Goal: Task Accomplishment & Management: Manage account settings

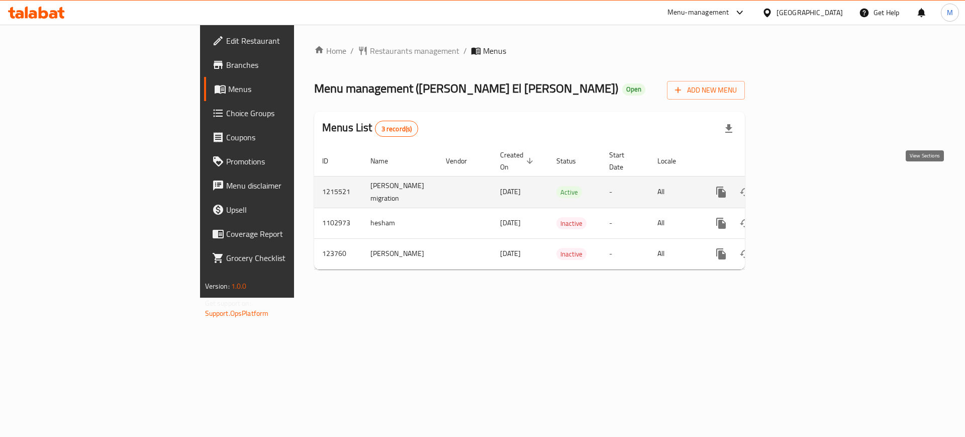
click at [799, 186] on icon "enhanced table" at bounding box center [793, 192] width 12 height 12
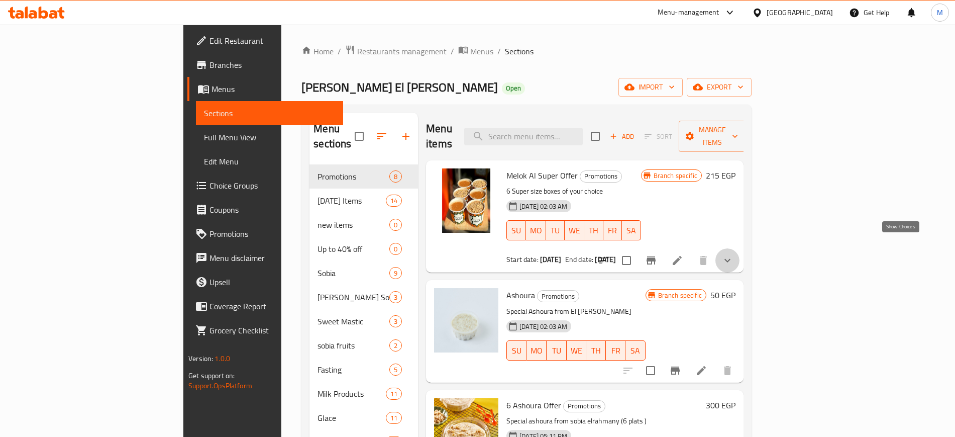
click at [733, 254] on icon "show more" at bounding box center [727, 260] width 12 height 12
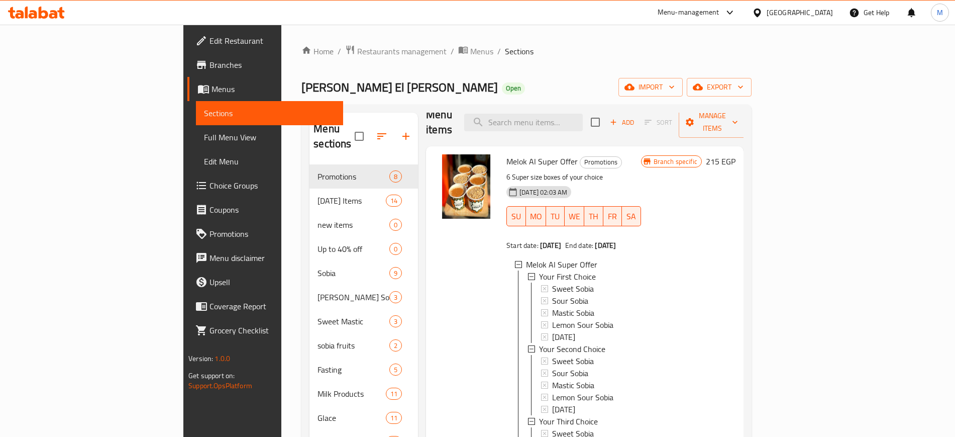
scroll to position [10, 0]
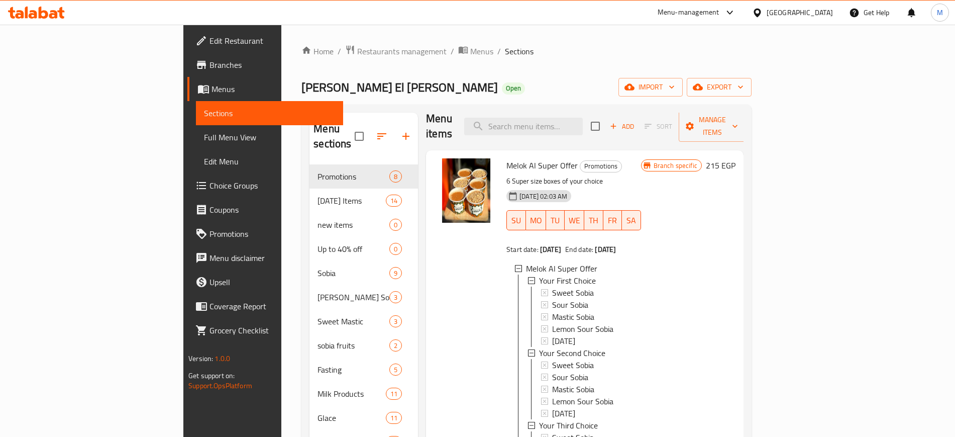
click at [735, 158] on h6 "215 EGP" at bounding box center [721, 165] width 30 height 14
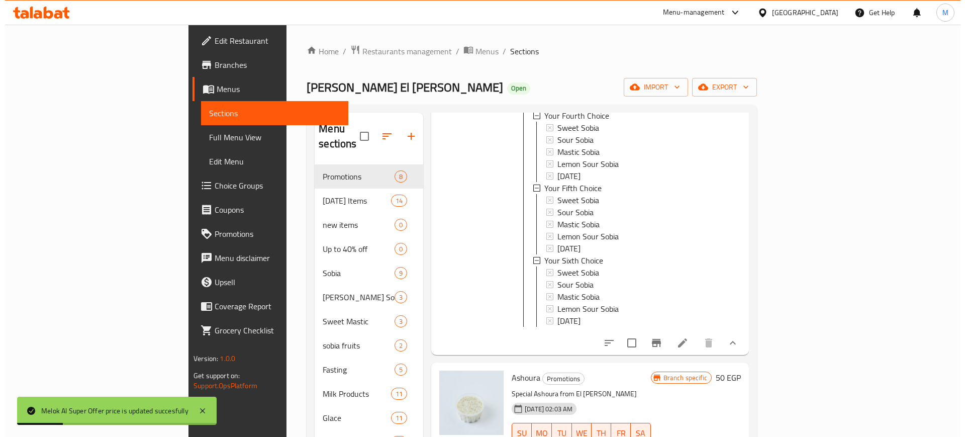
scroll to position [391, 0]
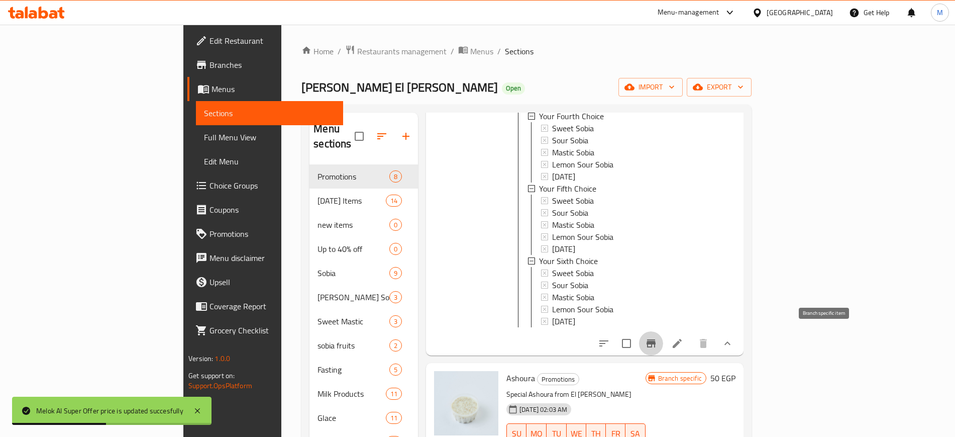
click at [663, 342] on button "Branch-specific-item" at bounding box center [651, 343] width 24 height 24
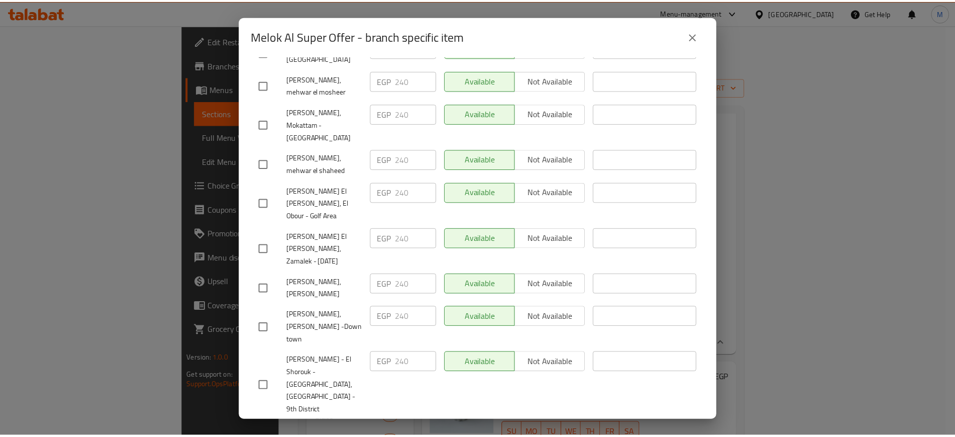
scroll to position [444, 0]
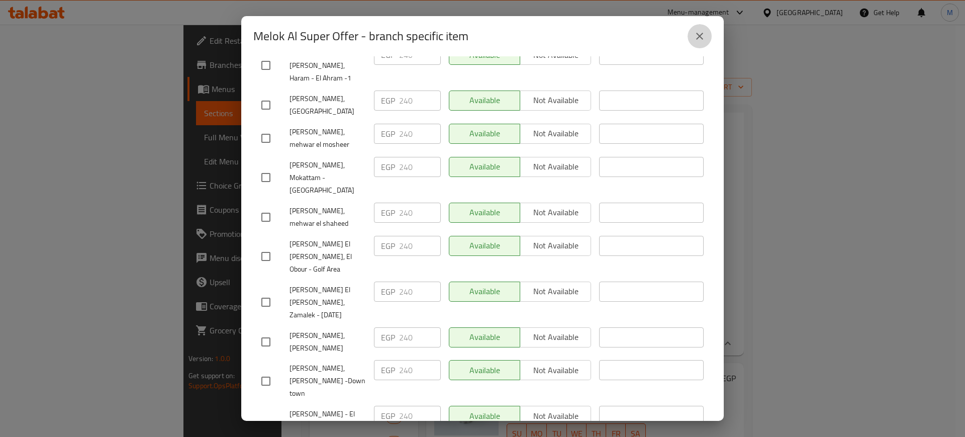
click at [704, 41] on icon "close" at bounding box center [699, 36] width 12 height 12
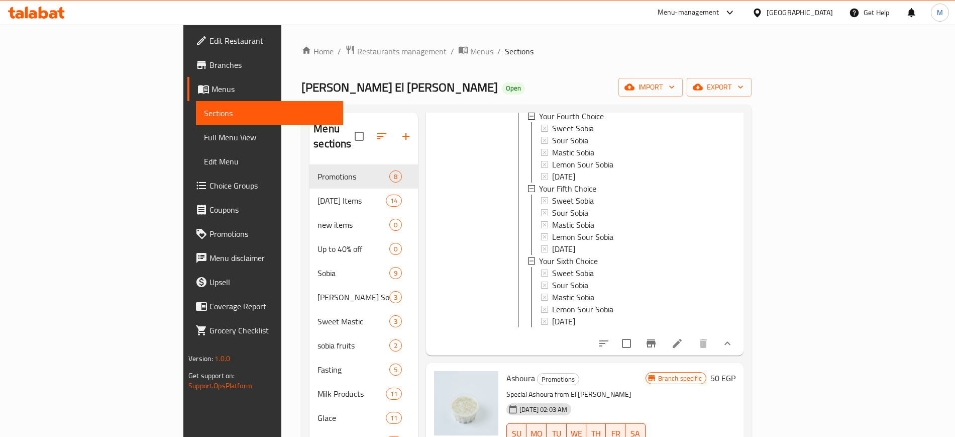
scroll to position [0, 0]
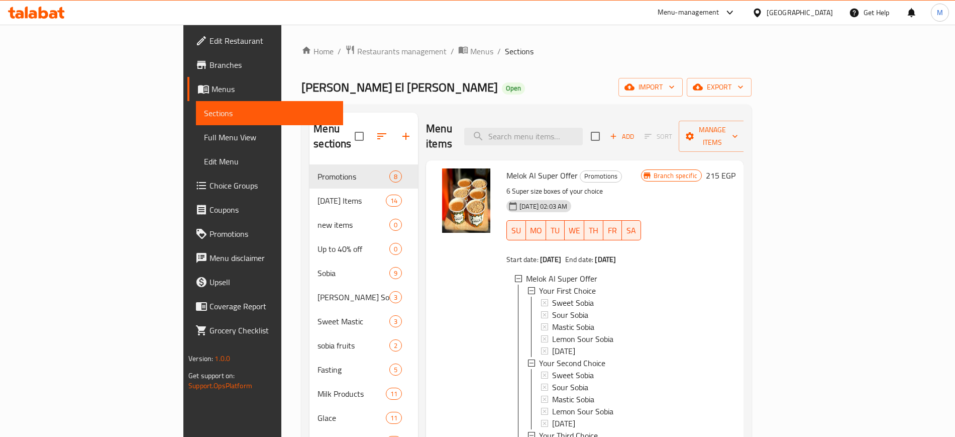
click at [735, 168] on h6 "215 EGP" at bounding box center [721, 175] width 30 height 14
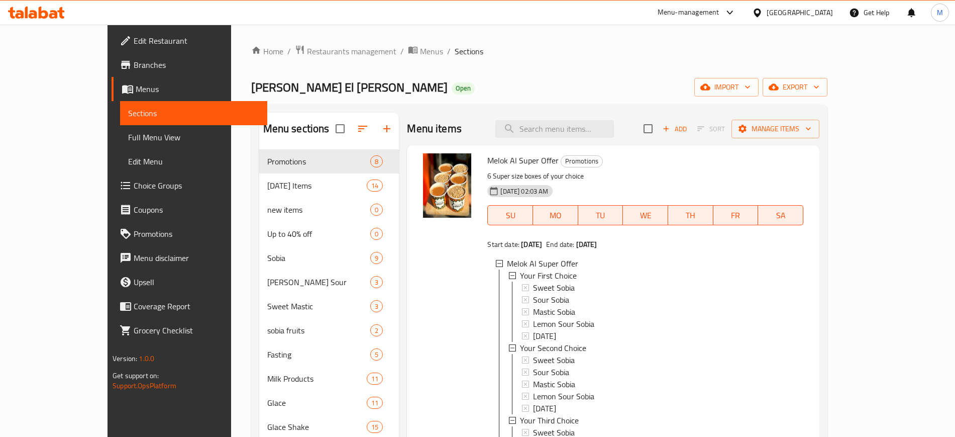
type input "240"
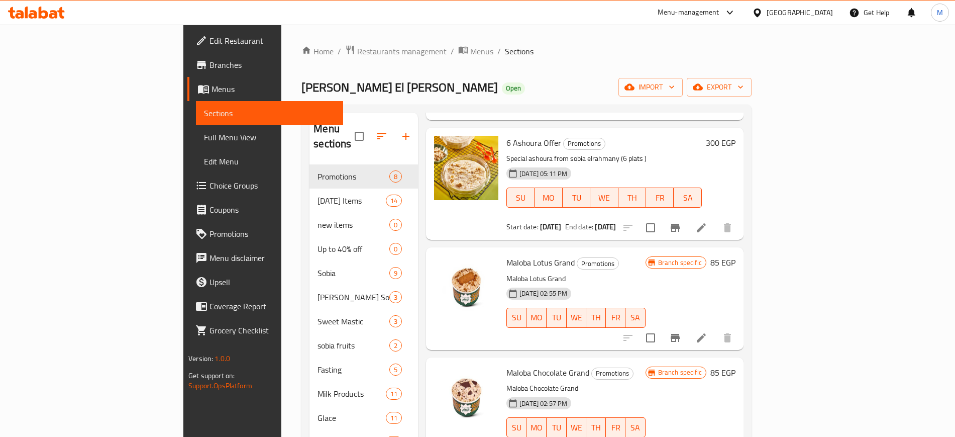
scroll to position [736, 0]
click at [595, 221] on b "[DATE]" at bounding box center [605, 227] width 21 height 13
click at [706, 224] on icon at bounding box center [701, 228] width 9 height 9
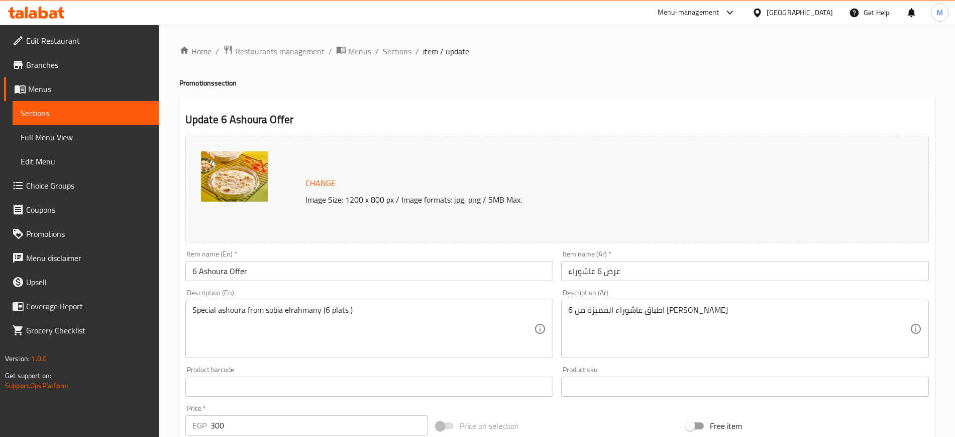
scroll to position [288, 0]
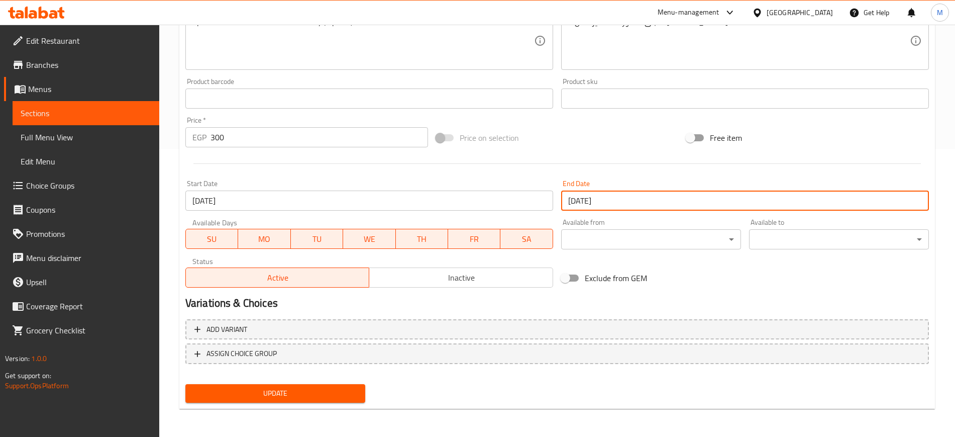
click at [682, 193] on input "[DATE]" at bounding box center [745, 200] width 368 height 20
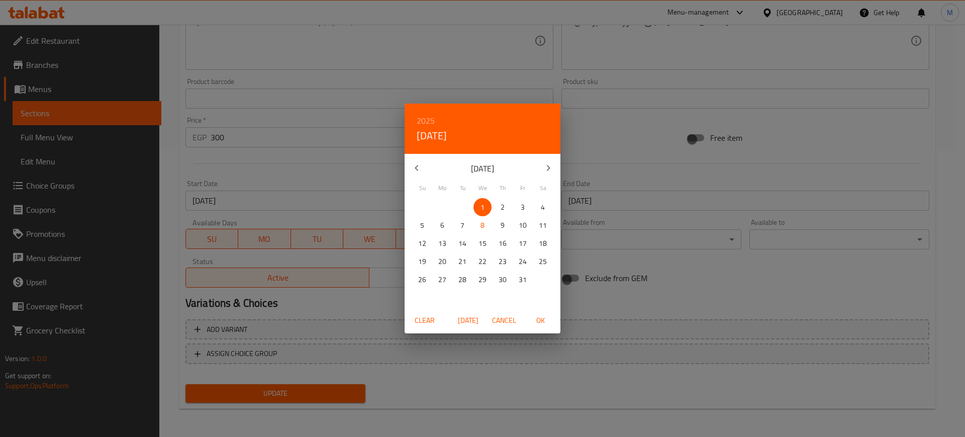
click at [544, 168] on icon "button" at bounding box center [548, 168] width 12 height 12
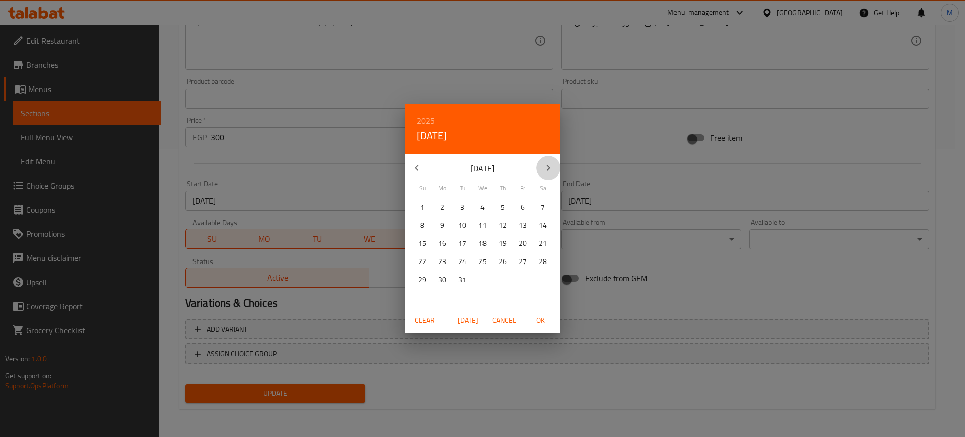
click at [544, 168] on icon "button" at bounding box center [548, 168] width 12 height 12
click at [427, 118] on h6 "2025" at bounding box center [425, 121] width 18 height 14
click at [476, 248] on div "2029" at bounding box center [482, 255] width 156 height 20
click at [543, 319] on span "OK" at bounding box center [540, 320] width 24 height 13
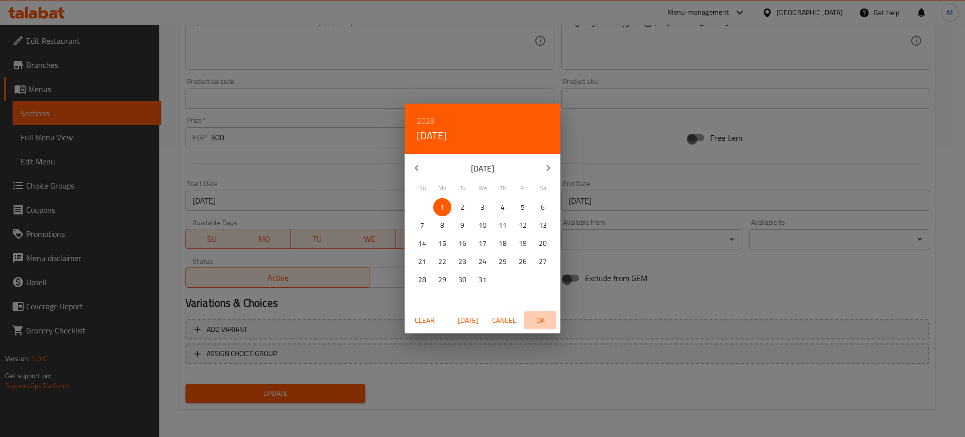
type input "[DATE]"
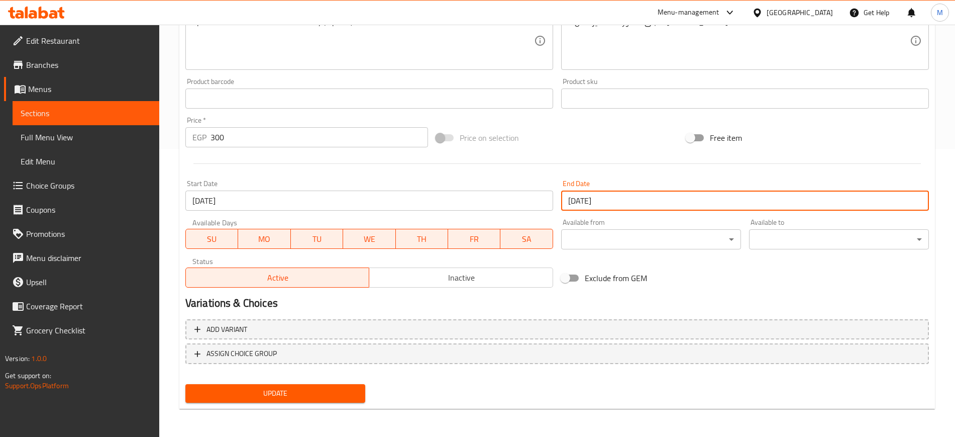
click at [318, 392] on span "Update" at bounding box center [275, 393] width 164 height 13
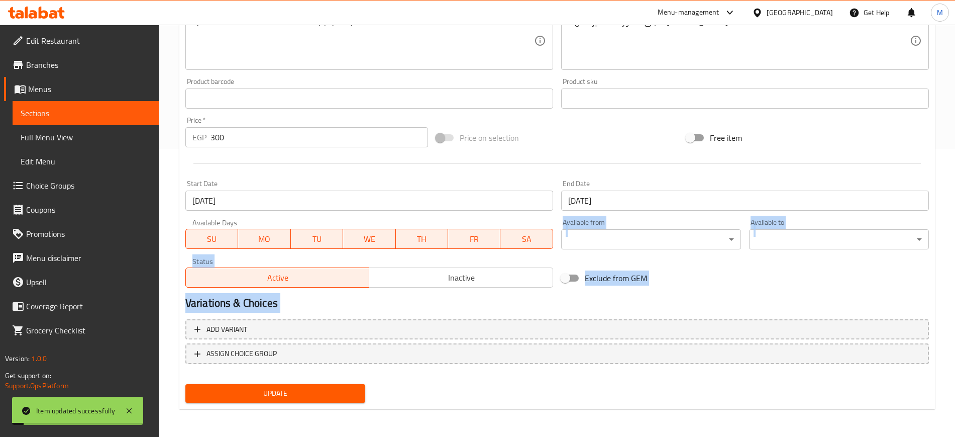
drag, startPoint x: 318, startPoint y: 392, endPoint x: 390, endPoint y: 222, distance: 185.0
click at [390, 222] on div "Home / Restaurants management / Menus / Sections / item / update Promotions sec…" at bounding box center [557, 87] width 756 height 660
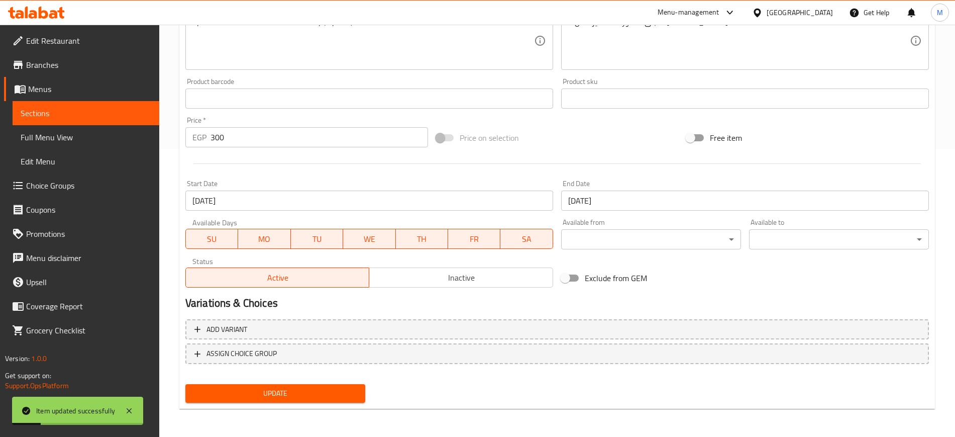
click at [415, 178] on div "Start Date [DATE] Start Date" at bounding box center [369, 195] width 376 height 39
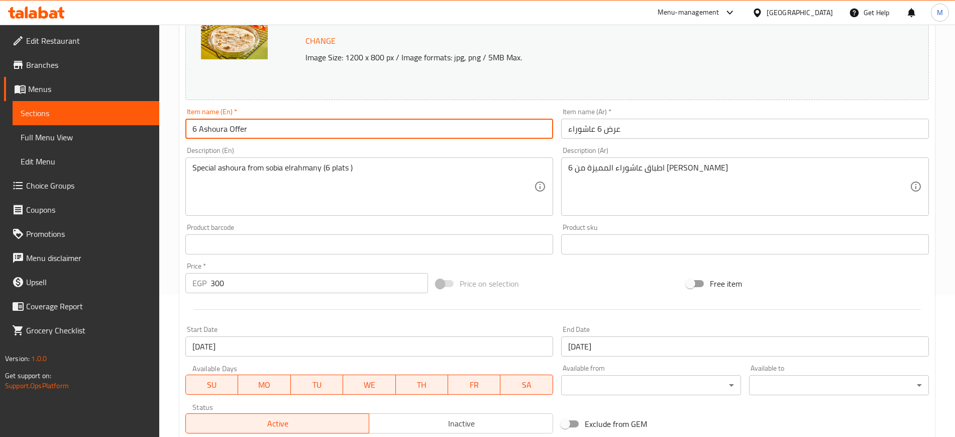
click at [326, 130] on input "6 Ashoura Offer" at bounding box center [369, 129] width 368 height 20
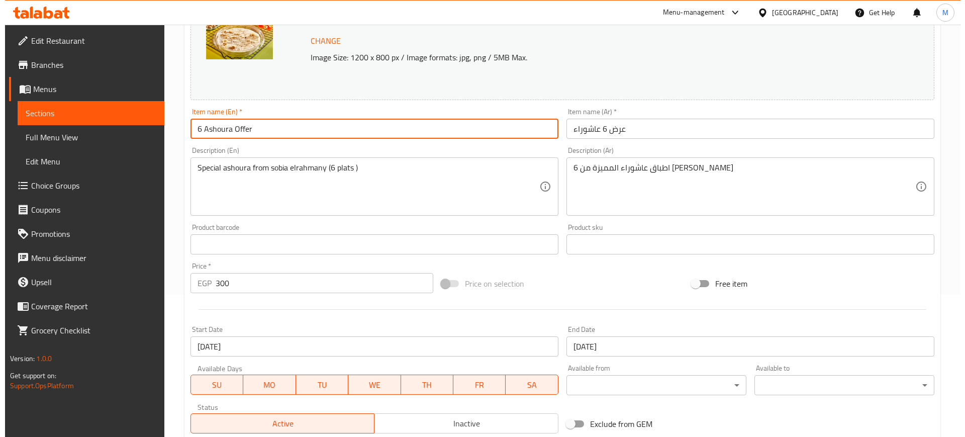
scroll to position [0, 0]
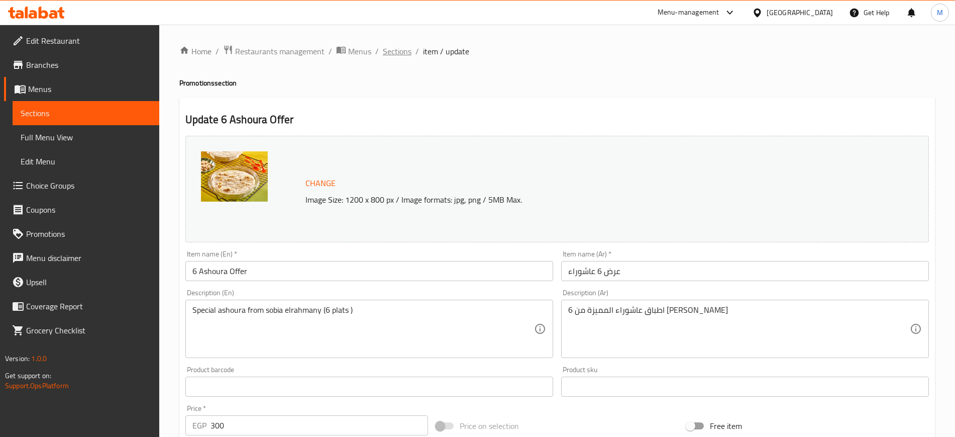
click at [398, 50] on span "Sections" at bounding box center [397, 51] width 29 height 12
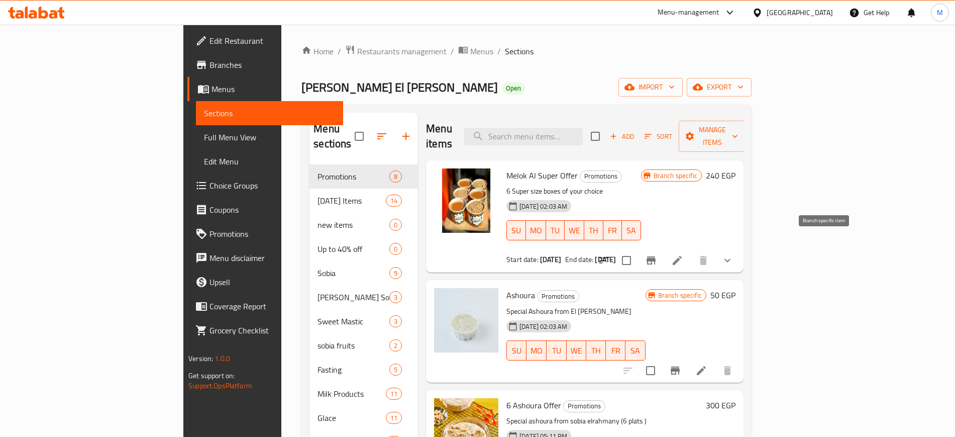
click at [657, 254] on icon "Branch-specific-item" at bounding box center [651, 260] width 12 height 12
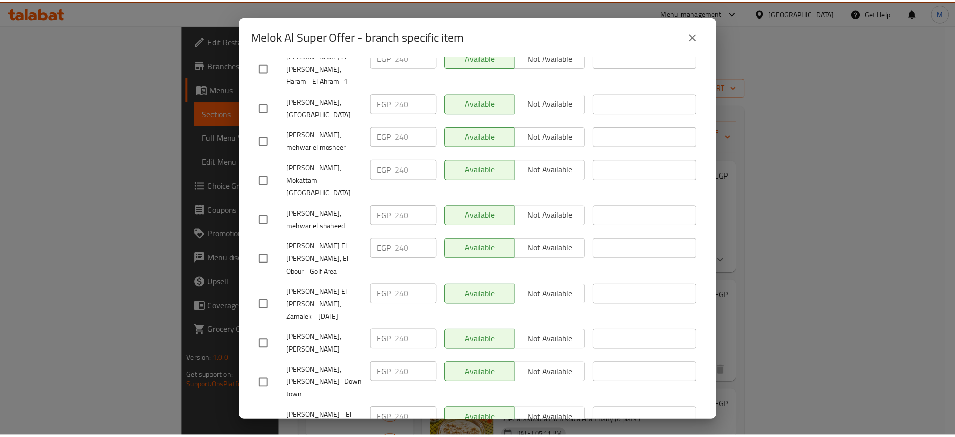
scroll to position [782, 0]
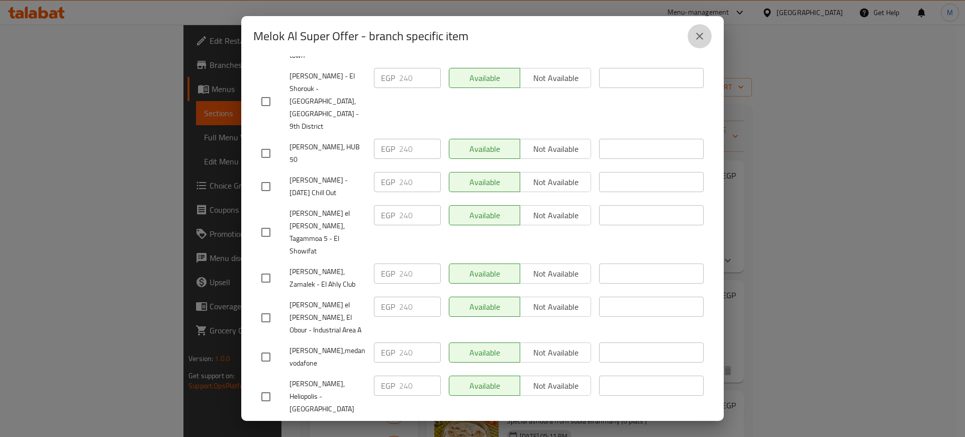
click at [702, 39] on icon "close" at bounding box center [699, 36] width 7 height 7
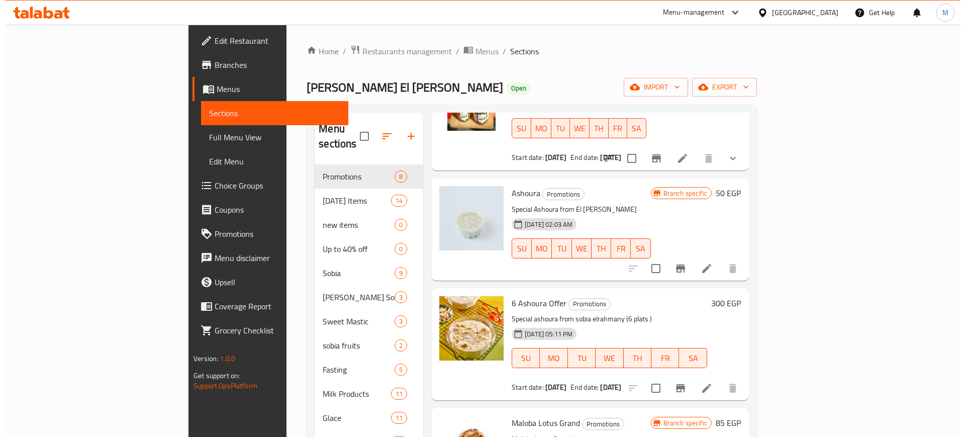
scroll to position [165, 0]
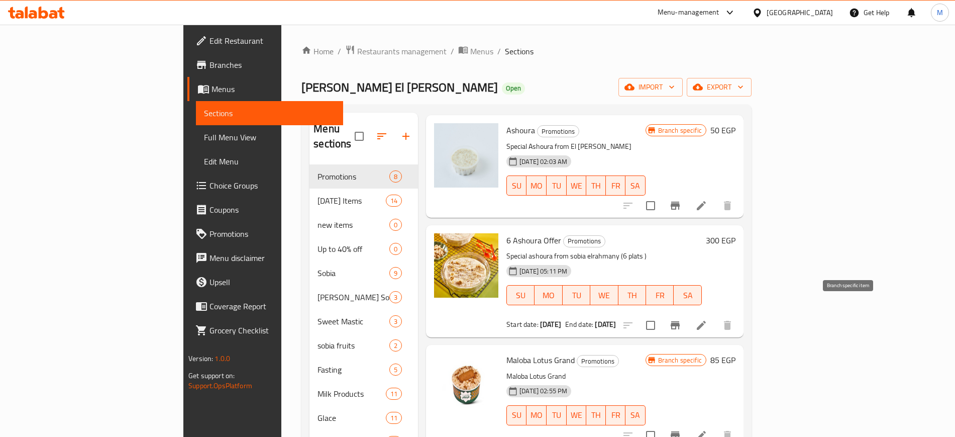
click at [687, 313] on button "Branch-specific-item" at bounding box center [675, 325] width 24 height 24
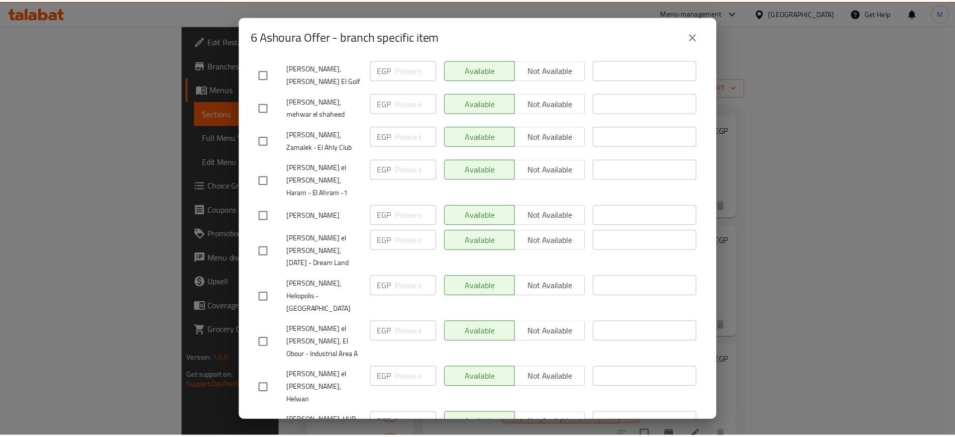
scroll to position [0, 0]
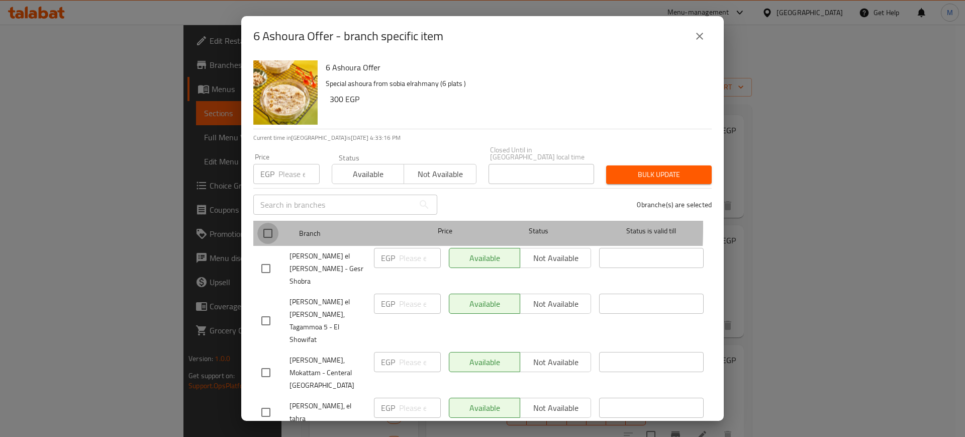
click at [264, 223] on input "checkbox" at bounding box center [267, 233] width 21 height 21
checkbox input "true"
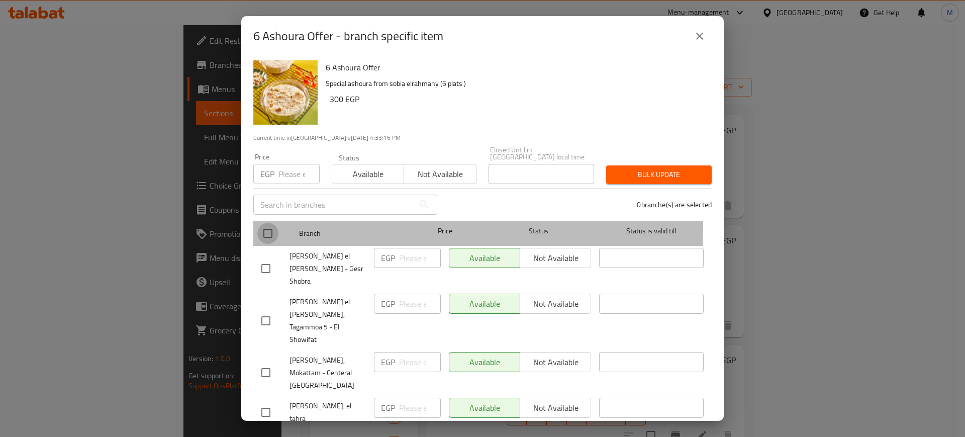
checkbox input "true"
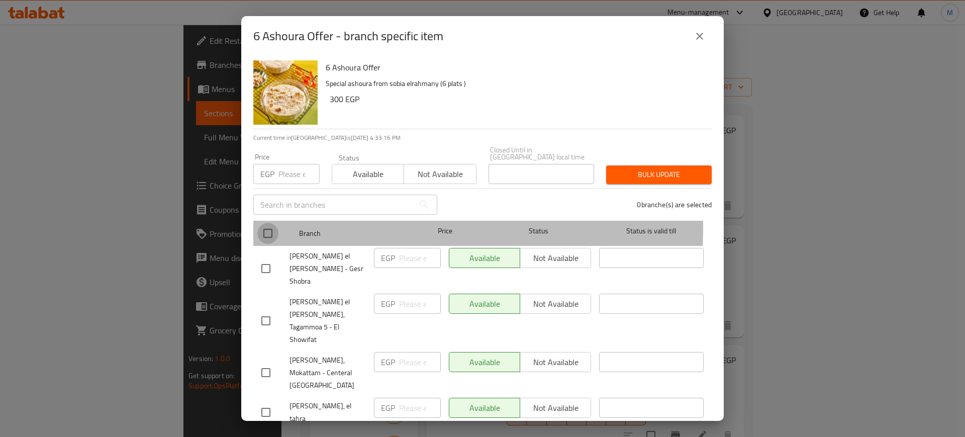
checkbox input "true"
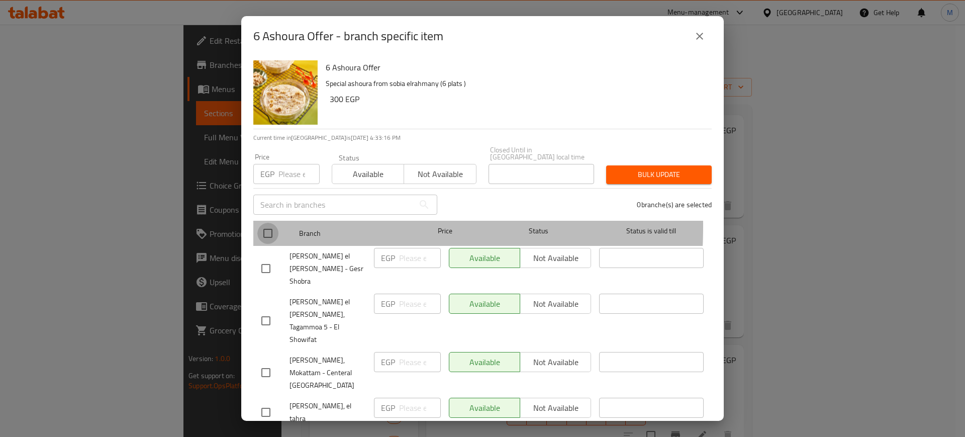
checkbox input "true"
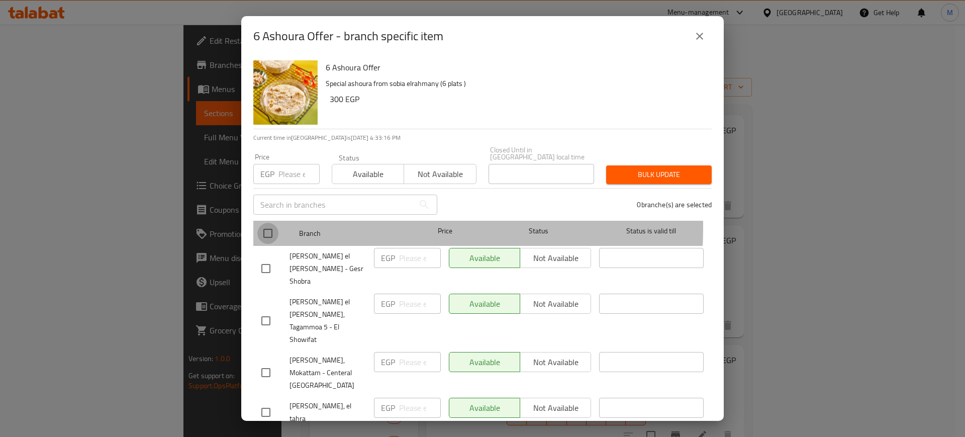
checkbox input "true"
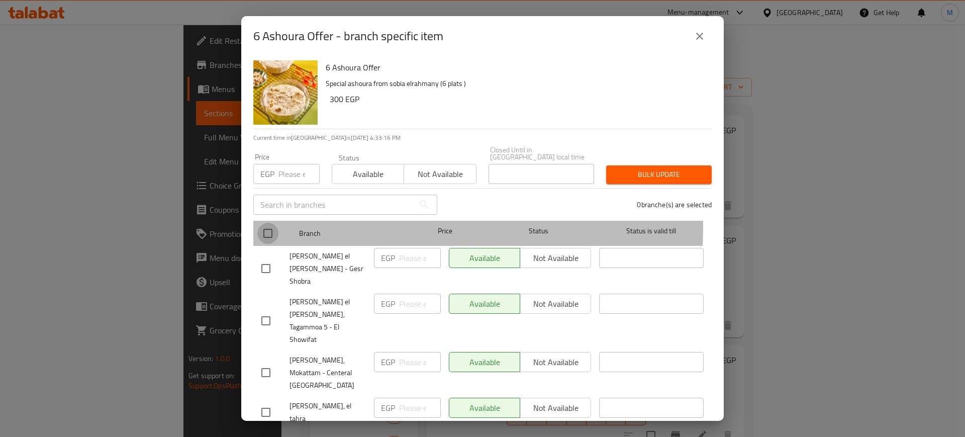
checkbox input "true"
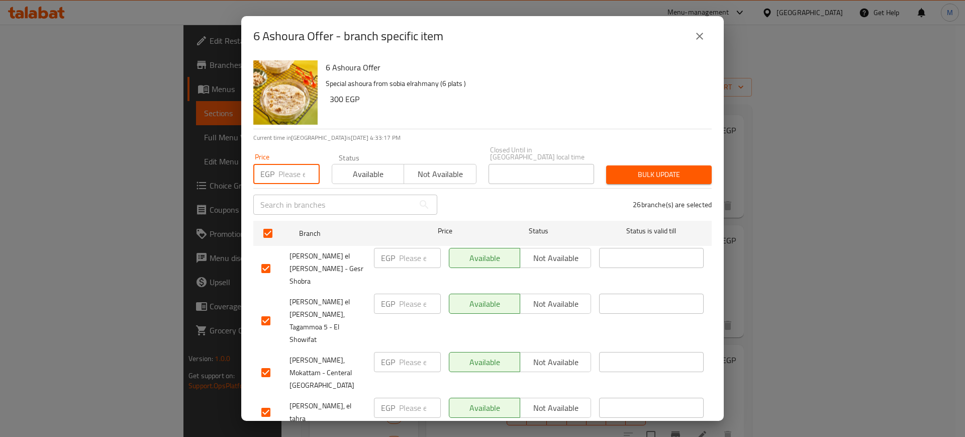
click at [284, 169] on input "number" at bounding box center [298, 174] width 41 height 20
type input "300"
click at [635, 168] on span "Bulk update" at bounding box center [658, 174] width 89 height 13
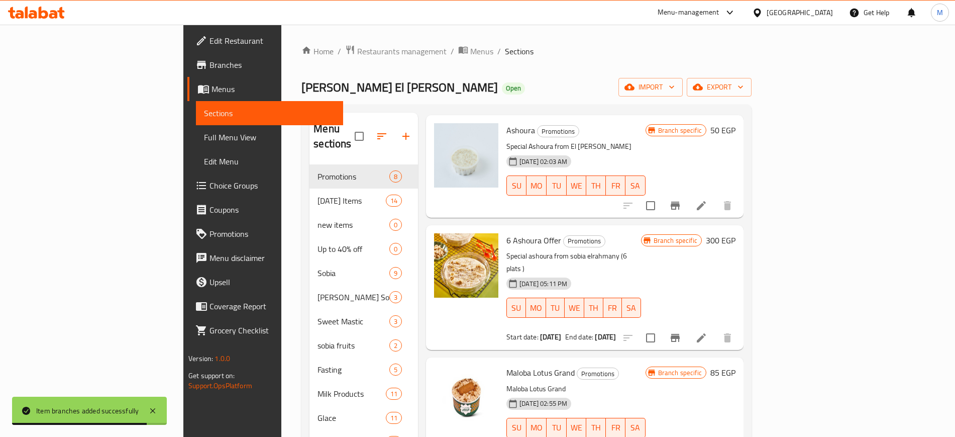
click at [663, 326] on button "Branch-specific-item" at bounding box center [675, 338] width 24 height 24
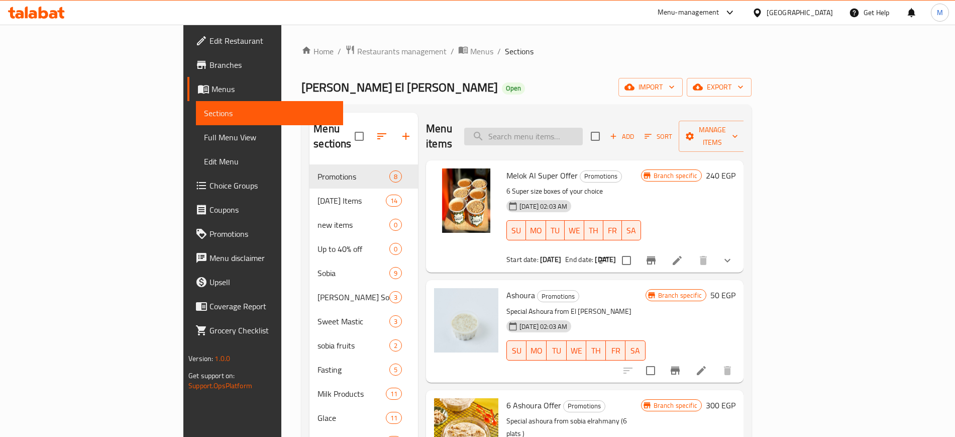
click at [576, 128] on input "search" at bounding box center [523, 137] width 119 height 18
type input "caramel"
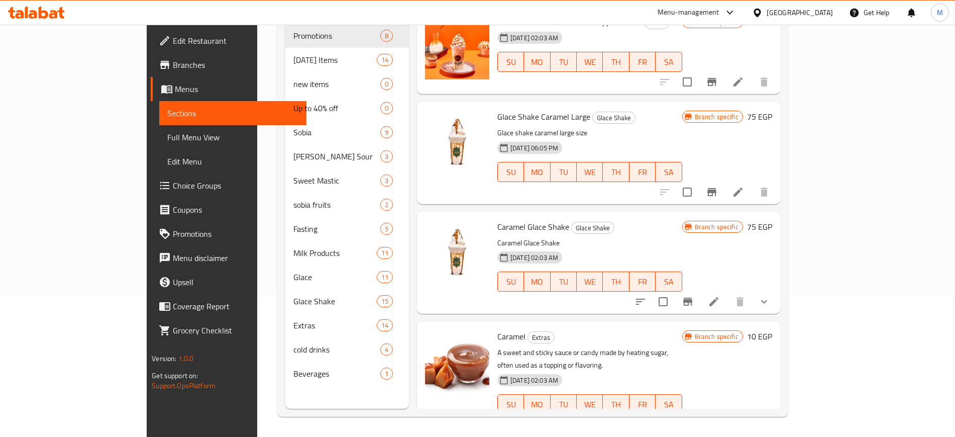
scroll to position [140, 0]
click at [770, 296] on icon "show more" at bounding box center [764, 302] width 12 height 12
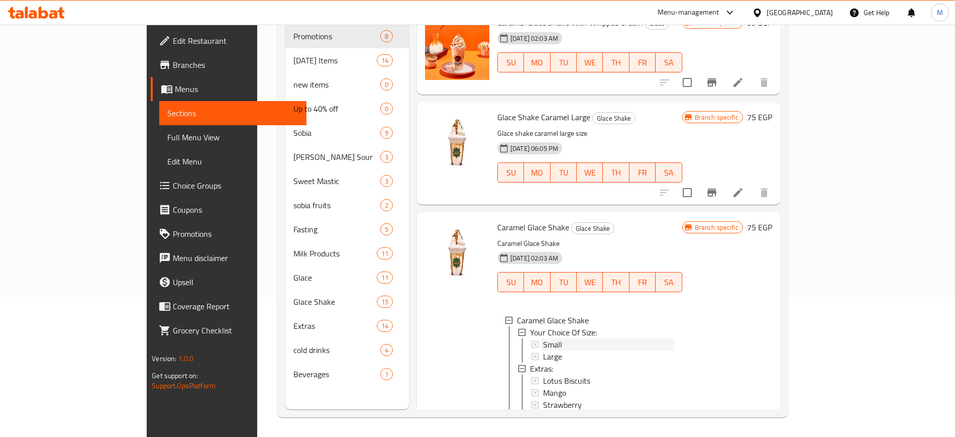
click at [584, 338] on div "Small" at bounding box center [608, 344] width 131 height 12
click at [577, 350] on div "Large" at bounding box center [608, 356] width 131 height 12
click at [772, 220] on h6 "75 EGP" at bounding box center [759, 227] width 25 height 14
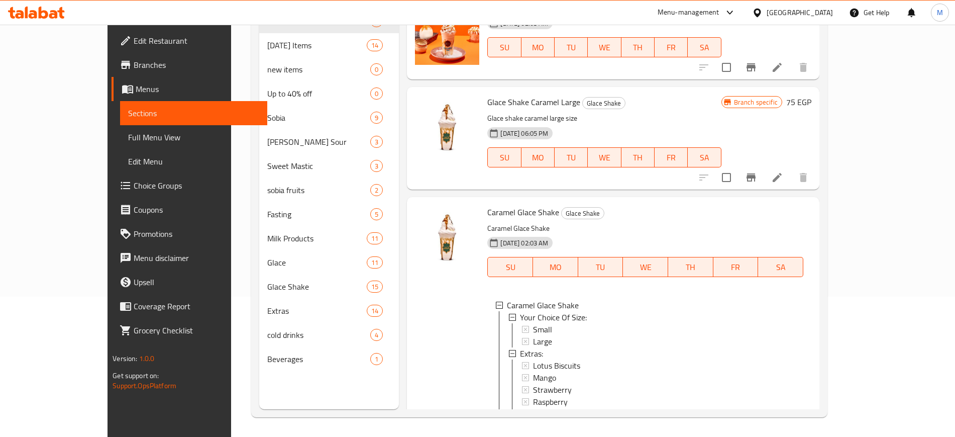
type input "0"
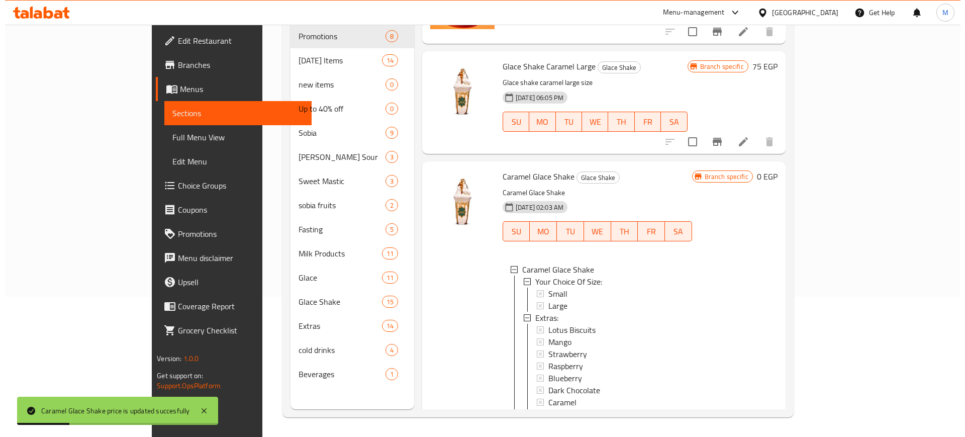
scroll to position [68, 0]
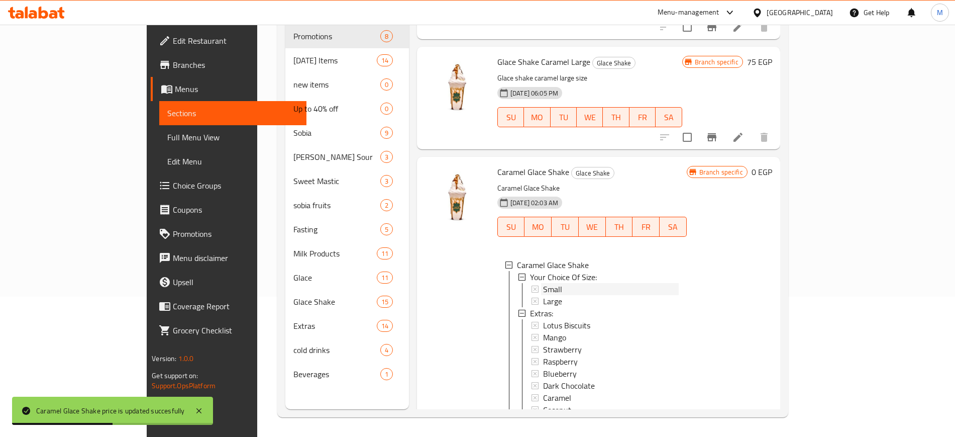
click at [597, 283] on div "Small" at bounding box center [611, 289] width 136 height 12
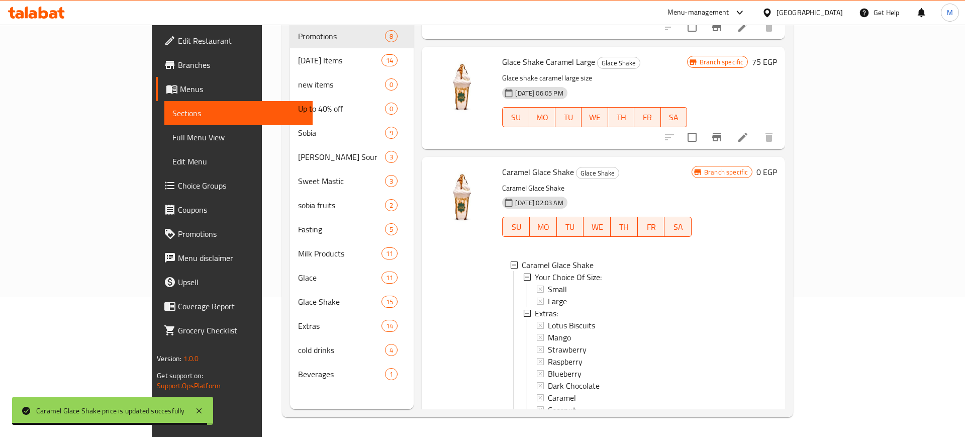
scroll to position [141, 0]
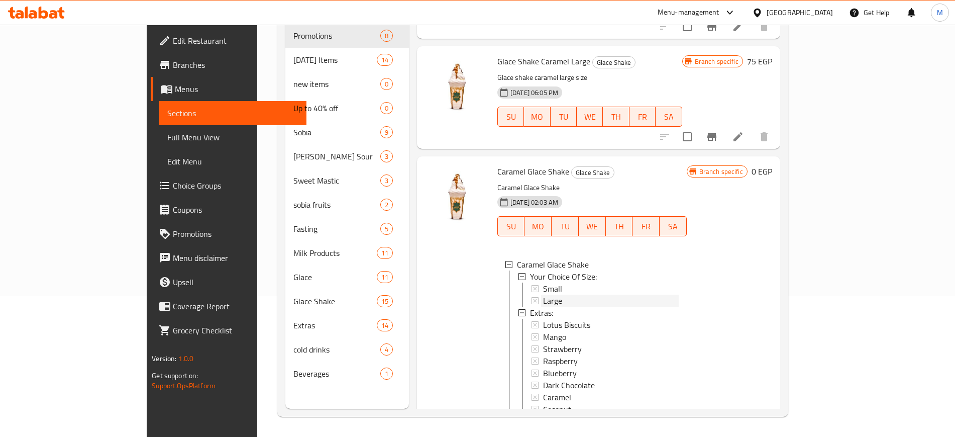
click at [543, 294] on div "Large" at bounding box center [611, 300] width 136 height 12
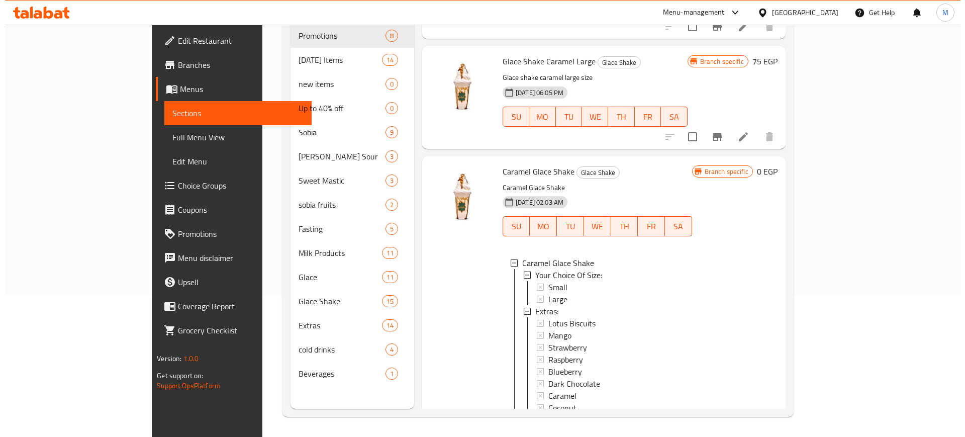
scroll to position [255, 0]
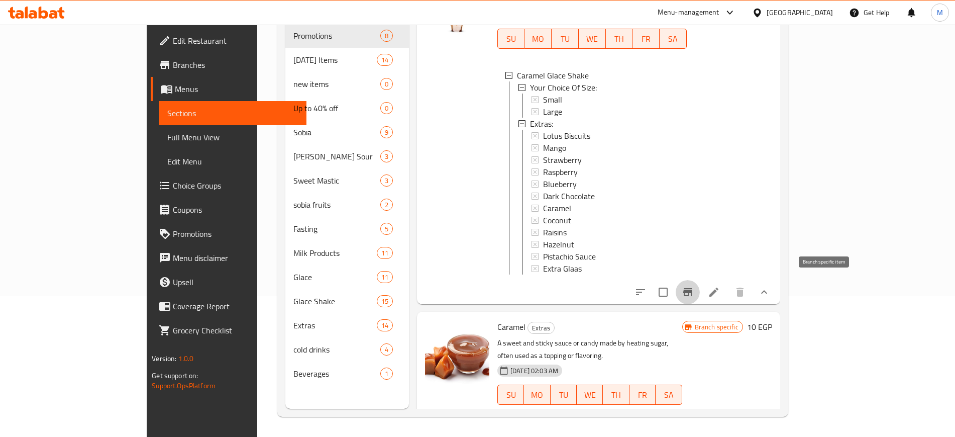
click at [694, 287] on icon "Branch-specific-item" at bounding box center [688, 292] width 12 height 12
click at [694, 286] on icon "Branch-specific-item" at bounding box center [688, 292] width 12 height 12
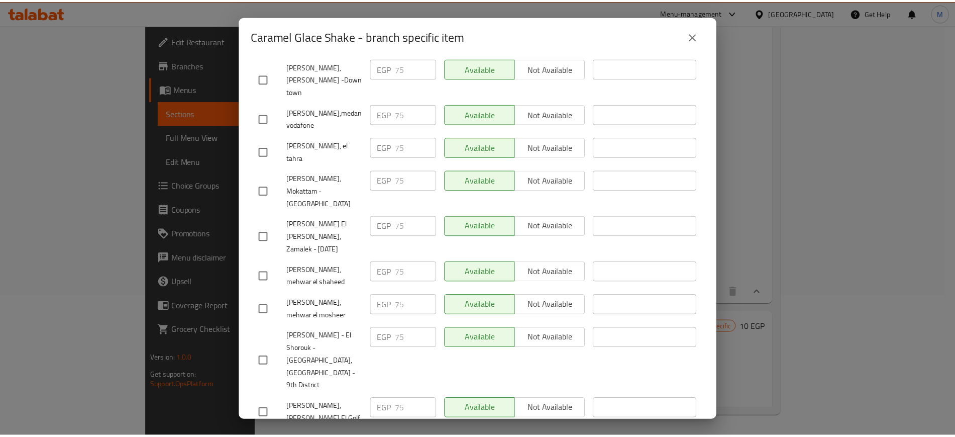
scroll to position [313, 0]
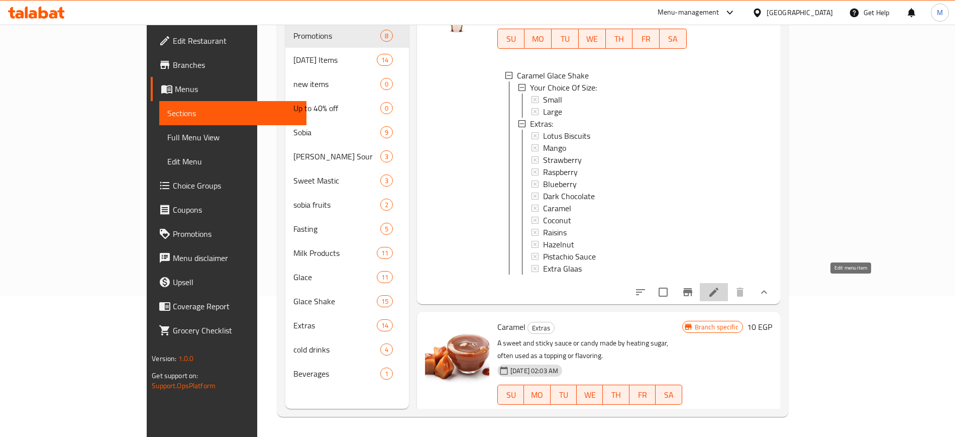
click at [720, 286] on icon at bounding box center [714, 292] width 12 height 12
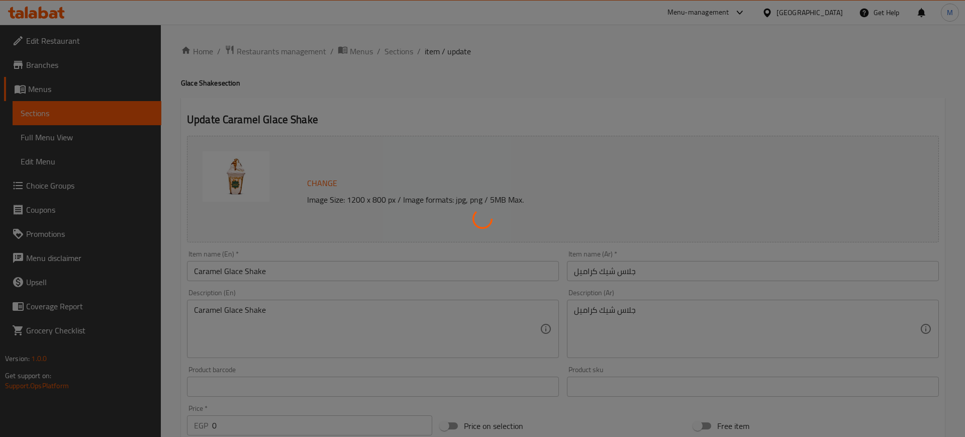
type input "إختيارك من الحجم:"
type input "1"
type input "الإضافات:"
type input "0"
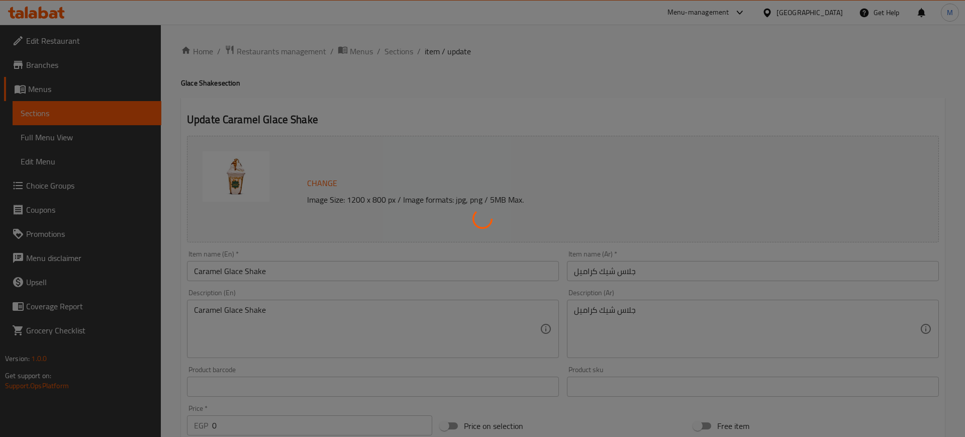
type input "0"
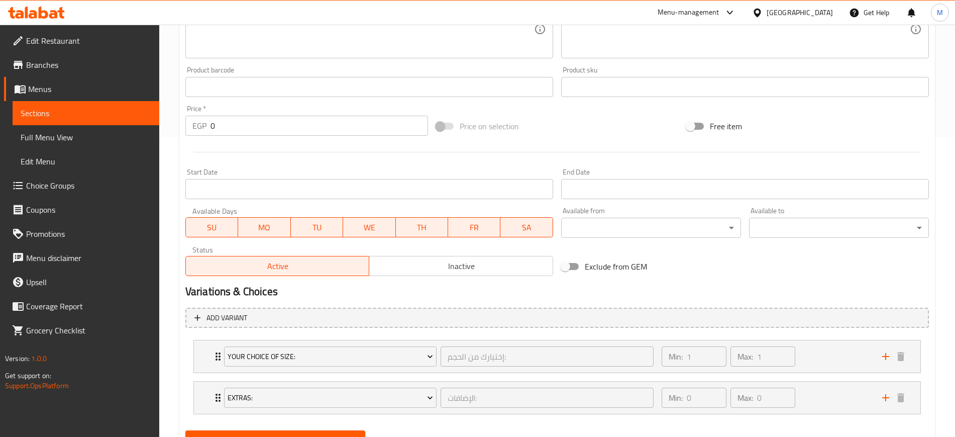
scroll to position [346, 0]
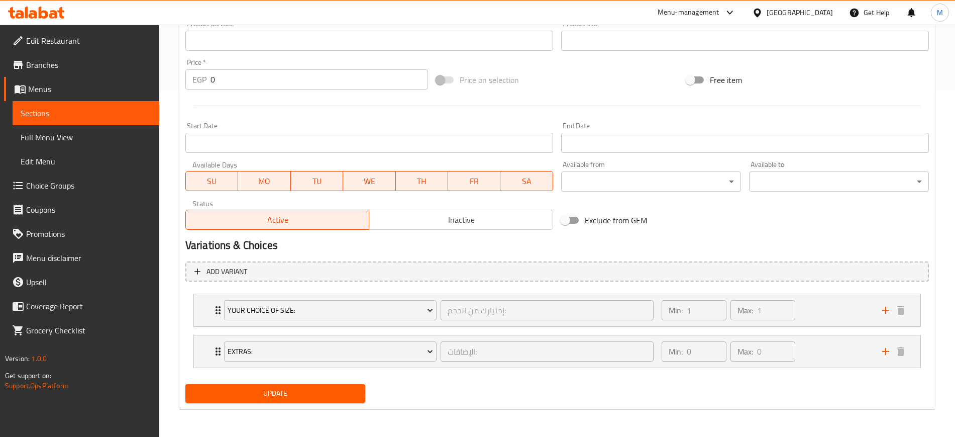
click at [315, 395] on span "Update" at bounding box center [275, 393] width 164 height 13
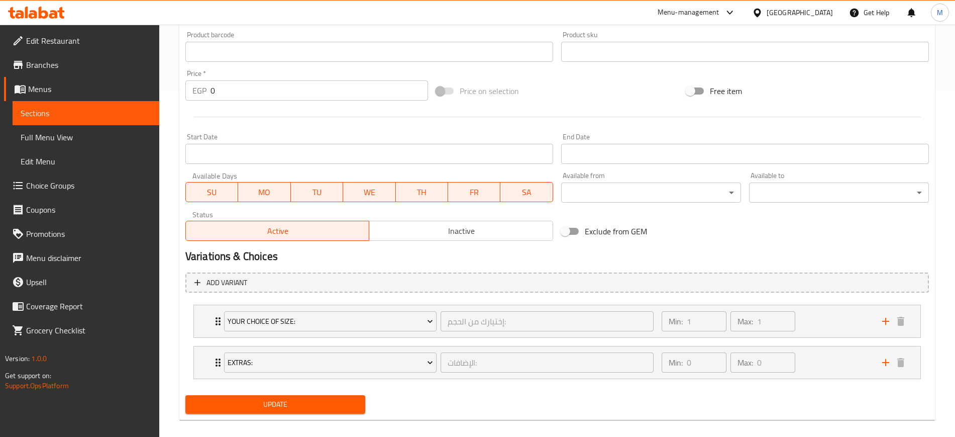
scroll to position [92, 0]
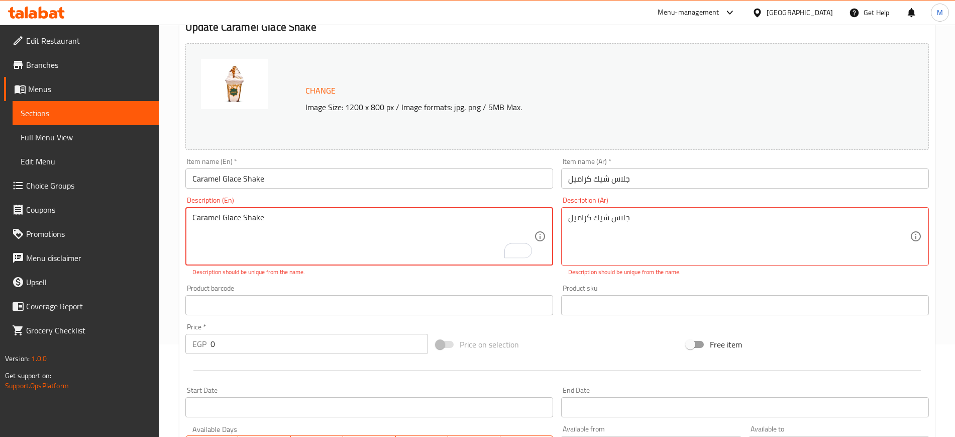
click at [326, 235] on textarea "Caramel Glace Shake" at bounding box center [363, 237] width 342 height 48
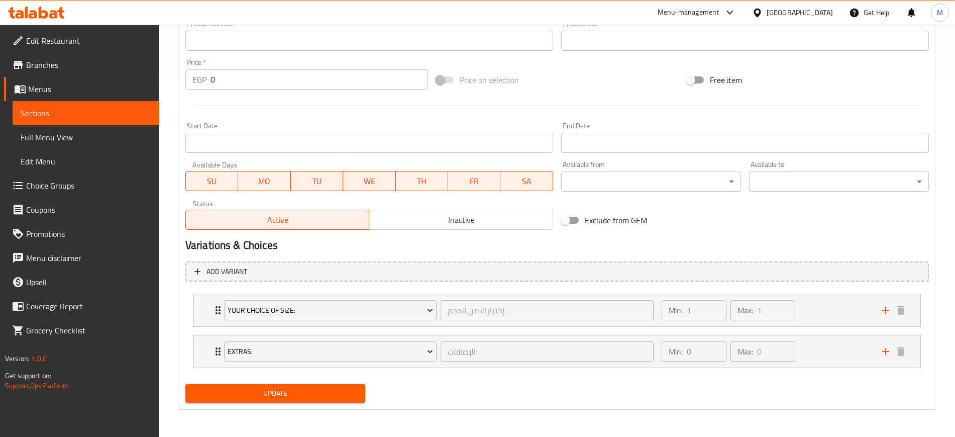
type textarea "Caramel Glace Shake special flavour."
click at [317, 390] on span "Update" at bounding box center [275, 393] width 164 height 13
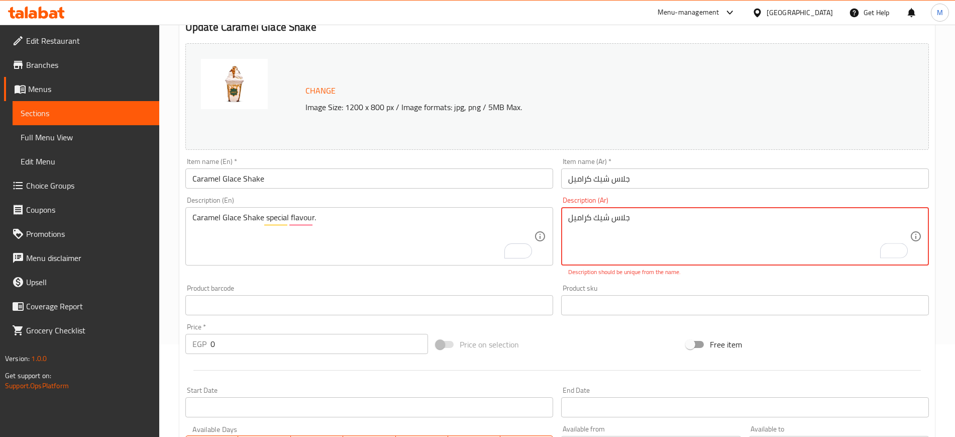
click at [595, 216] on textarea "جلاس شيك كراميل" at bounding box center [739, 237] width 342 height 48
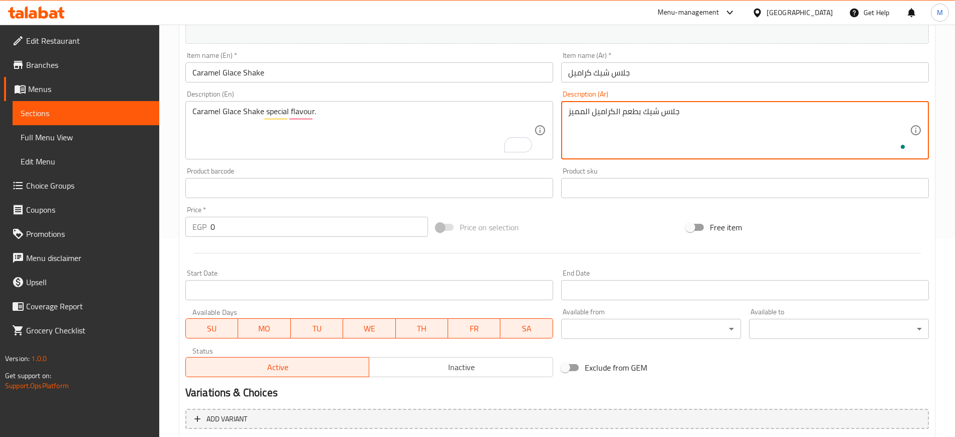
scroll to position [346, 0]
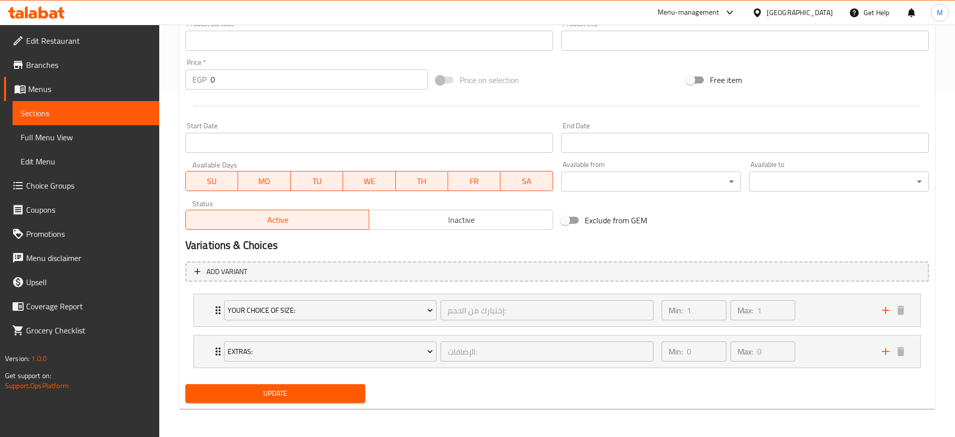
type textarea "جلاس شيك بطعم الكراميل المميز"
click at [322, 384] on button "Update" at bounding box center [275, 393] width 180 height 19
type textarea "Caramel Glace Shake special flavor."
click at [301, 388] on span "Update" at bounding box center [275, 393] width 164 height 13
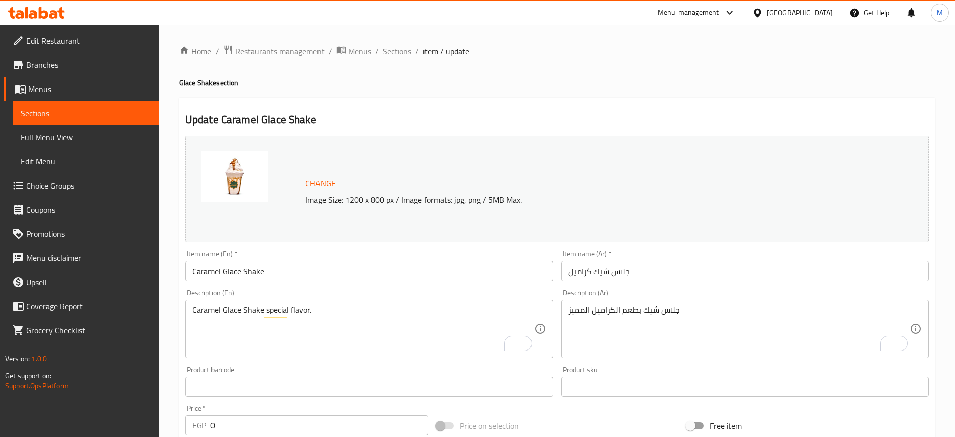
click at [363, 52] on span "Menus" at bounding box center [359, 51] width 23 height 12
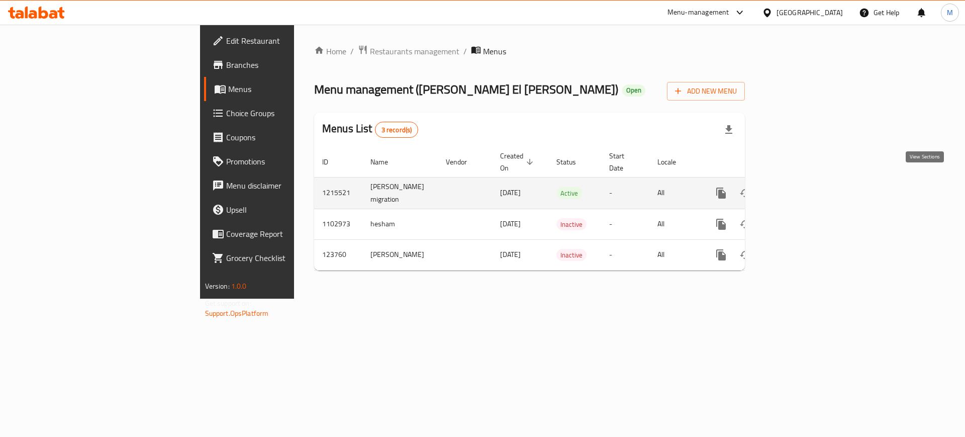
click at [798, 188] on icon "enhanced table" at bounding box center [793, 192] width 9 height 9
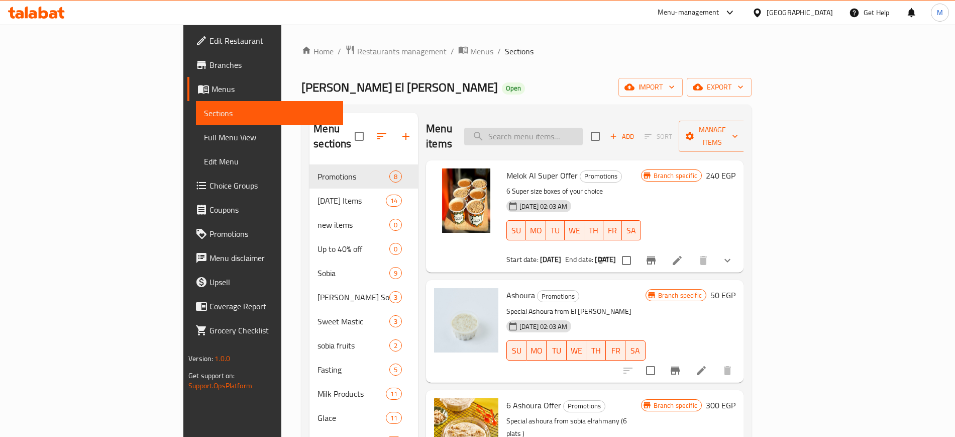
click at [583, 128] on input "search" at bounding box center [523, 137] width 119 height 18
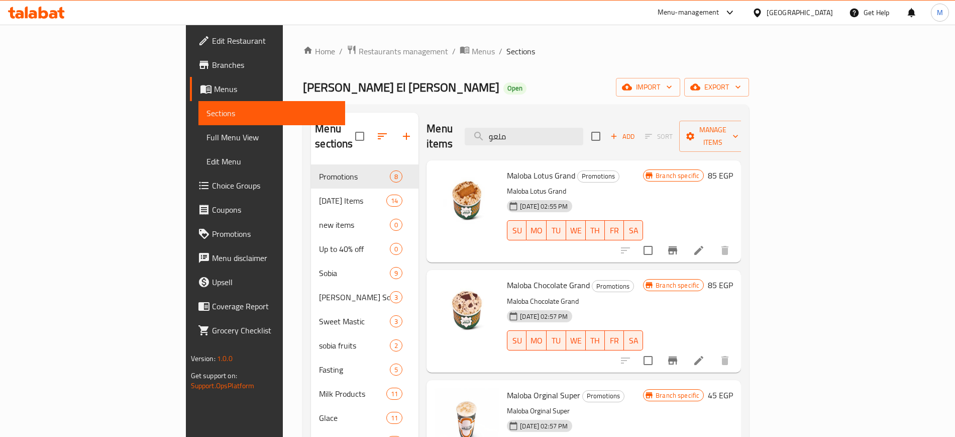
click at [507, 168] on span "Maloba Lotus Grand" at bounding box center [541, 175] width 68 height 15
copy span "Maloba"
click at [583, 128] on input "ملعو" at bounding box center [524, 137] width 119 height 18
paste input "Maloba"
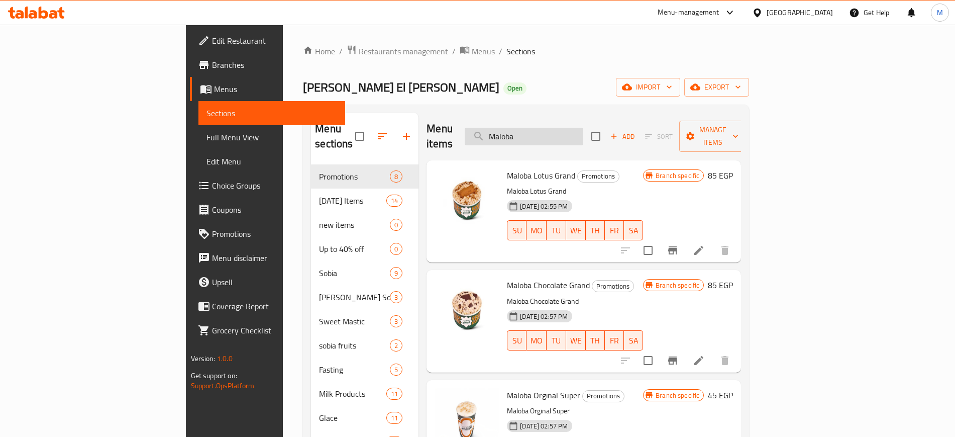
type input "Maloba"
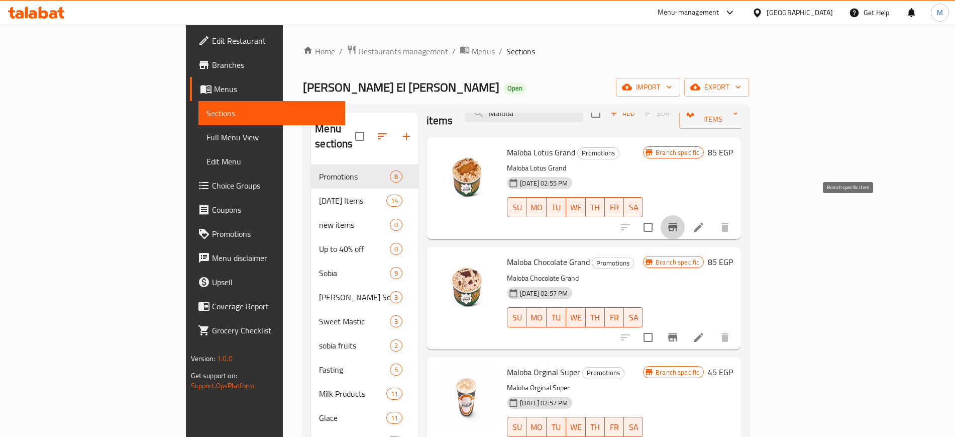
click at [685, 220] on button "Branch-specific-item" at bounding box center [673, 227] width 24 height 24
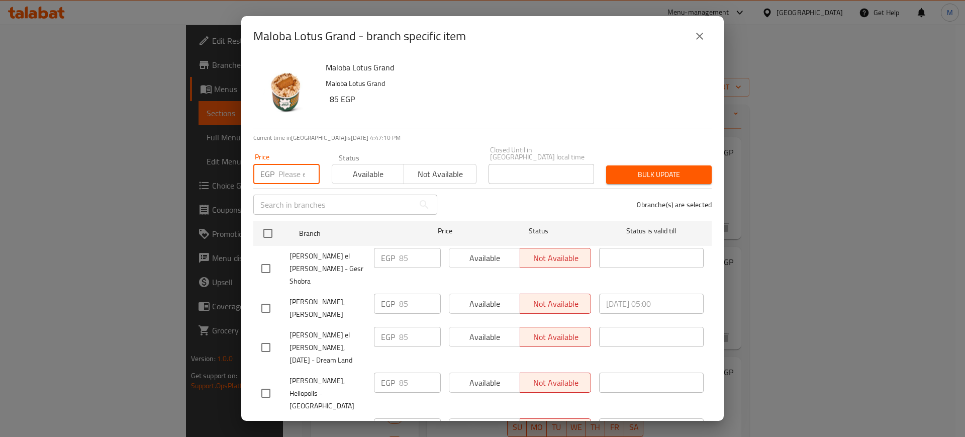
click at [286, 172] on input "number" at bounding box center [298, 174] width 41 height 20
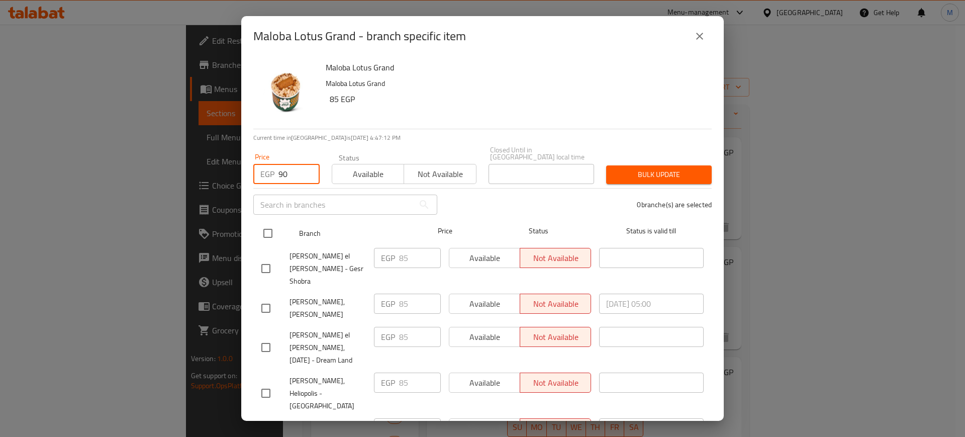
type input "90"
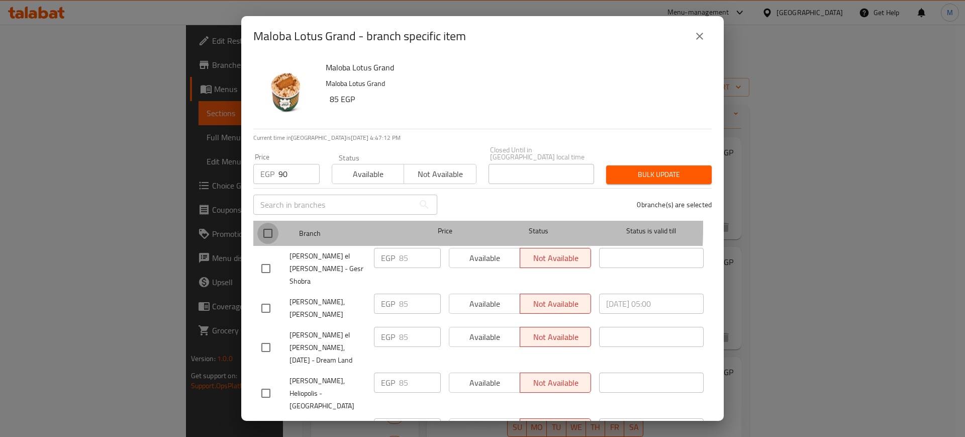
click at [271, 223] on input "checkbox" at bounding box center [267, 233] width 21 height 21
checkbox input "true"
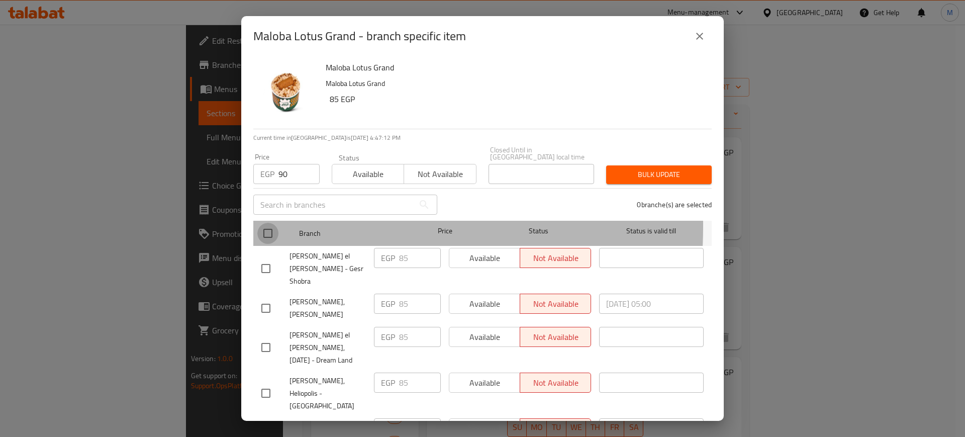
checkbox input "true"
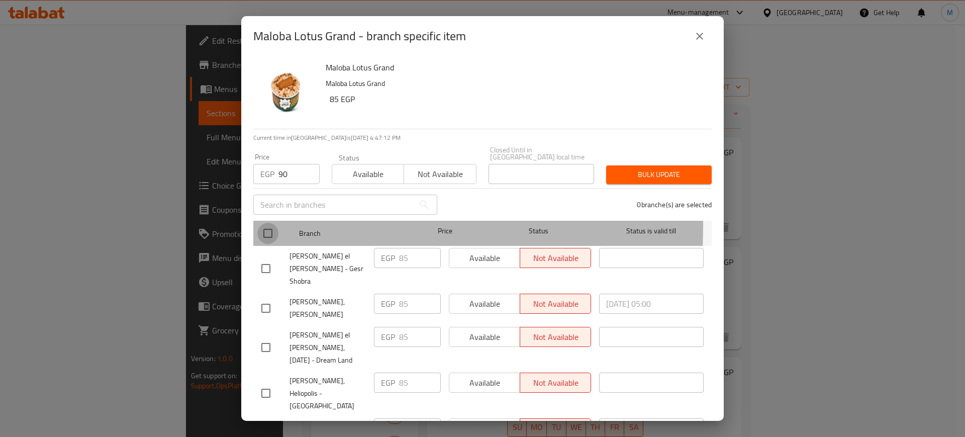
checkbox input "true"
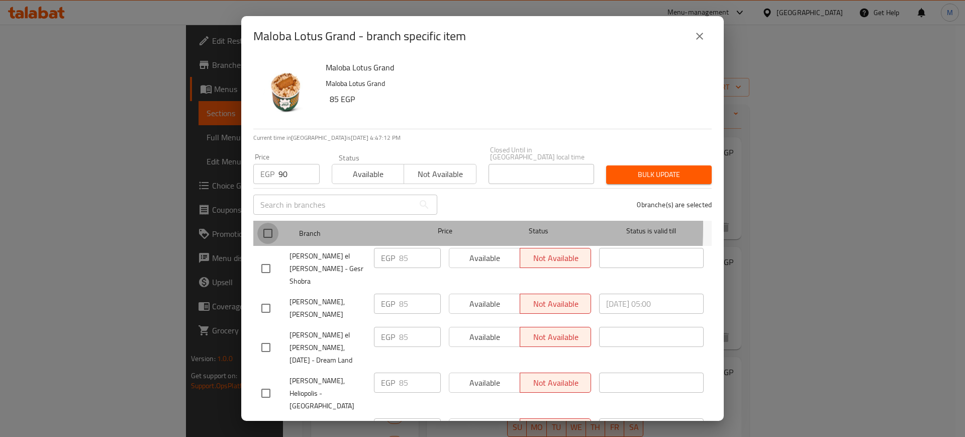
checkbox input "true"
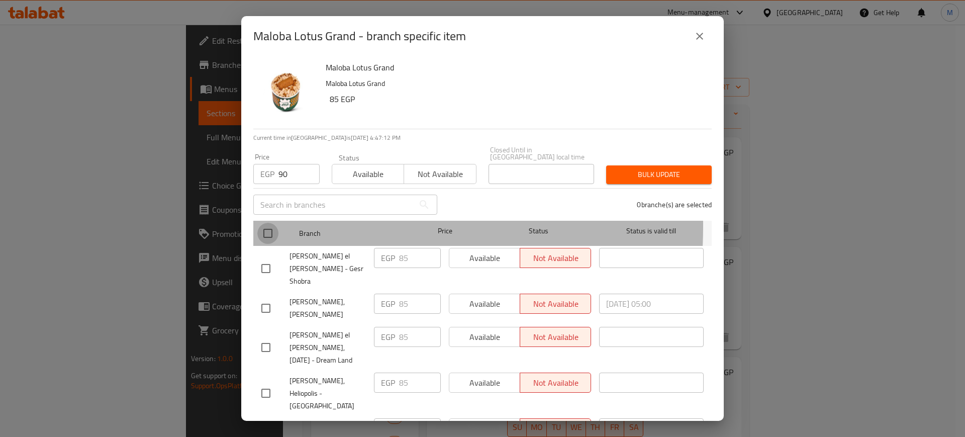
checkbox input "true"
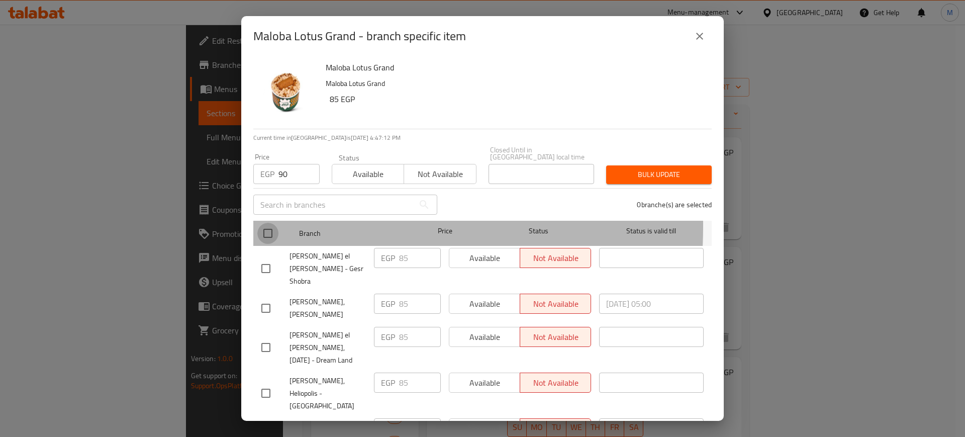
checkbox input "true"
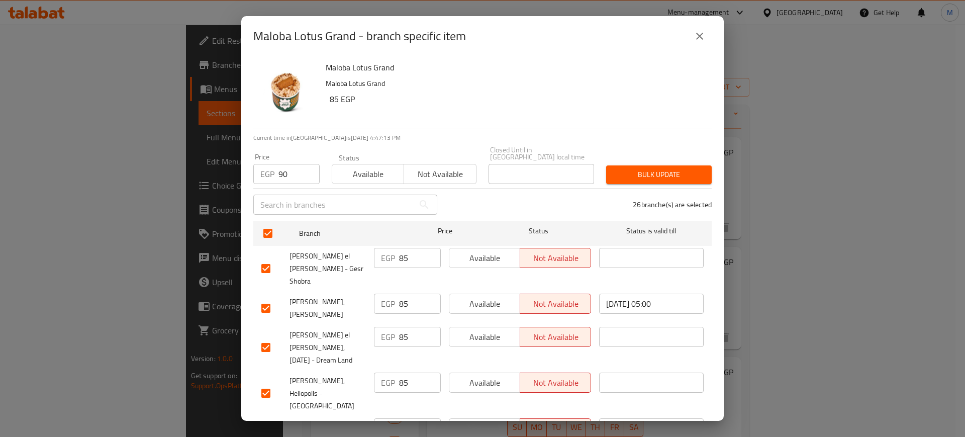
click at [633, 168] on span "Bulk update" at bounding box center [658, 174] width 89 height 13
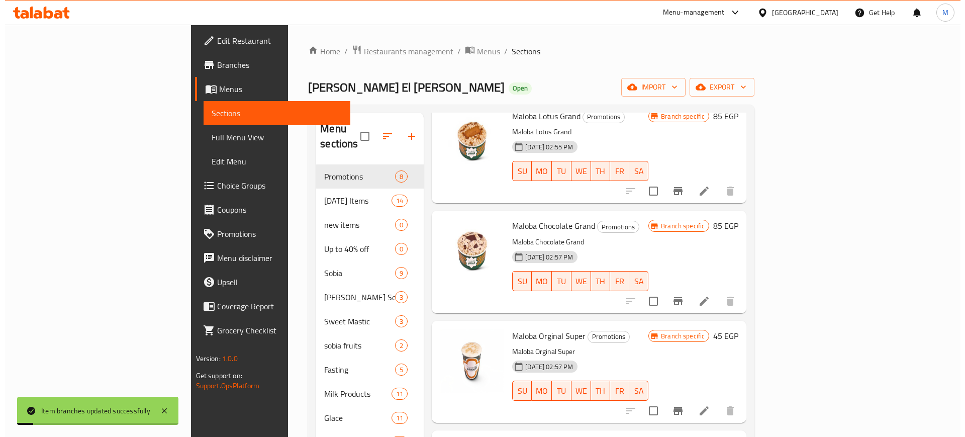
scroll to position [61, 0]
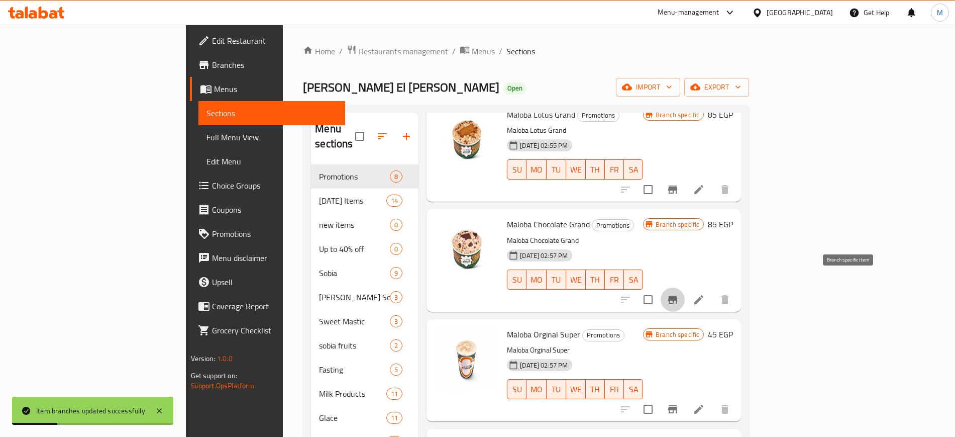
click at [685, 287] on button "Branch-specific-item" at bounding box center [673, 299] width 24 height 24
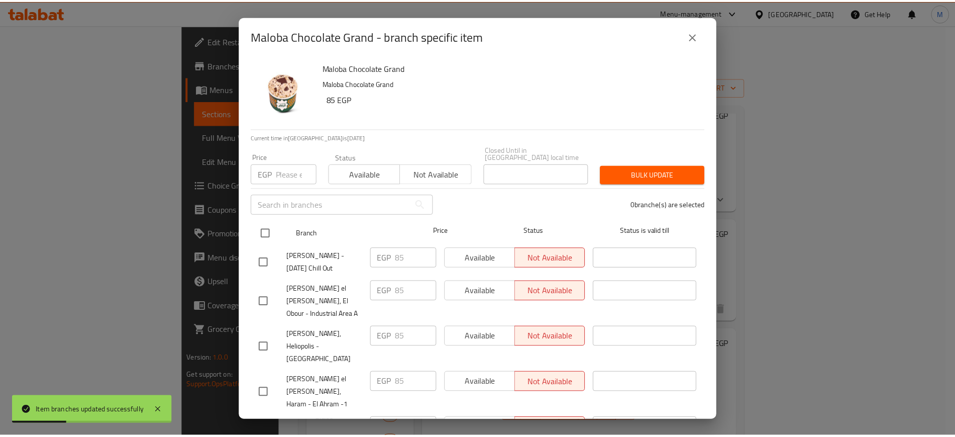
scroll to position [410, 0]
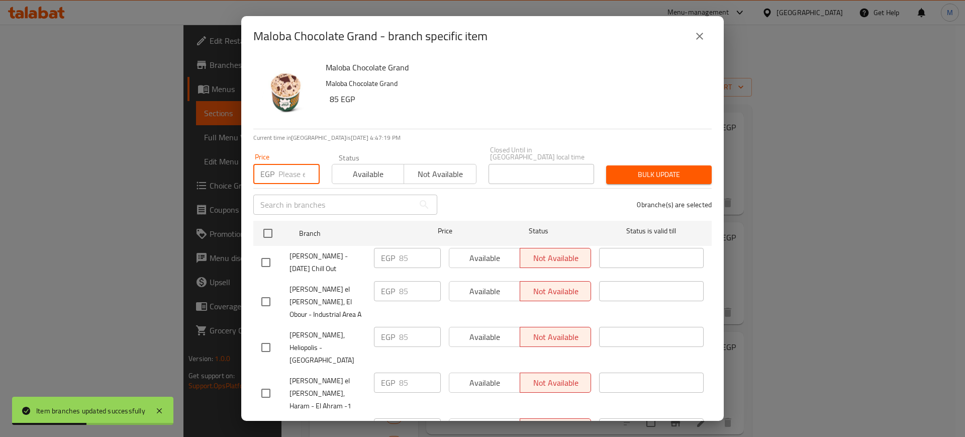
click at [293, 169] on input "number" at bounding box center [298, 174] width 41 height 20
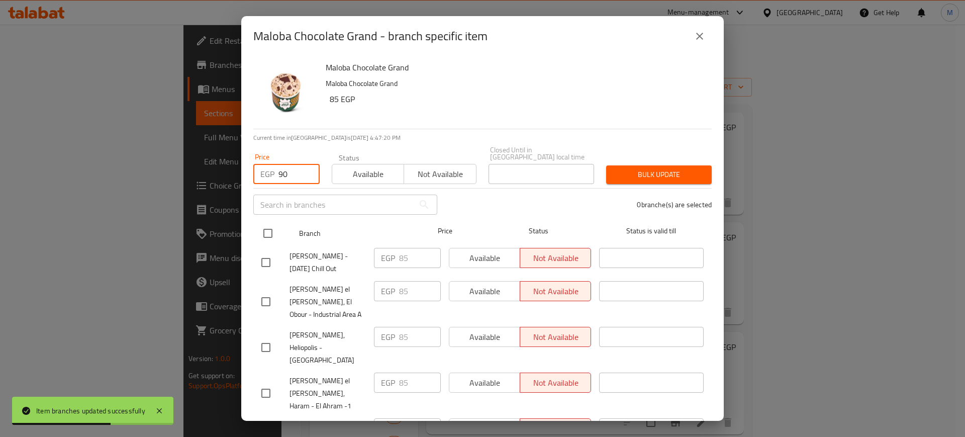
type input "90"
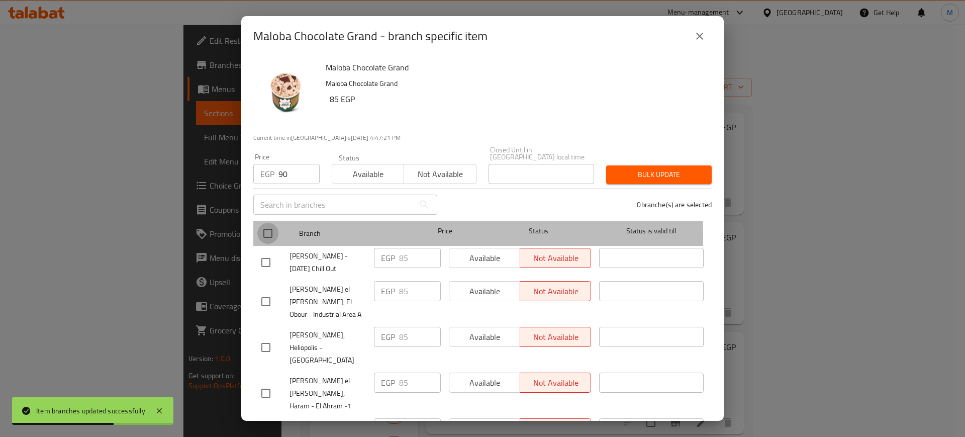
click at [265, 229] on input "checkbox" at bounding box center [267, 233] width 21 height 21
checkbox input "true"
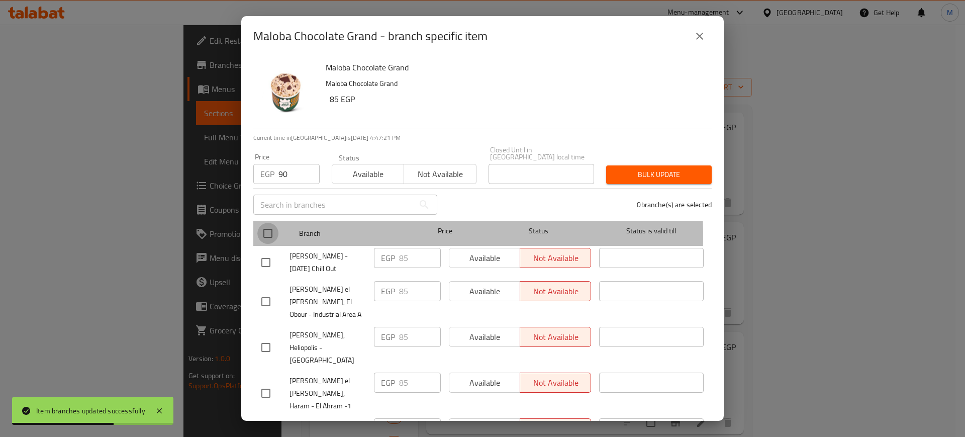
checkbox input "true"
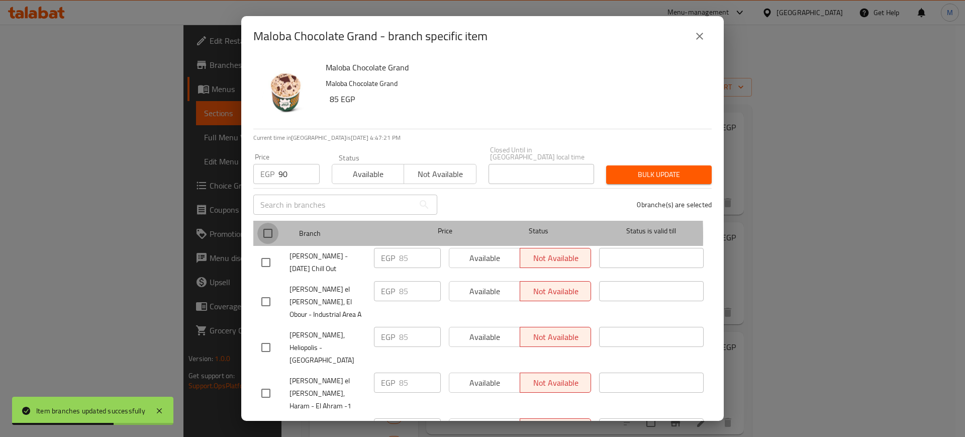
checkbox input "true"
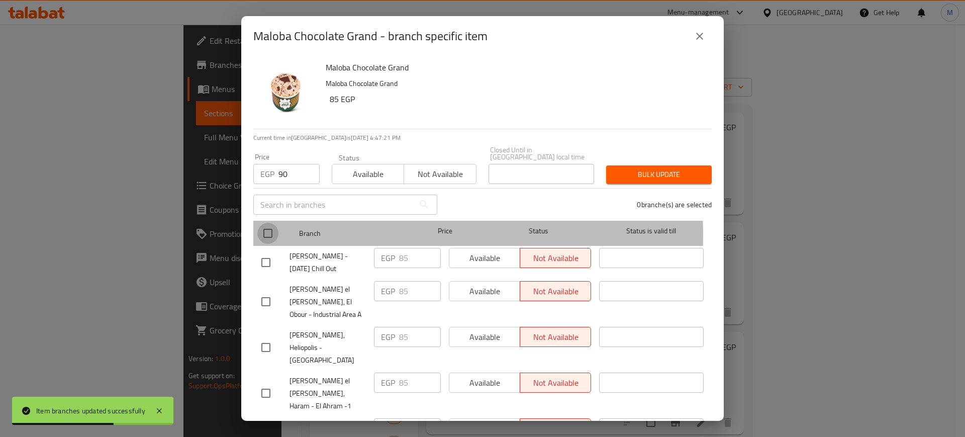
checkbox input "true"
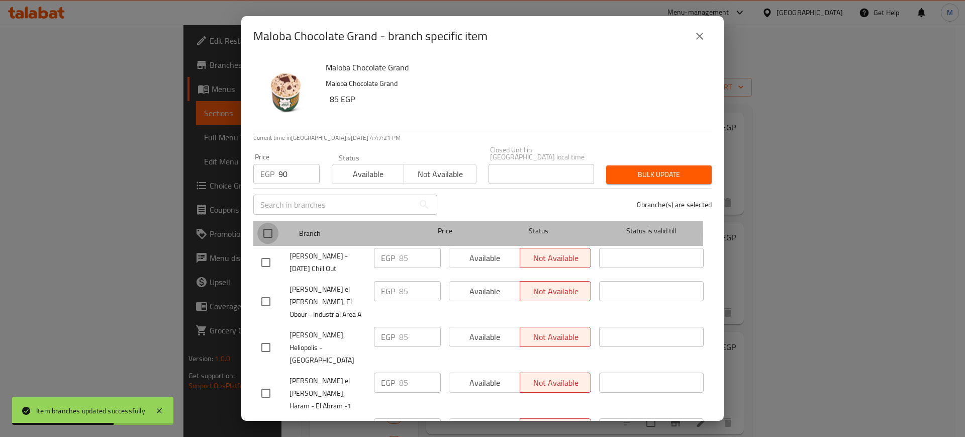
checkbox input "true"
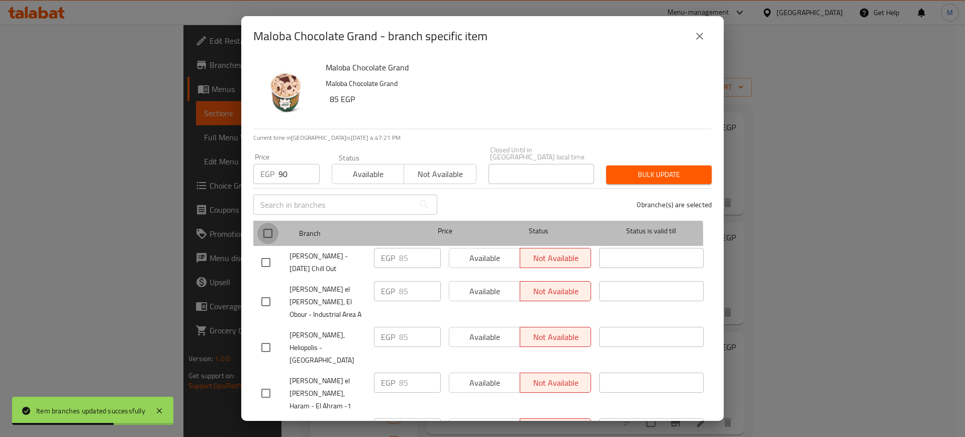
checkbox input "true"
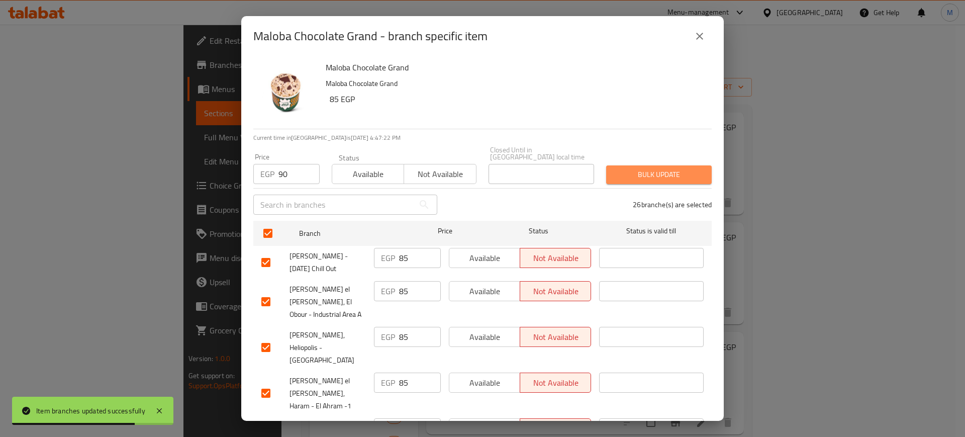
click at [682, 169] on span "Bulk update" at bounding box center [658, 174] width 89 height 13
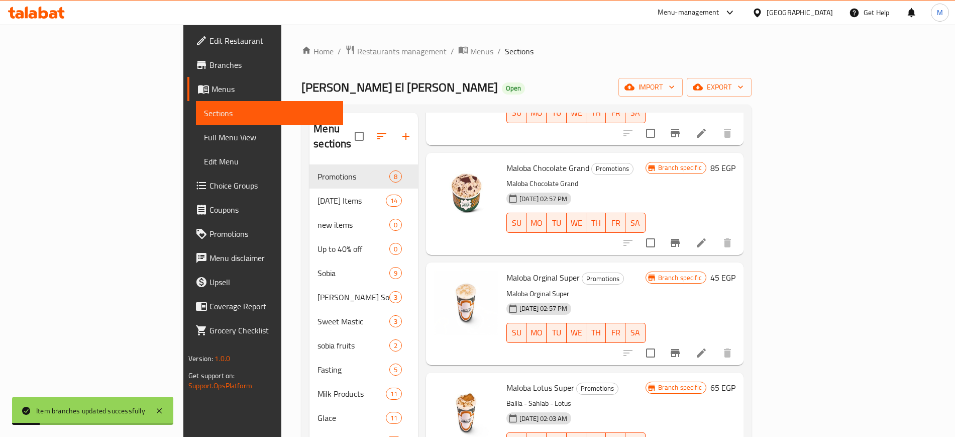
scroll to position [479, 0]
click at [680, 349] on icon "Branch-specific-item" at bounding box center [675, 353] width 9 height 8
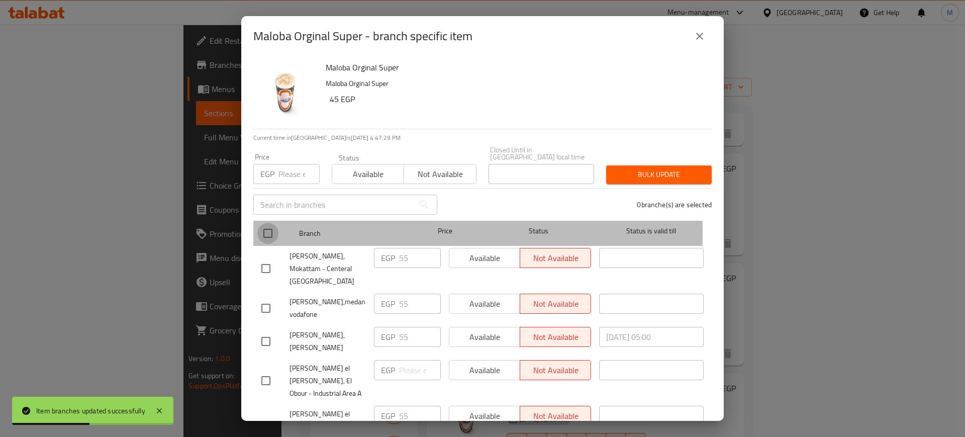
click at [263, 227] on input "checkbox" at bounding box center [267, 233] width 21 height 21
checkbox input "true"
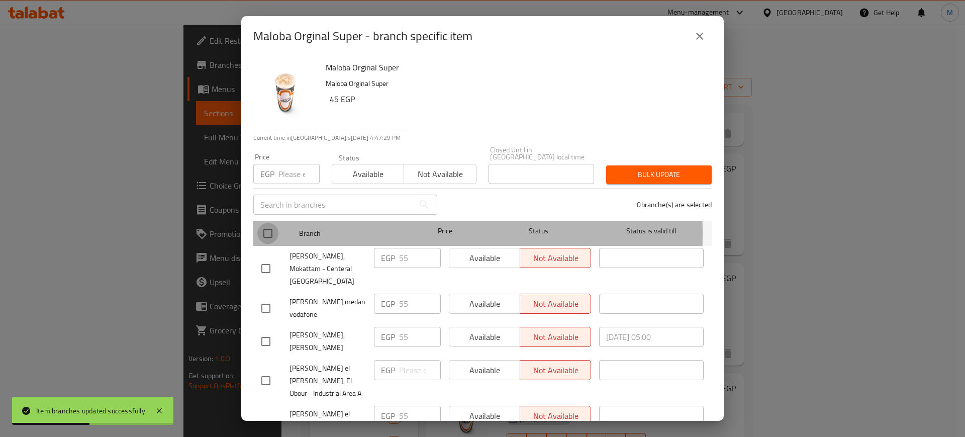
checkbox input "true"
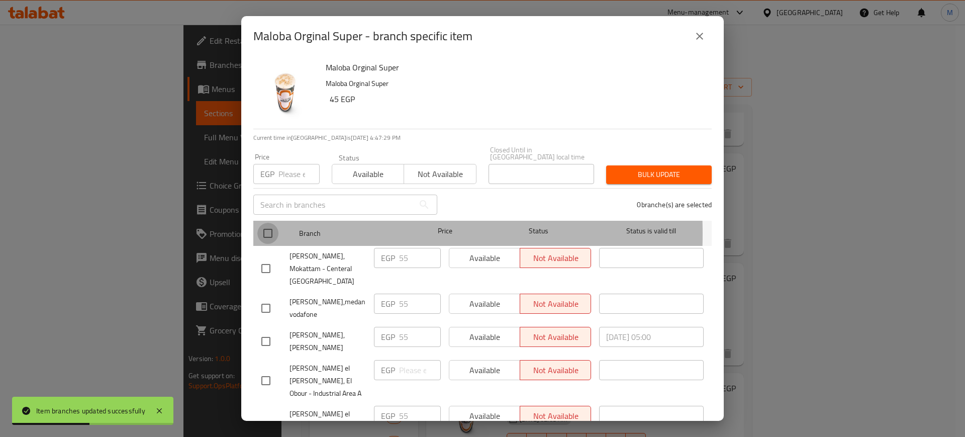
checkbox input "true"
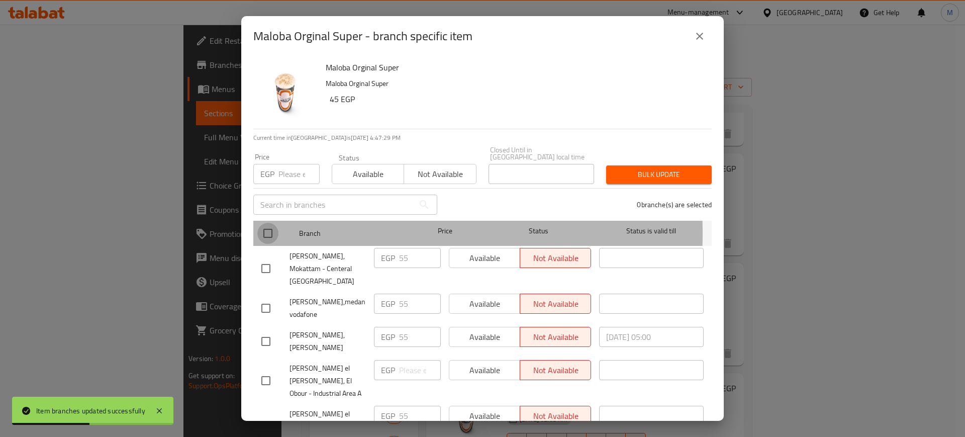
checkbox input "true"
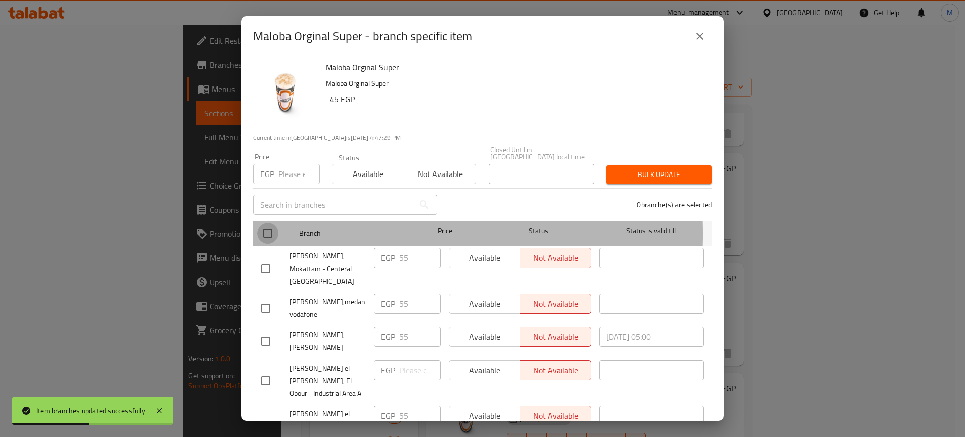
checkbox input "true"
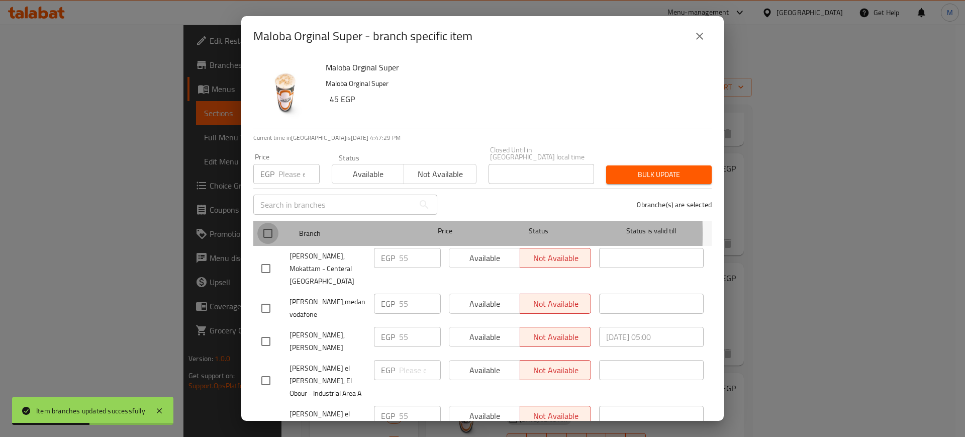
checkbox input "true"
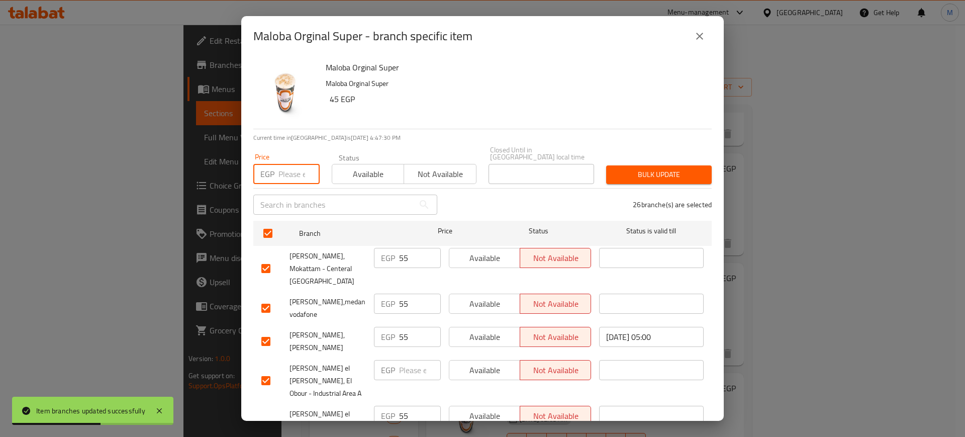
click at [296, 166] on input "number" at bounding box center [298, 174] width 41 height 20
type input "70"
click at [654, 170] on span "Bulk update" at bounding box center [658, 174] width 89 height 13
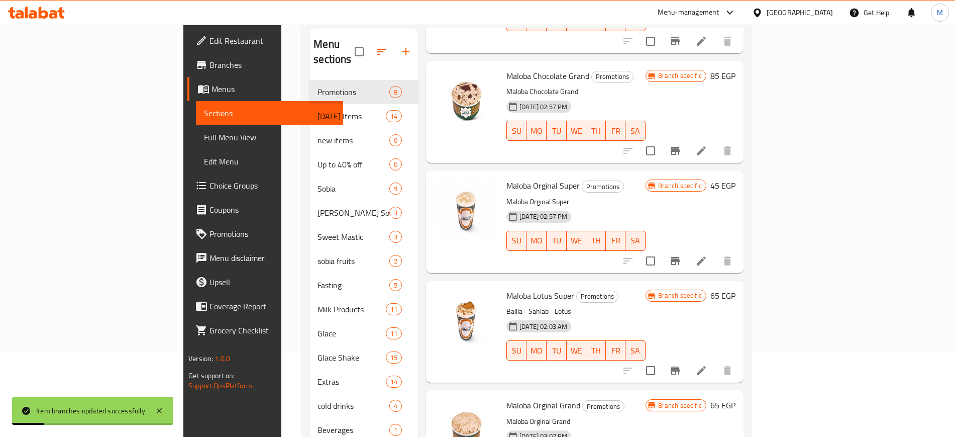
scroll to position [89, 0]
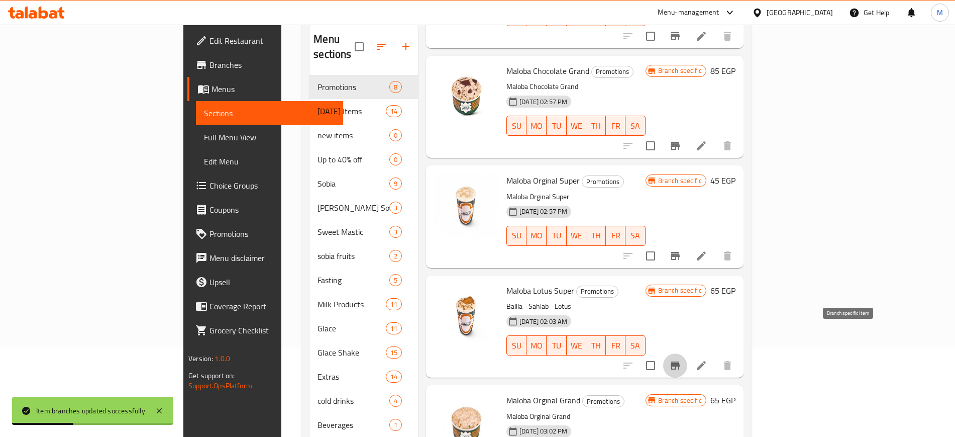
click at [681, 359] on icon "Branch-specific-item" at bounding box center [675, 365] width 12 height 12
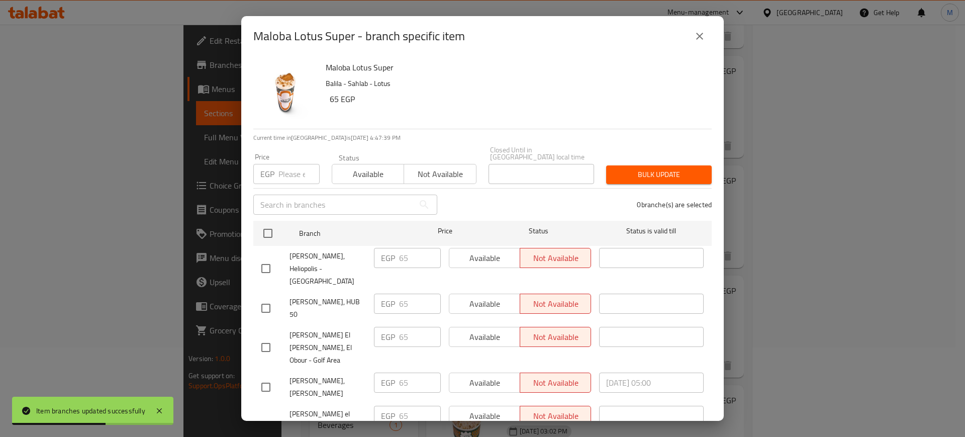
drag, startPoint x: 271, startPoint y: 218, endPoint x: 295, endPoint y: 171, distance: 53.3
click at [295, 171] on div "Maloba Lotus Super Balila - Sahlab - Lotus 65 EGP Current time in [GEOGRAPHIC_D…" at bounding box center [482, 238] width 482 height 364
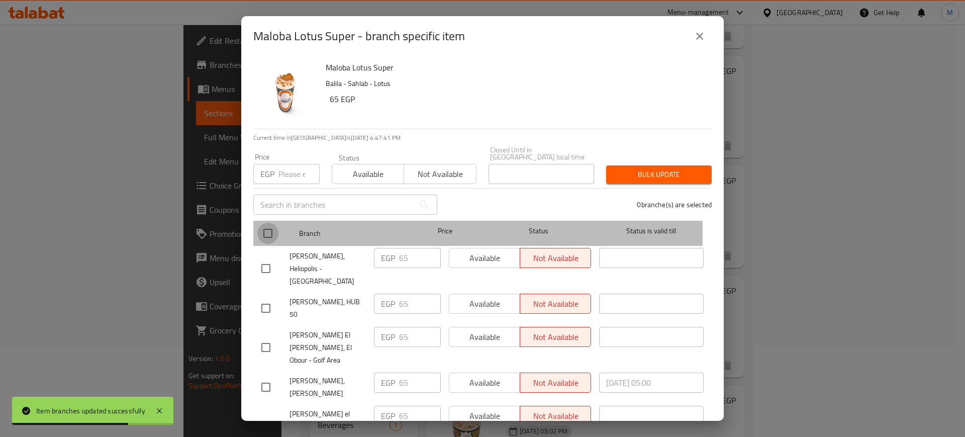
click at [270, 227] on input "checkbox" at bounding box center [267, 233] width 21 height 21
checkbox input "true"
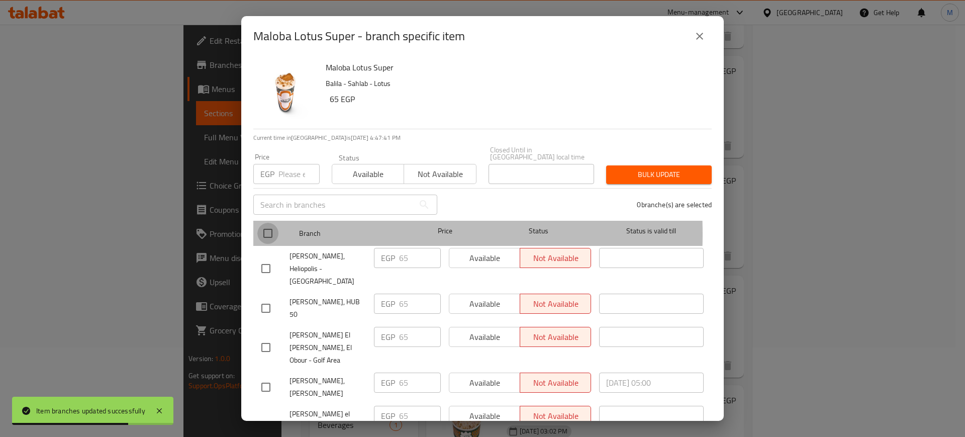
checkbox input "true"
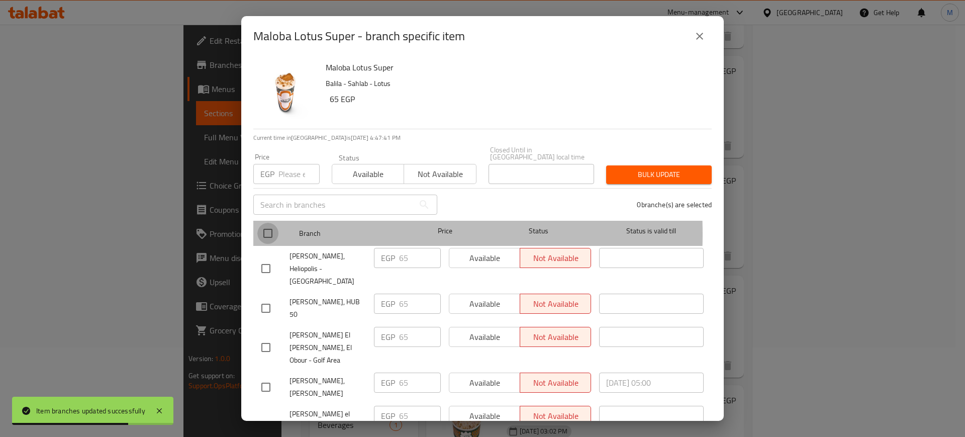
checkbox input "true"
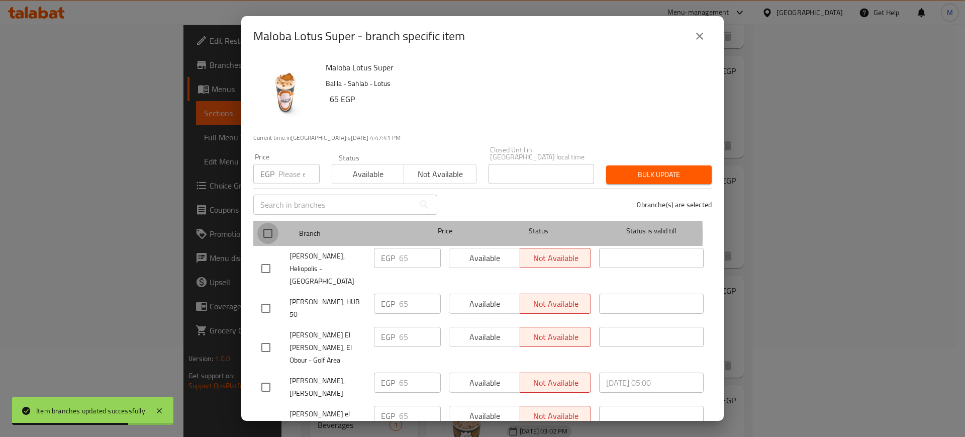
checkbox input "true"
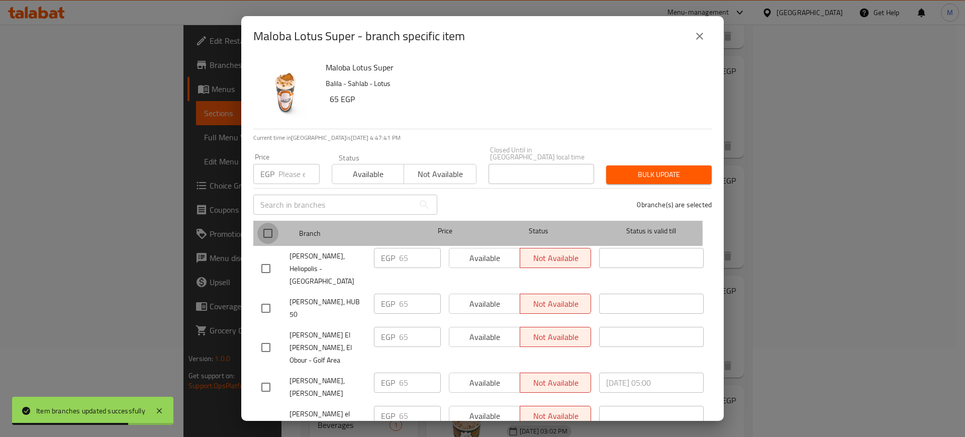
checkbox input "true"
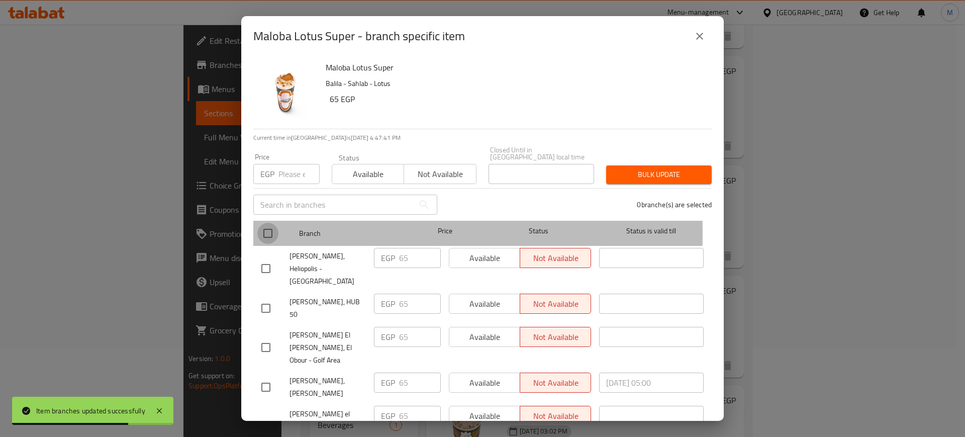
checkbox input "true"
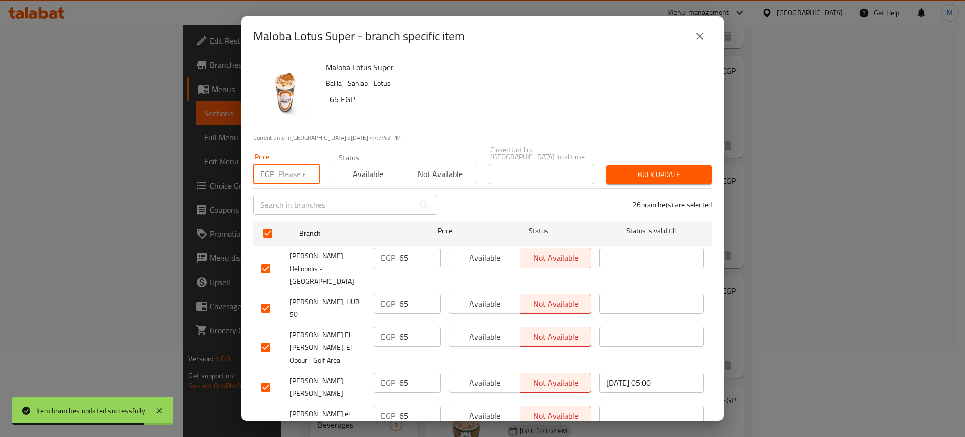
click at [280, 174] on input "number" at bounding box center [298, 174] width 41 height 20
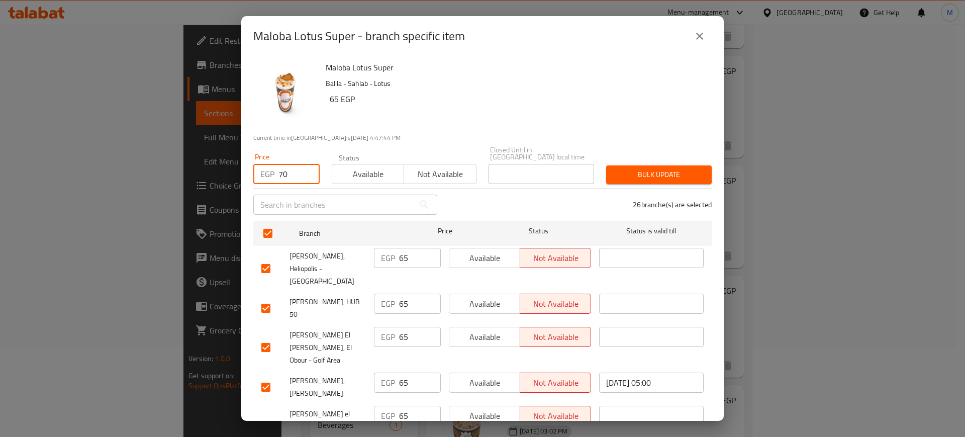
type input "70"
click at [640, 173] on span "Bulk update" at bounding box center [658, 174] width 89 height 13
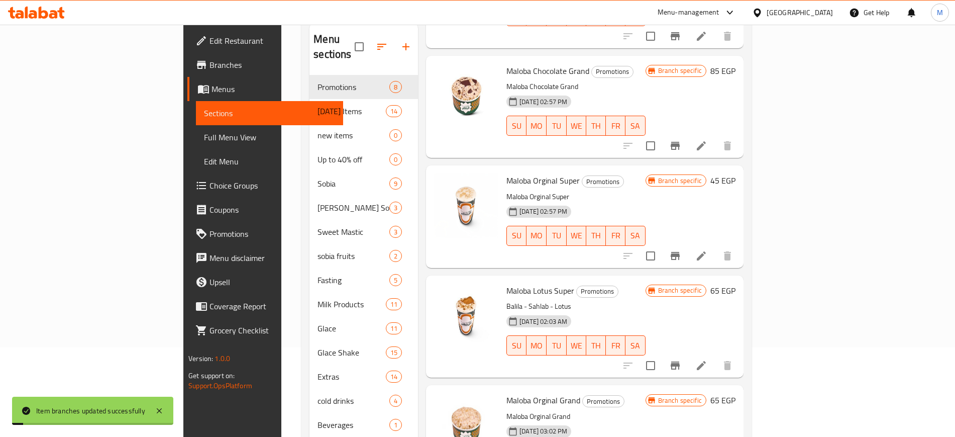
click at [646, 283] on h6 "Maloba Lotus Super Promotions" at bounding box center [575, 290] width 139 height 14
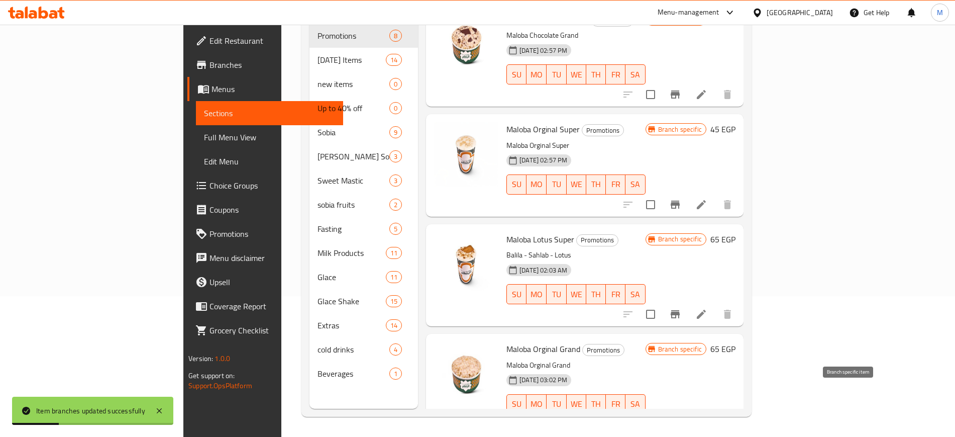
click at [680, 420] on icon "Branch-specific-item" at bounding box center [675, 424] width 9 height 8
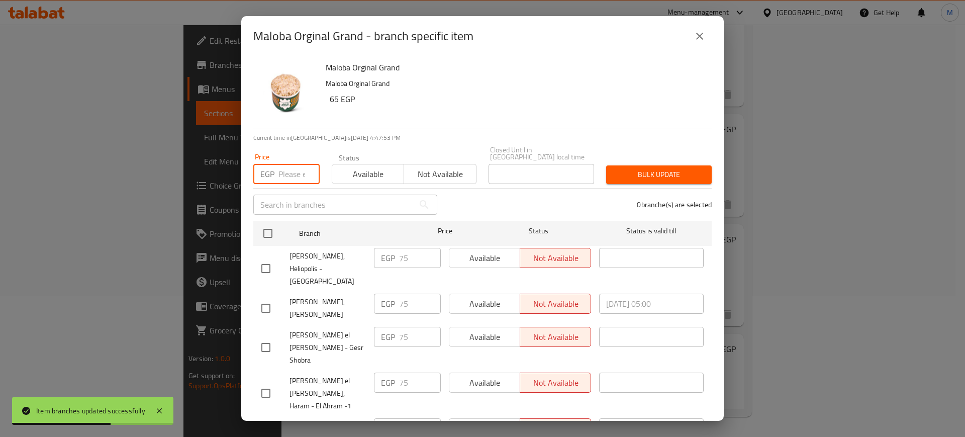
click at [285, 170] on input "number" at bounding box center [298, 174] width 41 height 20
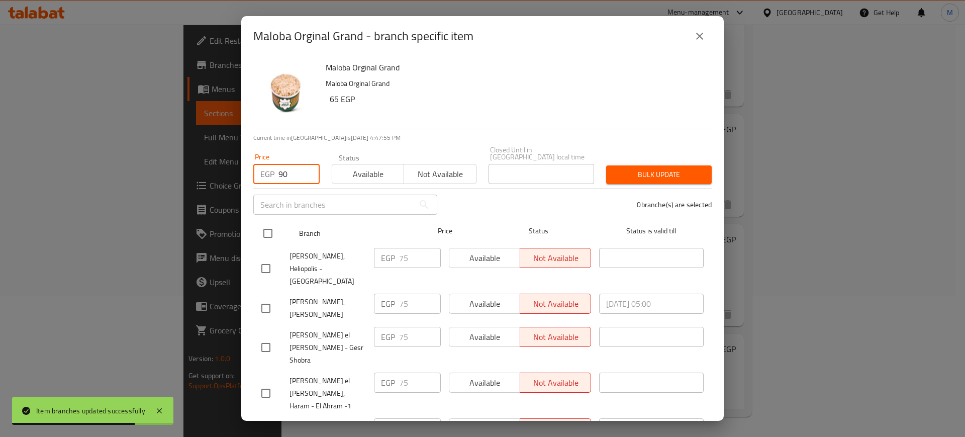
type input "90"
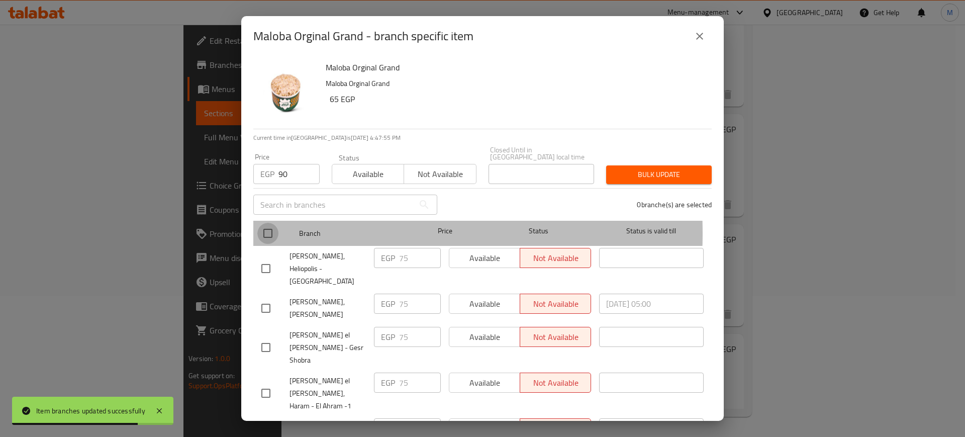
click at [268, 226] on input "checkbox" at bounding box center [267, 233] width 21 height 21
checkbox input "true"
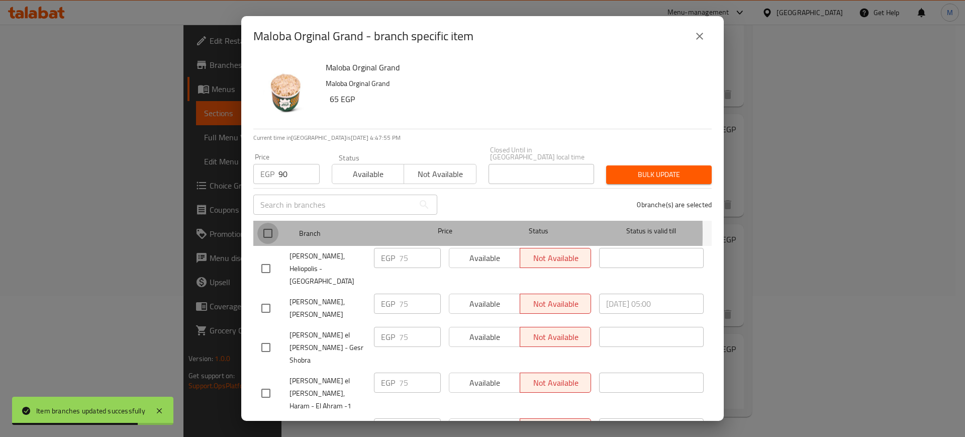
checkbox input "true"
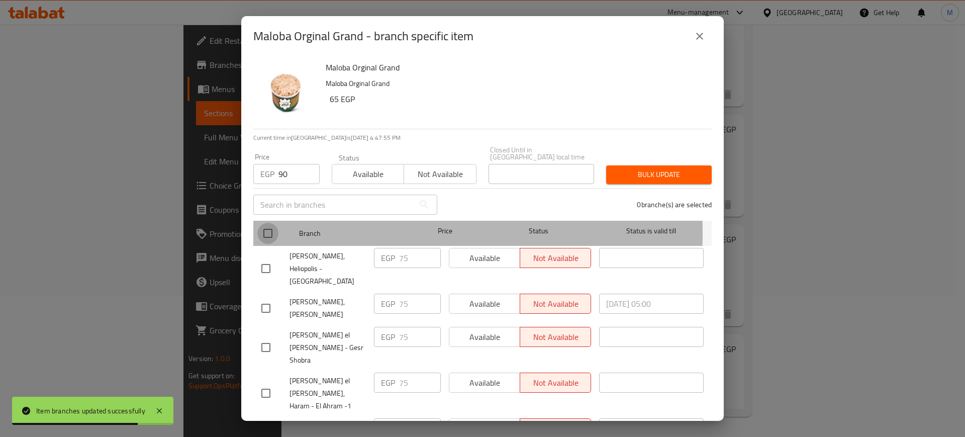
checkbox input "true"
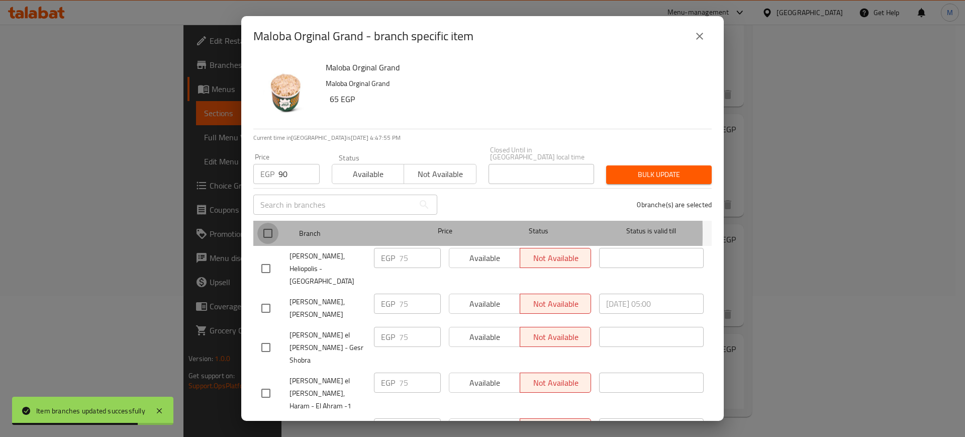
checkbox input "true"
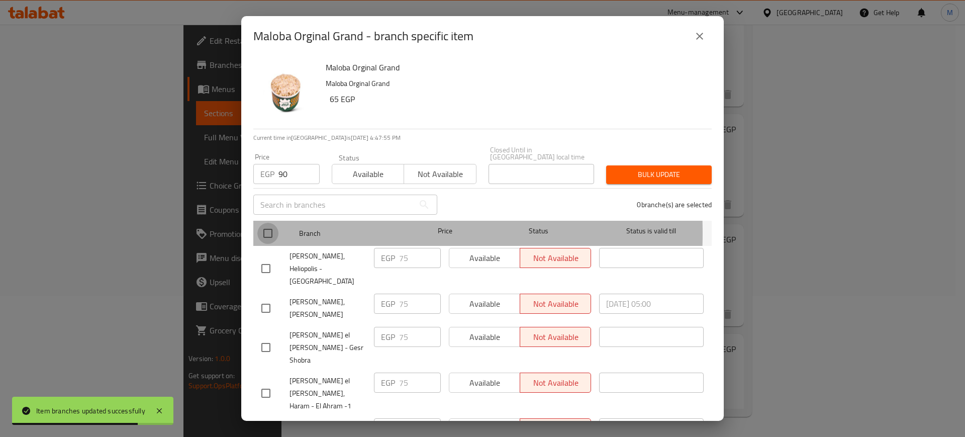
checkbox input "true"
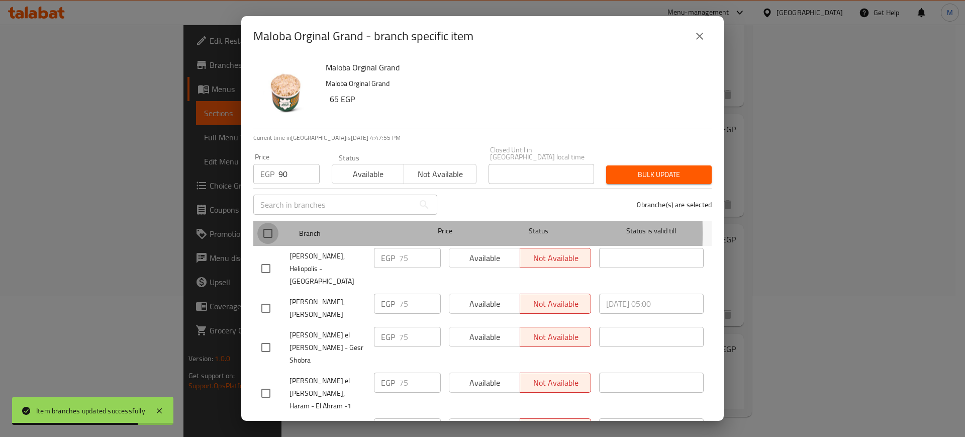
checkbox input "true"
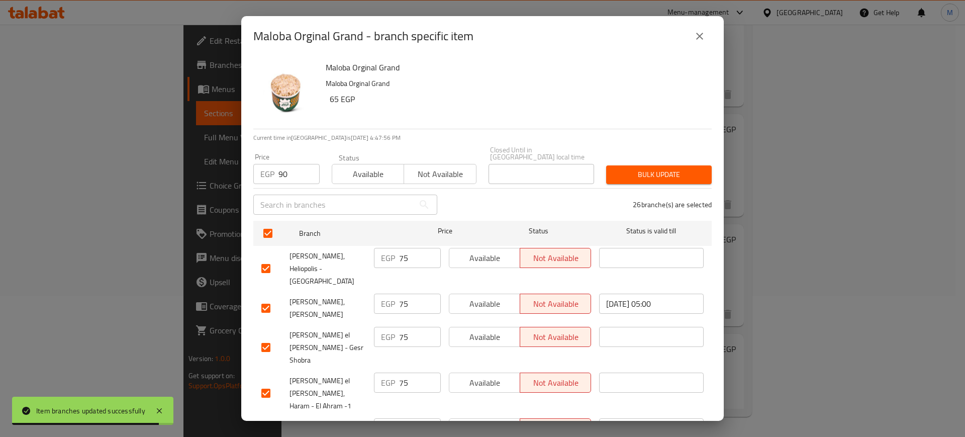
click at [656, 168] on span "Bulk update" at bounding box center [658, 174] width 89 height 13
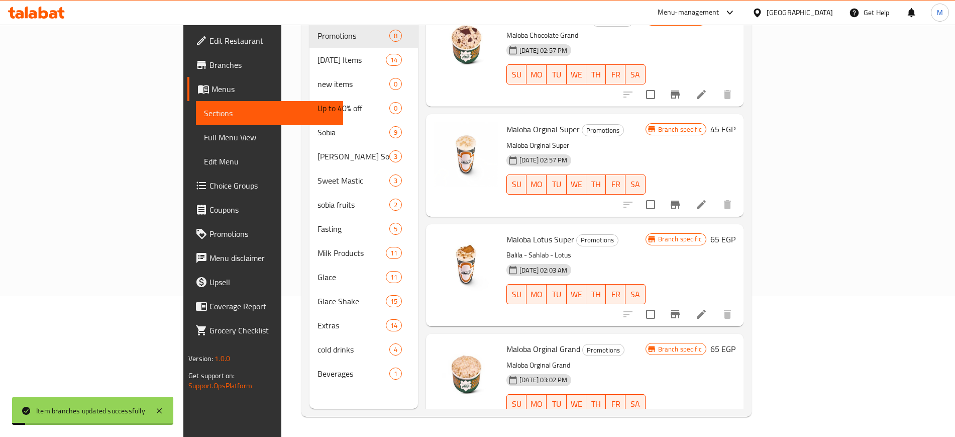
click at [735, 342] on h6 "65 EGP" at bounding box center [722, 349] width 25 height 14
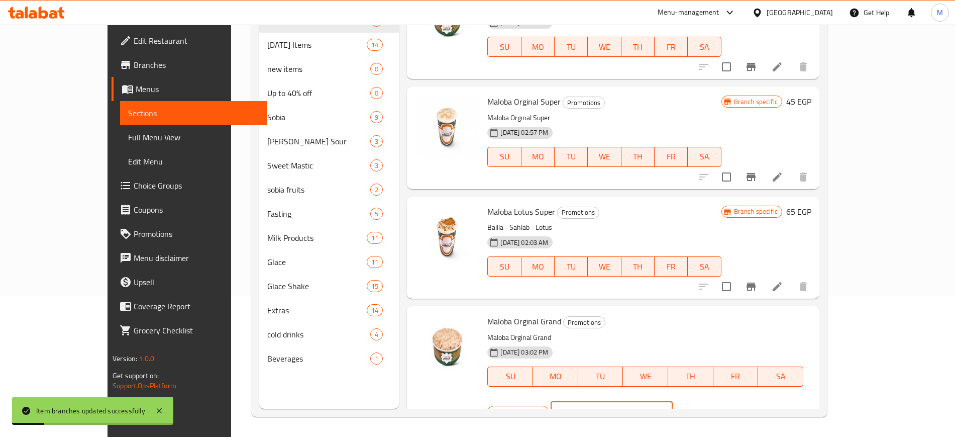
click at [673, 401] on input "65" at bounding box center [624, 411] width 97 height 20
type input "90"
click at [719, 400] on button "ok" at bounding box center [708, 411] width 22 height 22
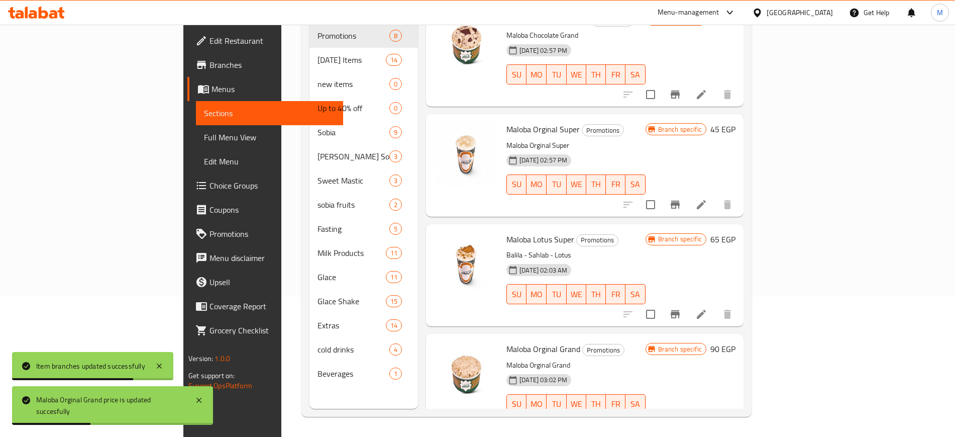
click at [735, 232] on h6 "65 EGP" at bounding box center [722, 239] width 25 height 14
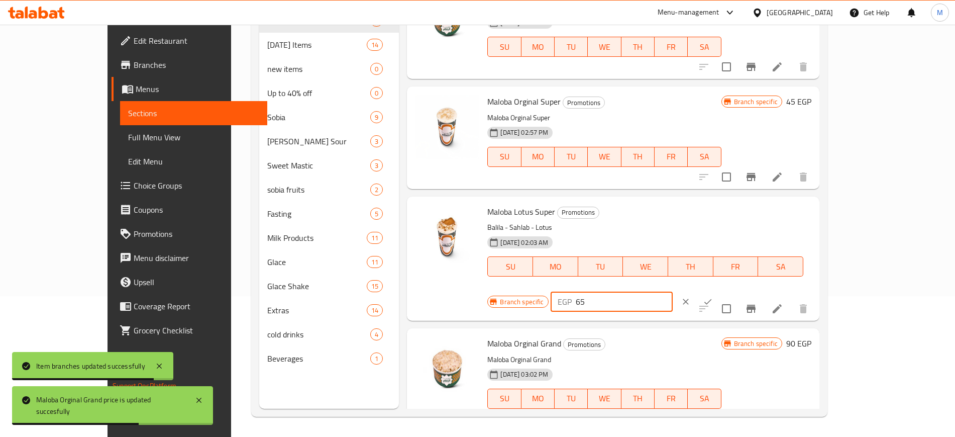
click at [673, 291] on input "65" at bounding box center [624, 301] width 97 height 20
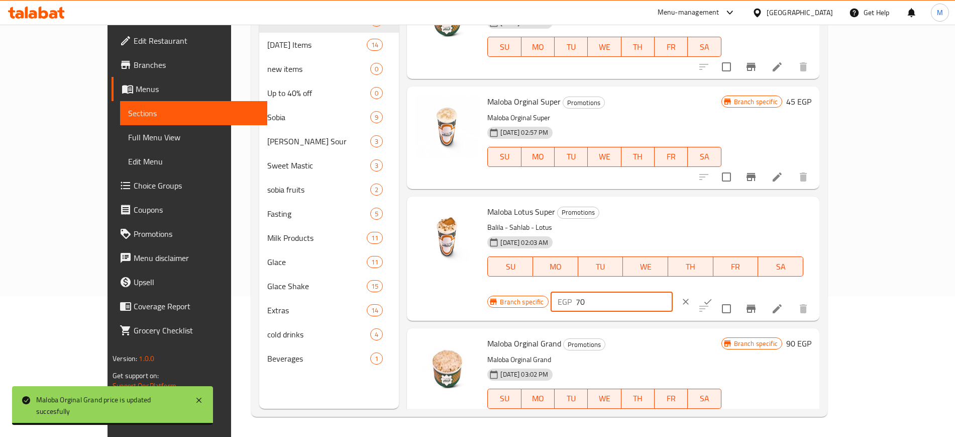
type input "70"
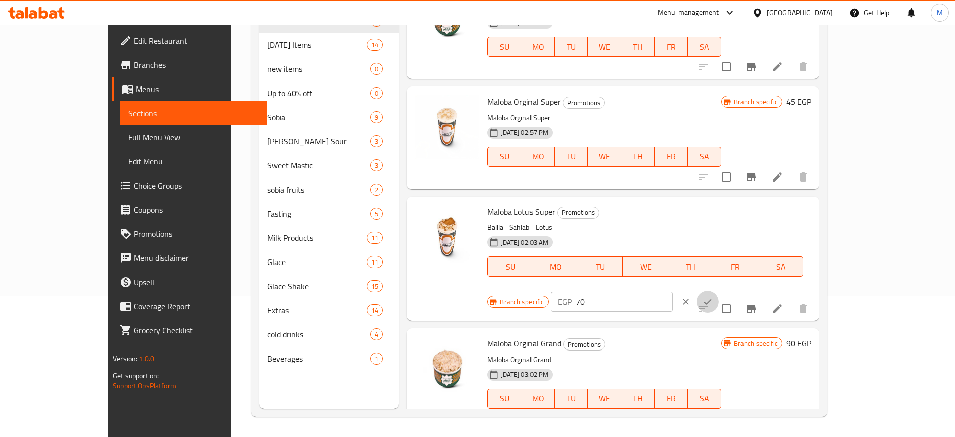
click at [713, 296] on icon "ok" at bounding box center [708, 301] width 10 height 10
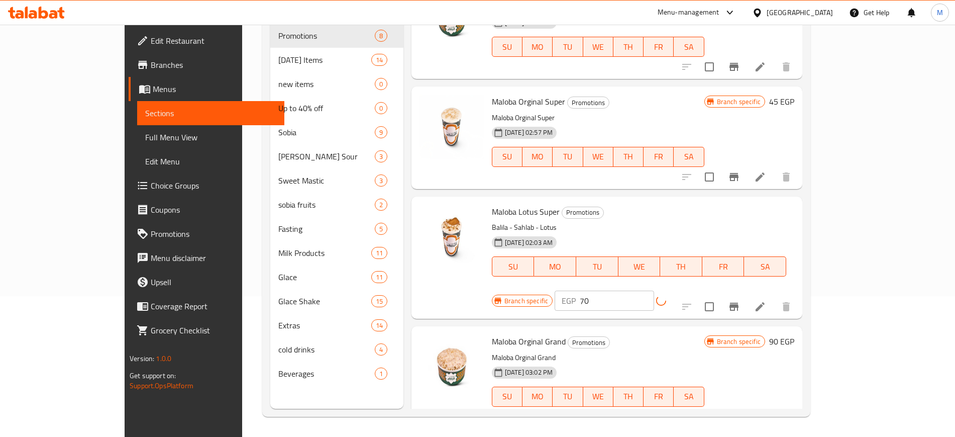
click at [794, 101] on h6 "45 EGP" at bounding box center [781, 101] width 25 height 14
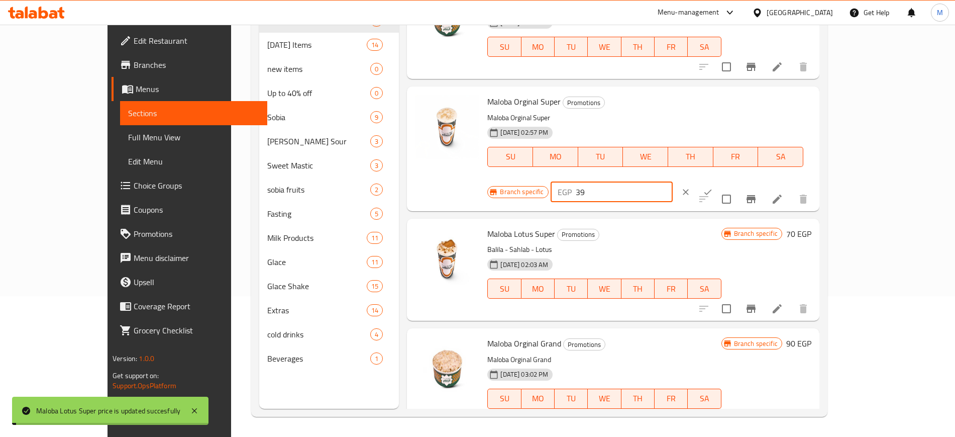
drag, startPoint x: 843, startPoint y: 110, endPoint x: 824, endPoint y: 110, distance: 18.6
click at [673, 182] on input "39" at bounding box center [624, 192] width 97 height 20
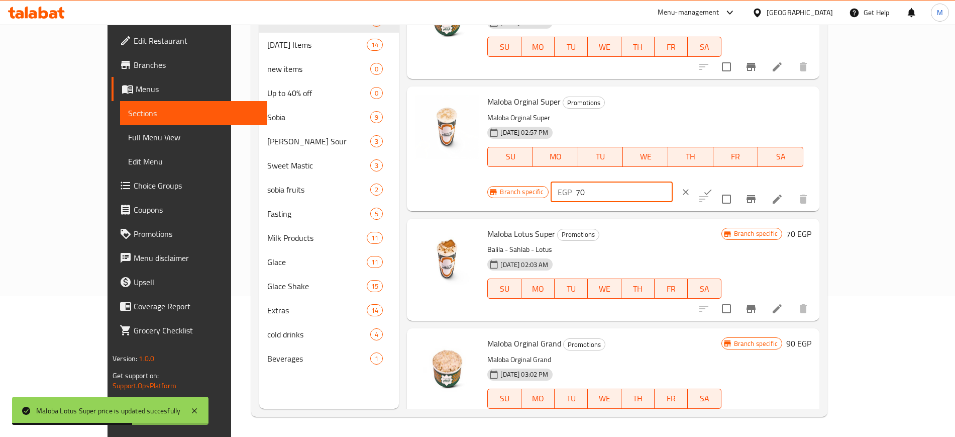
type input "70"
click at [713, 187] on icon "ok" at bounding box center [708, 192] width 10 height 10
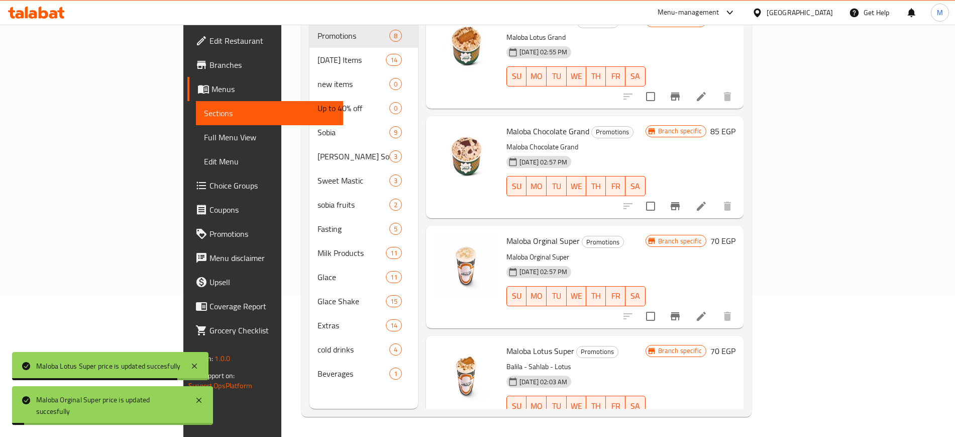
scroll to position [373, 0]
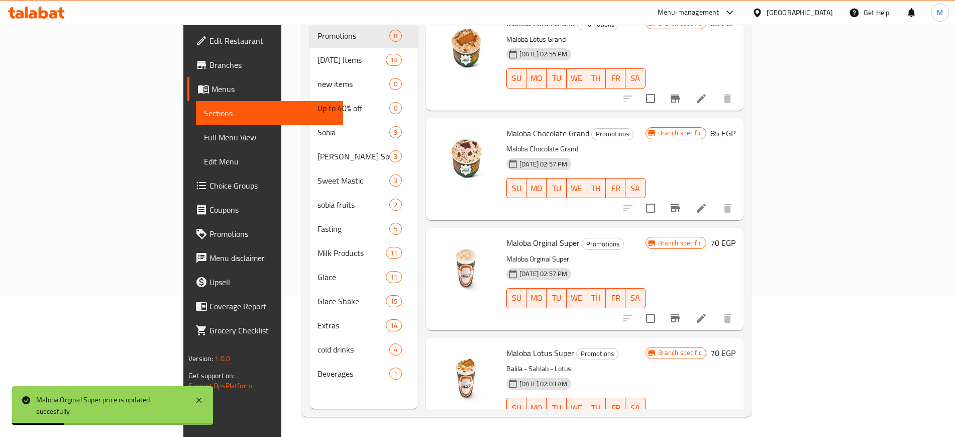
click at [735, 126] on h6 "85 EGP" at bounding box center [722, 133] width 25 height 14
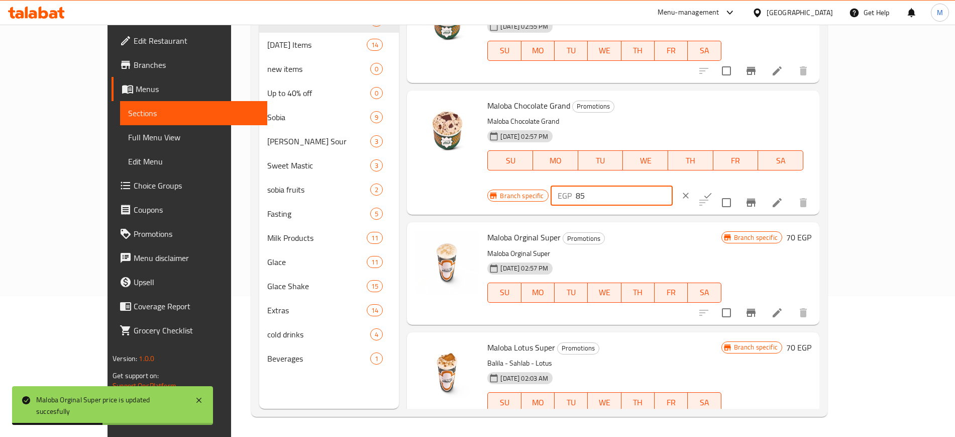
click at [673, 185] on input "85" at bounding box center [624, 195] width 97 height 20
type input "90"
click at [713, 190] on icon "ok" at bounding box center [708, 195] width 10 height 10
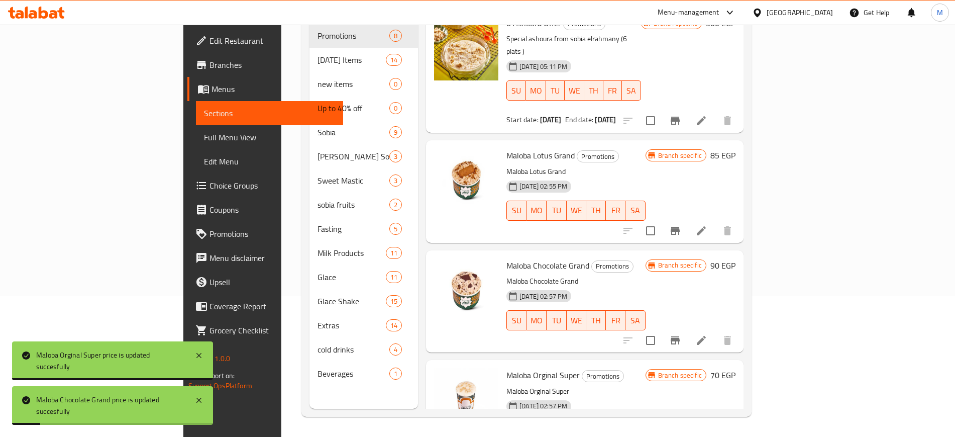
scroll to position [241, 0]
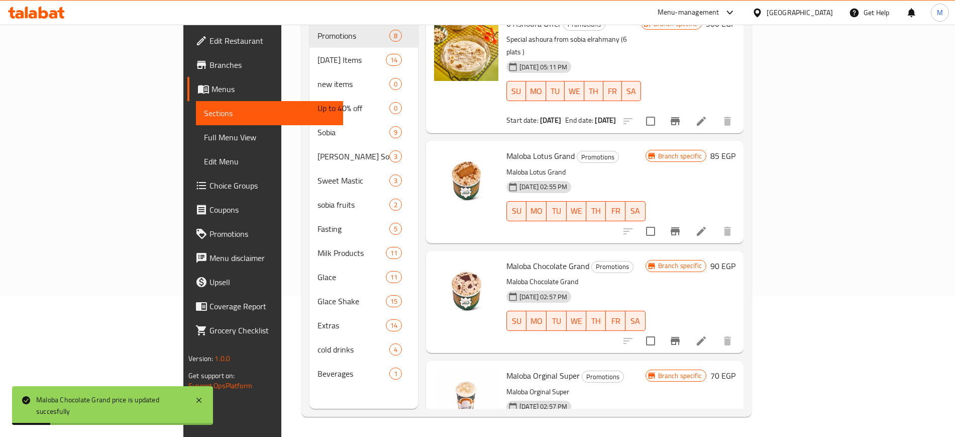
click at [735, 149] on h6 "85 EGP" at bounding box center [722, 156] width 25 height 14
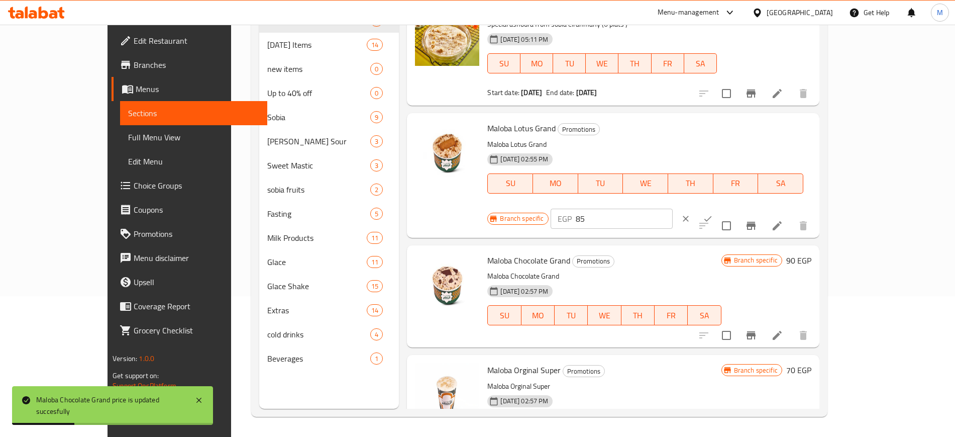
click at [734, 207] on div "EGP 85 ​" at bounding box center [642, 218] width 183 height 22
click at [673, 208] on input "85" at bounding box center [624, 218] width 97 height 20
type input "90"
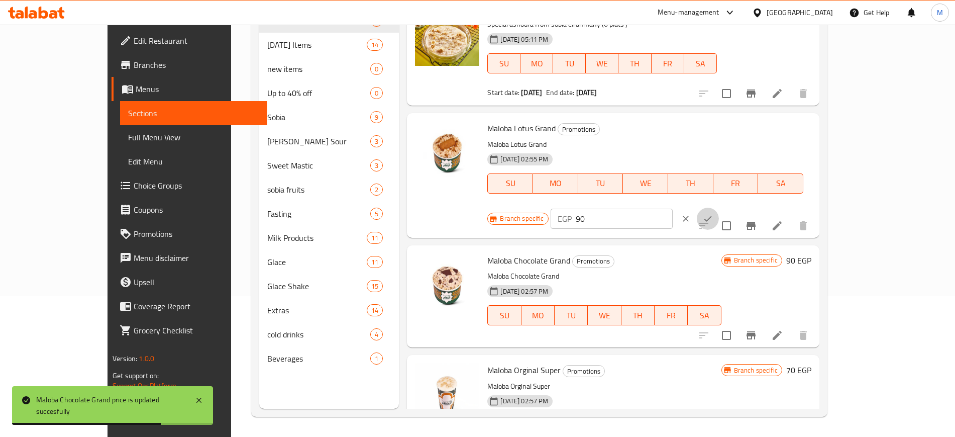
click at [713, 214] on icon "ok" at bounding box center [708, 219] width 10 height 10
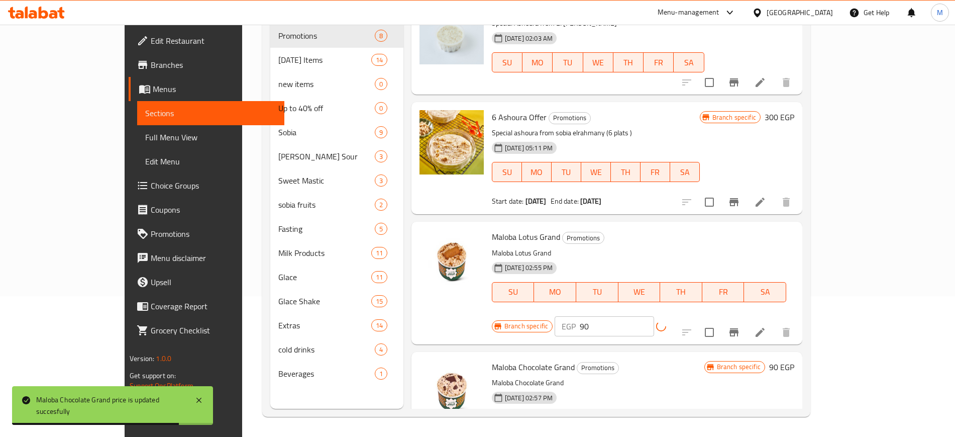
scroll to position [120, 0]
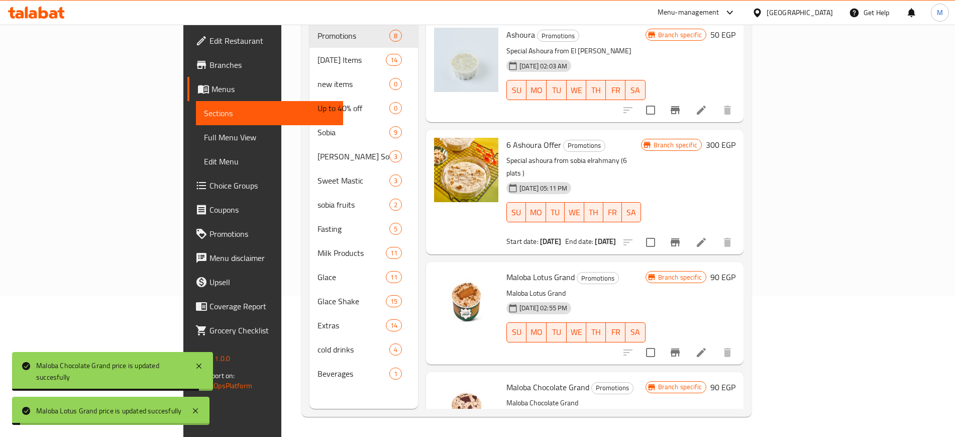
click at [735, 138] on h6 "300 EGP" at bounding box center [721, 145] width 30 height 14
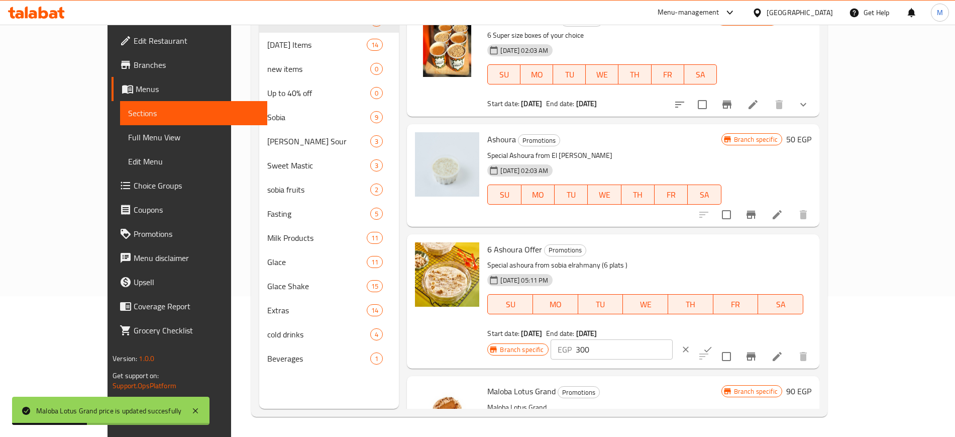
scroll to position [0, 0]
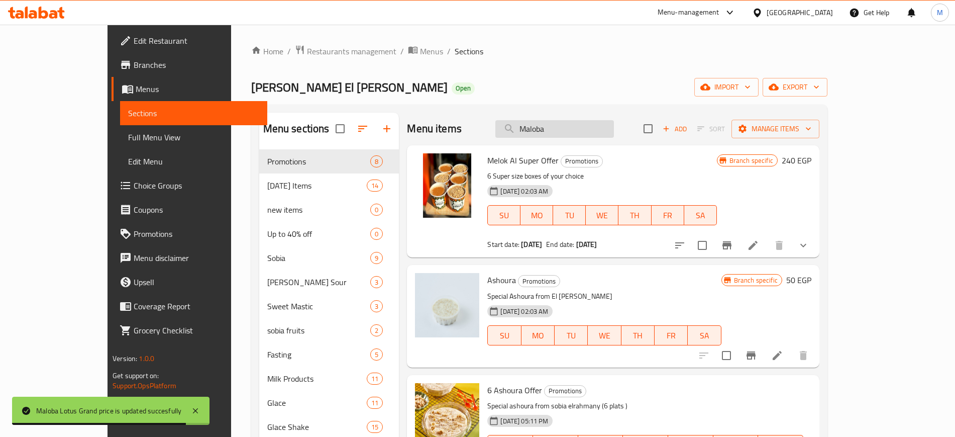
click at [586, 134] on input "Maloba" at bounding box center [554, 129] width 119 height 18
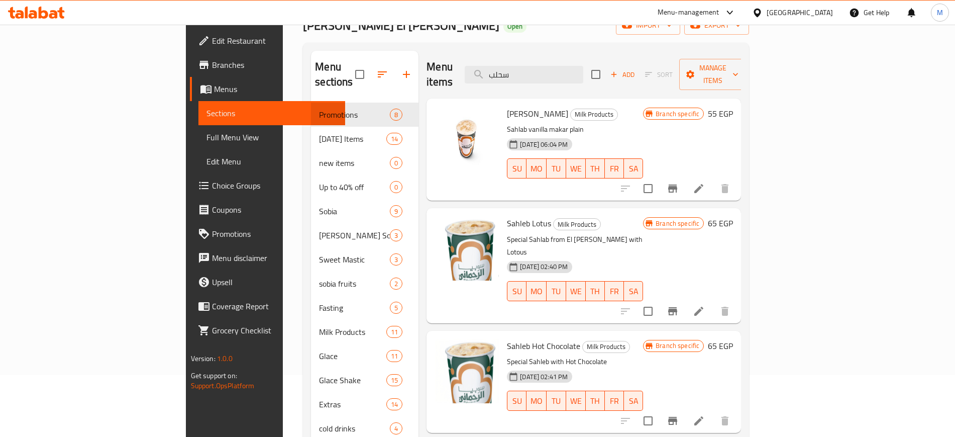
scroll to position [59, 0]
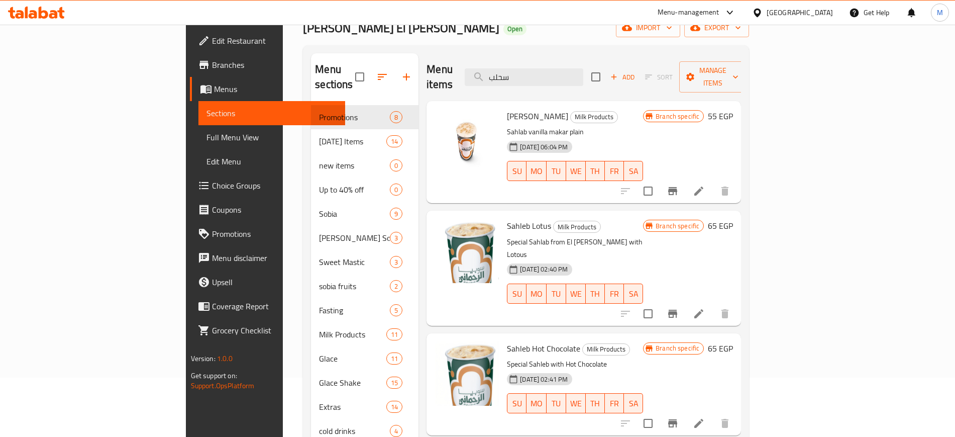
type input "سحلب"
click at [733, 110] on div "Branch specific 55 EGP" at bounding box center [688, 152] width 90 height 86
click at [685, 179] on button "Branch-specific-item" at bounding box center [673, 191] width 24 height 24
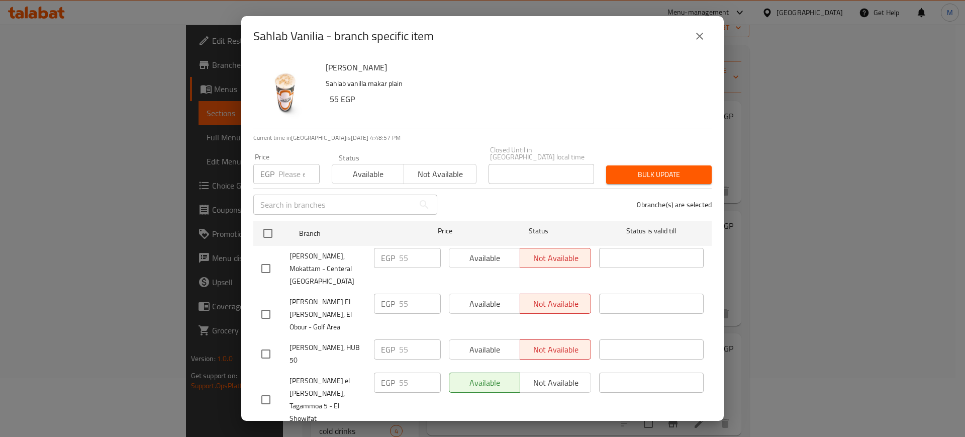
click at [272, 169] on p "EGP" at bounding box center [267, 174] width 14 height 12
click at [293, 168] on input "number" at bounding box center [298, 174] width 41 height 20
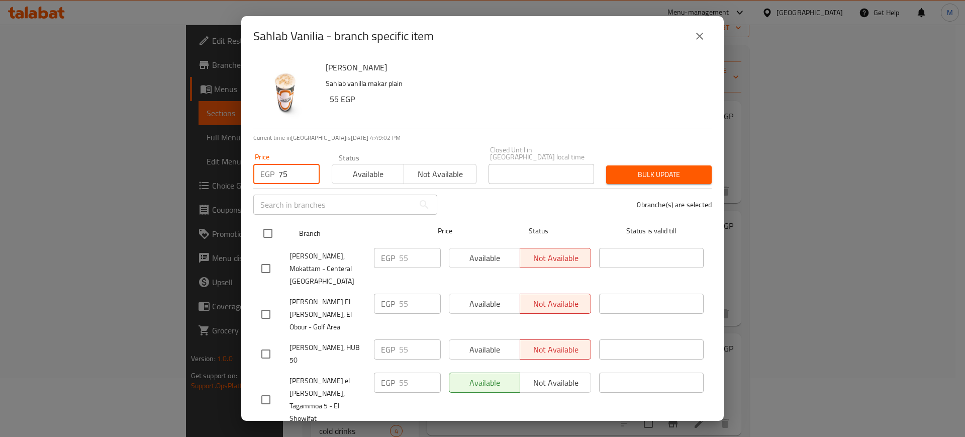
type input "75"
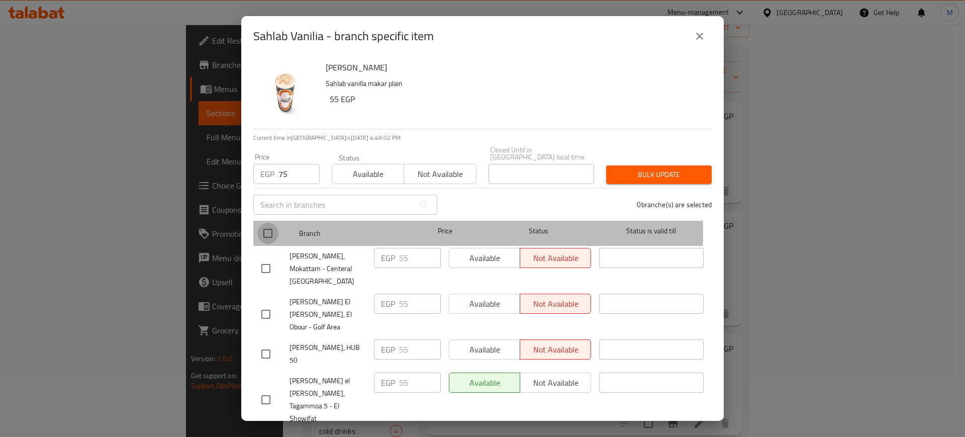
click at [269, 224] on input "checkbox" at bounding box center [267, 233] width 21 height 21
checkbox input "true"
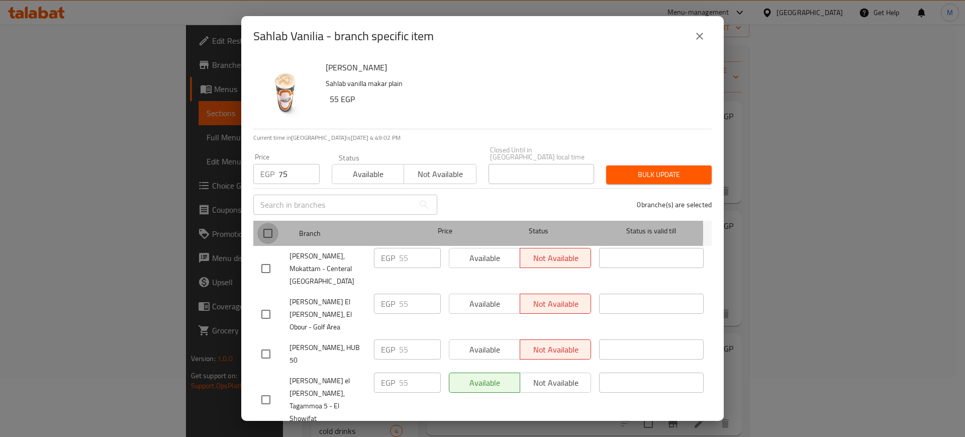
checkbox input "true"
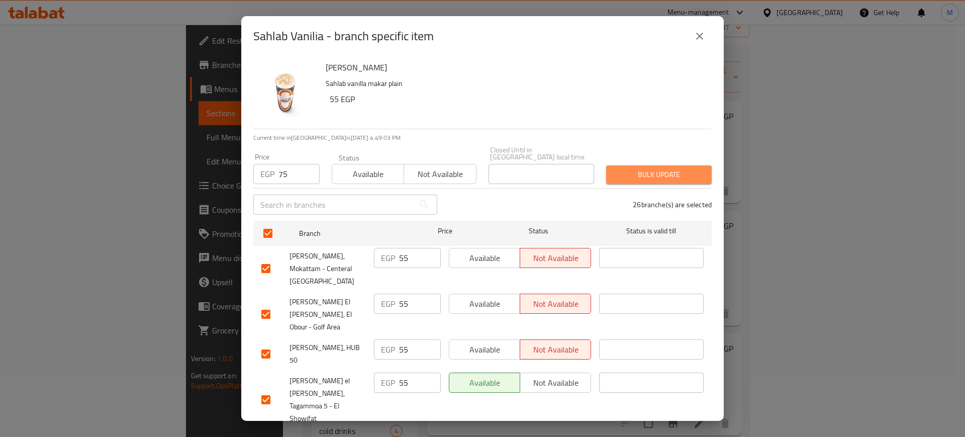
click at [674, 168] on span "Bulk update" at bounding box center [658, 174] width 89 height 13
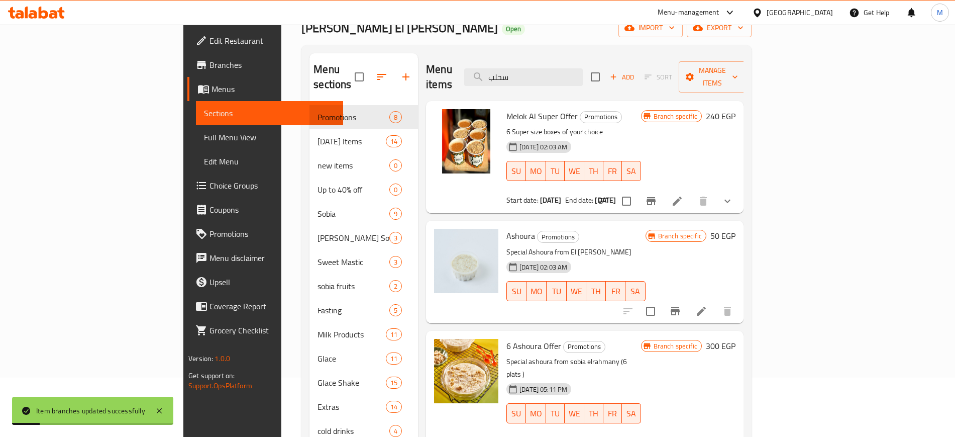
click at [735, 109] on h6 "240 EGP" at bounding box center [721, 116] width 30 height 14
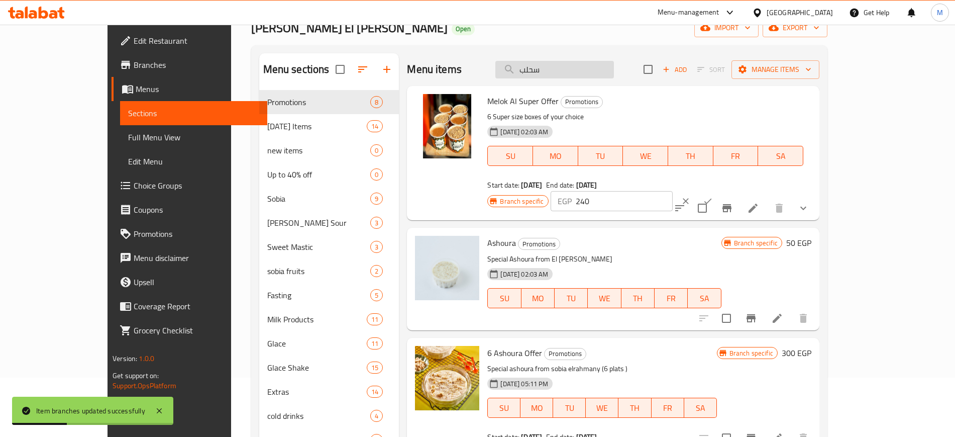
click at [602, 74] on input "سحلب" at bounding box center [554, 70] width 119 height 18
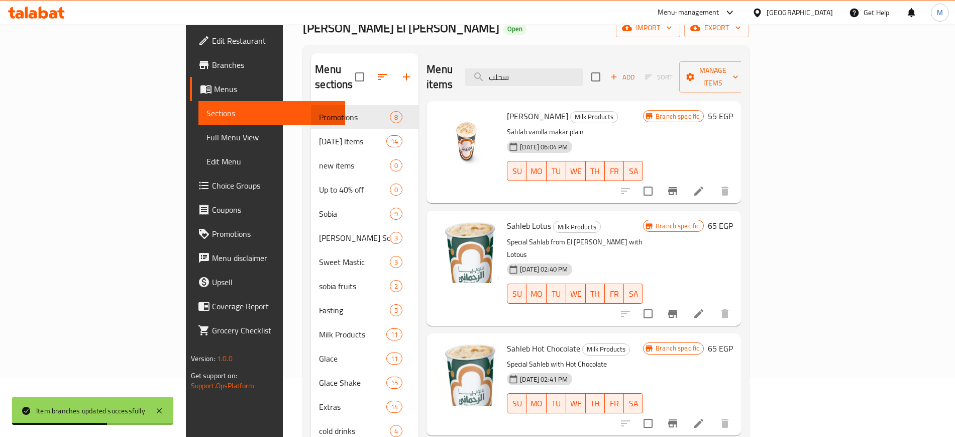
click at [733, 109] on h6 "55 EGP" at bounding box center [720, 116] width 25 height 14
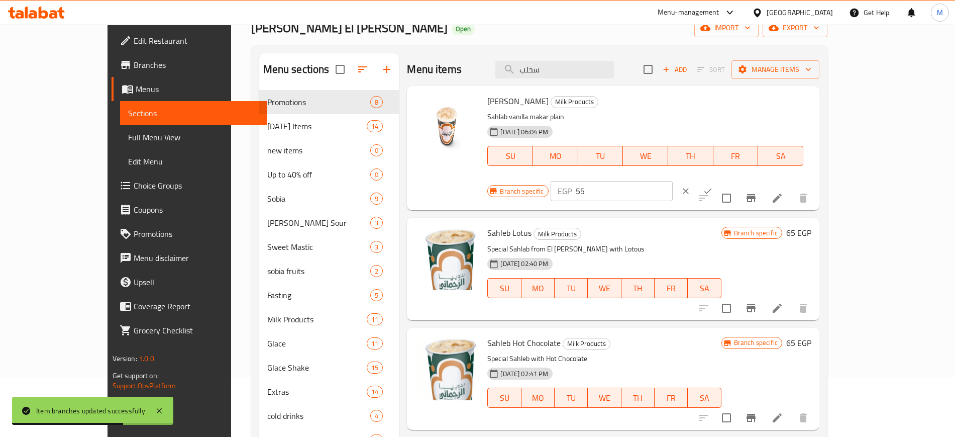
click at [673, 181] on input "55" at bounding box center [624, 191] width 97 height 20
click at [713, 186] on icon "ok" at bounding box center [708, 191] width 10 height 10
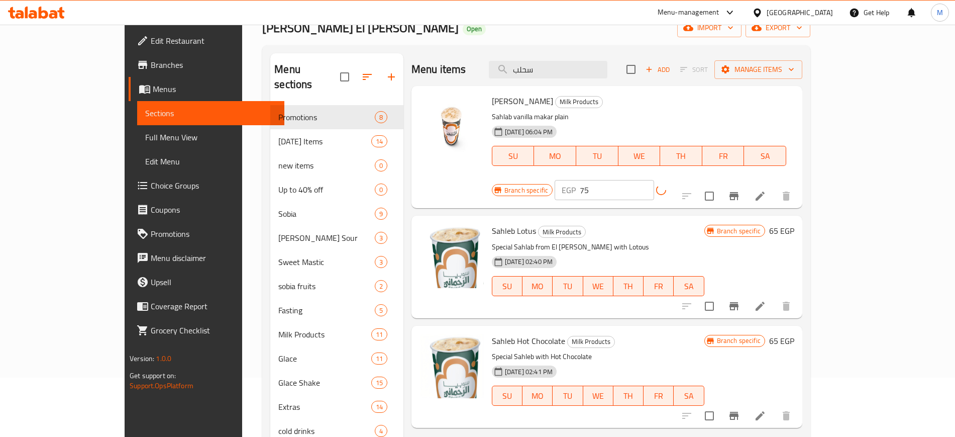
click at [794, 224] on h6 "65 EGP" at bounding box center [781, 231] width 25 height 14
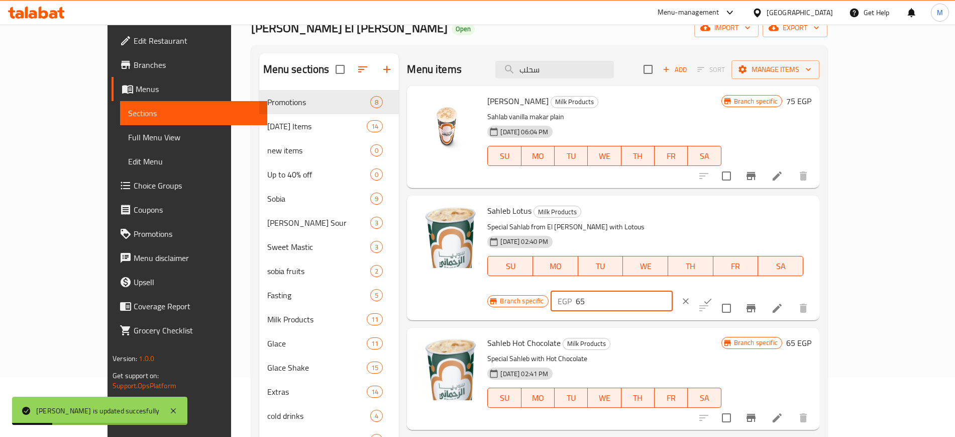
click at [673, 291] on input "65" at bounding box center [624, 301] width 97 height 20
drag, startPoint x: 907, startPoint y: 214, endPoint x: 862, endPoint y: 289, distance: 87.9
click at [815, 289] on div "Sahleb Lotus Milk Products Special Sahlab from El [PERSON_NAME] with Lotous [DA…" at bounding box center [649, 257] width 332 height 116
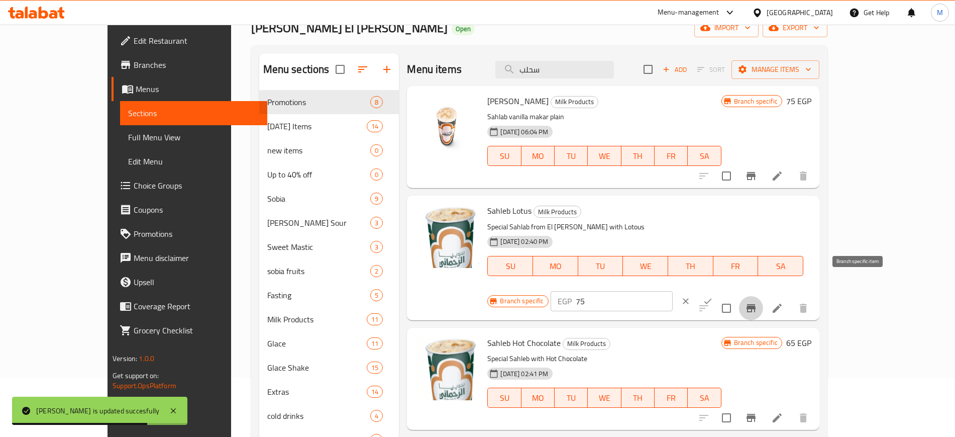
click at [756, 304] on icon "Branch-specific-item" at bounding box center [751, 308] width 9 height 8
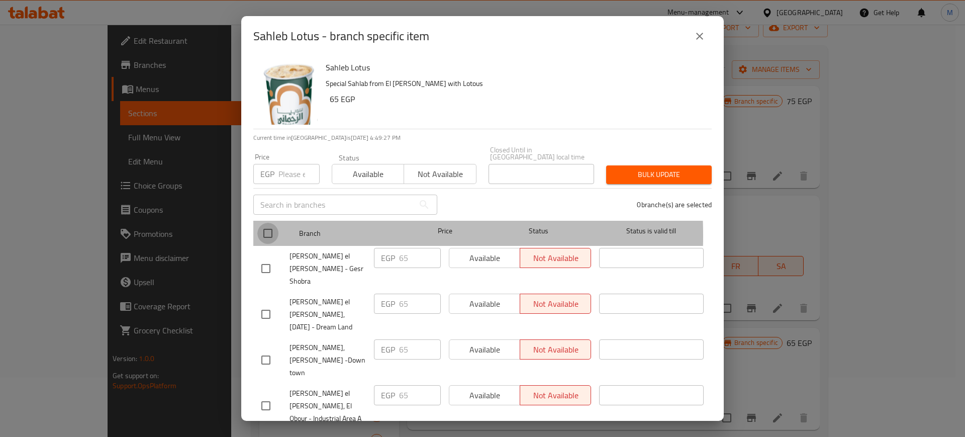
click at [268, 228] on input "checkbox" at bounding box center [267, 233] width 21 height 21
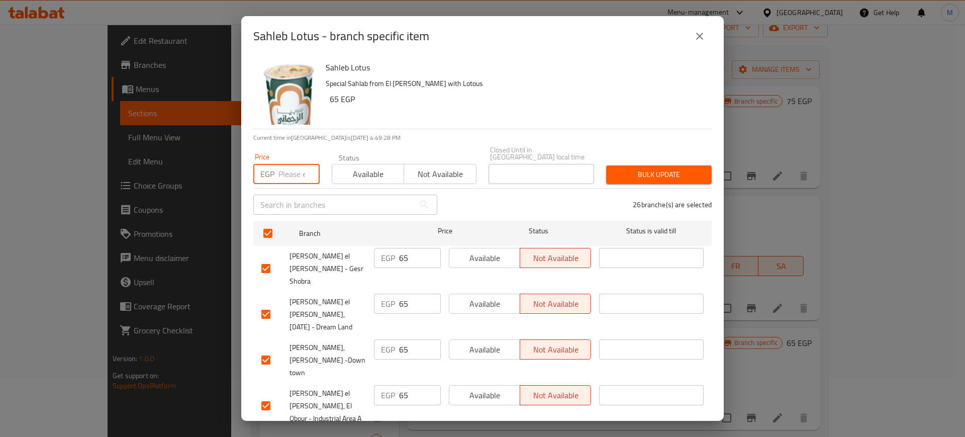
click at [282, 175] on input "number" at bounding box center [298, 174] width 41 height 20
click at [643, 168] on span "Bulk update" at bounding box center [658, 174] width 89 height 13
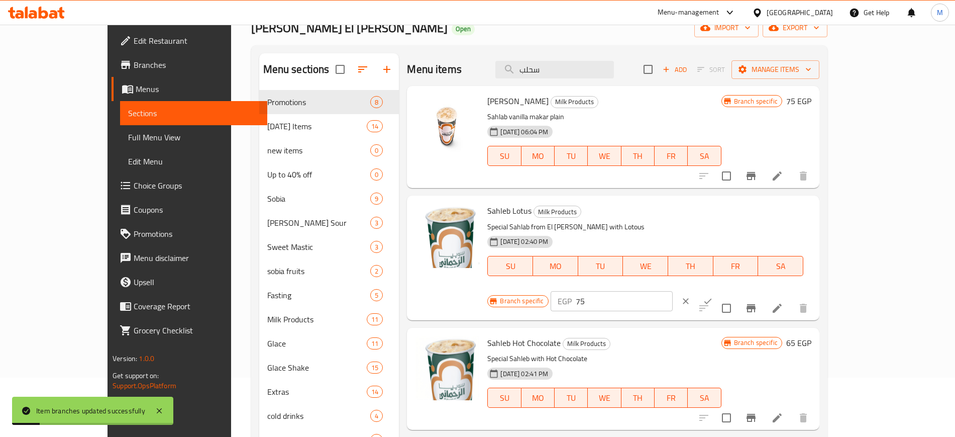
click at [713, 296] on icon "ok" at bounding box center [708, 301] width 10 height 10
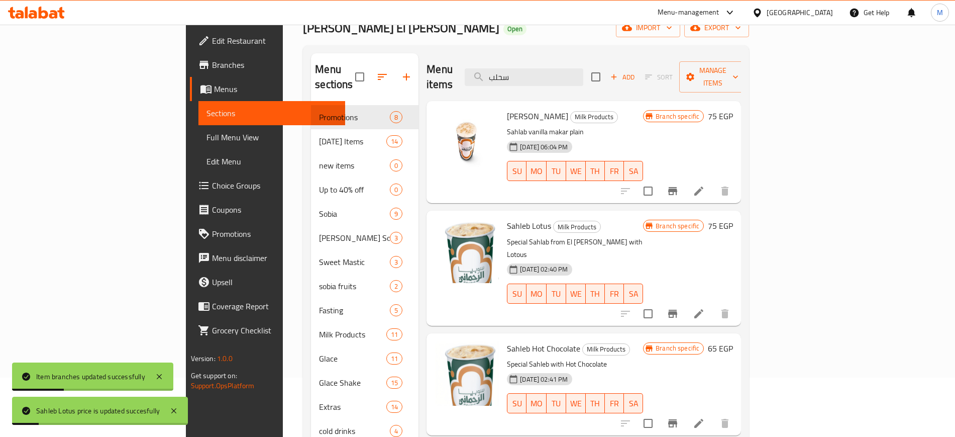
click at [733, 341] on h6 "65 EGP" at bounding box center [720, 348] width 25 height 14
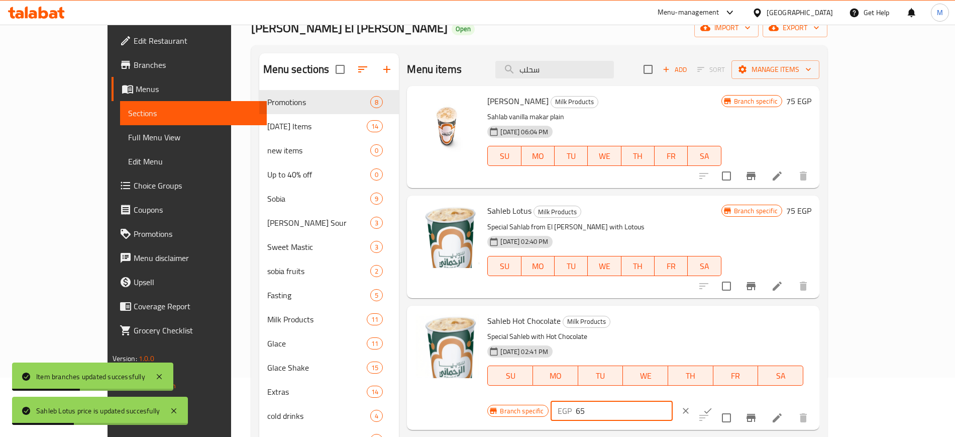
click at [673, 400] on input "65" at bounding box center [624, 410] width 97 height 20
click at [673, 400] on input "7" at bounding box center [624, 410] width 97 height 20
click at [712, 408] on icon "ok" at bounding box center [708, 411] width 8 height 6
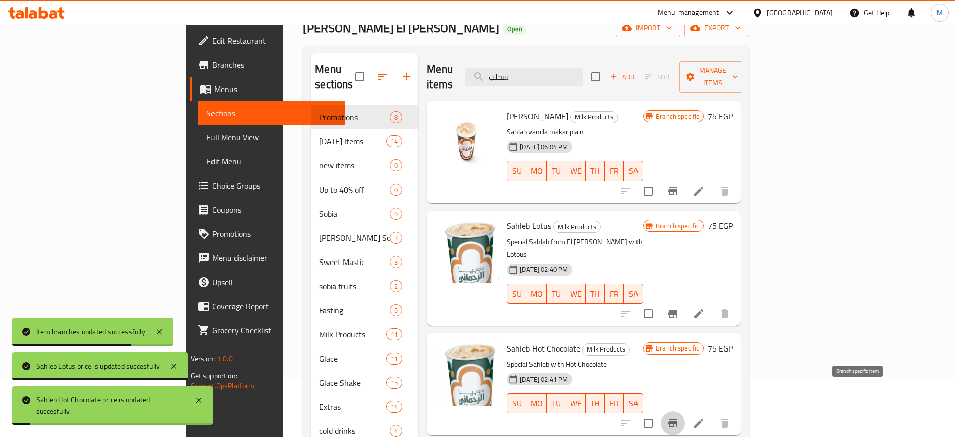
click at [679, 417] on icon "Branch-specific-item" at bounding box center [673, 423] width 12 height 12
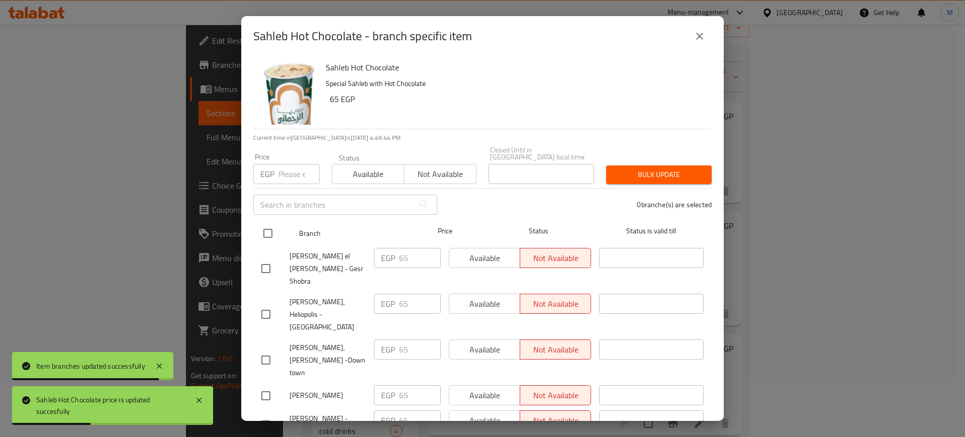
click at [266, 223] on input "checkbox" at bounding box center [267, 233] width 21 height 21
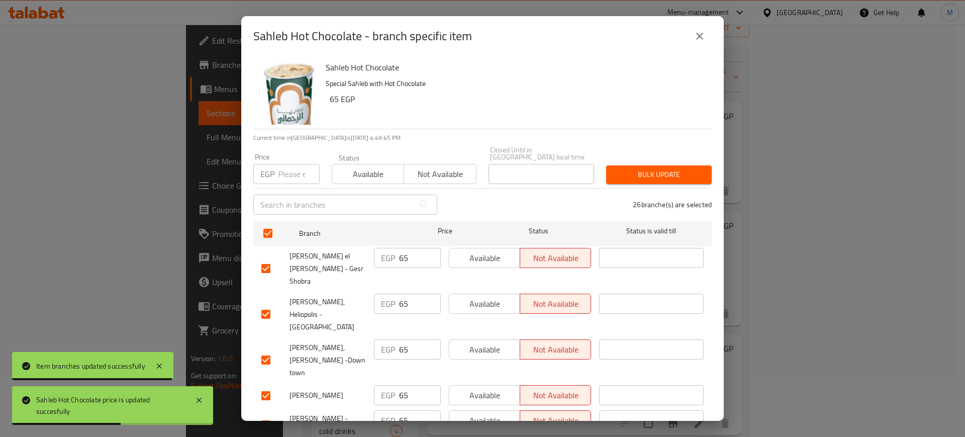
click at [286, 164] on input "number" at bounding box center [298, 174] width 41 height 20
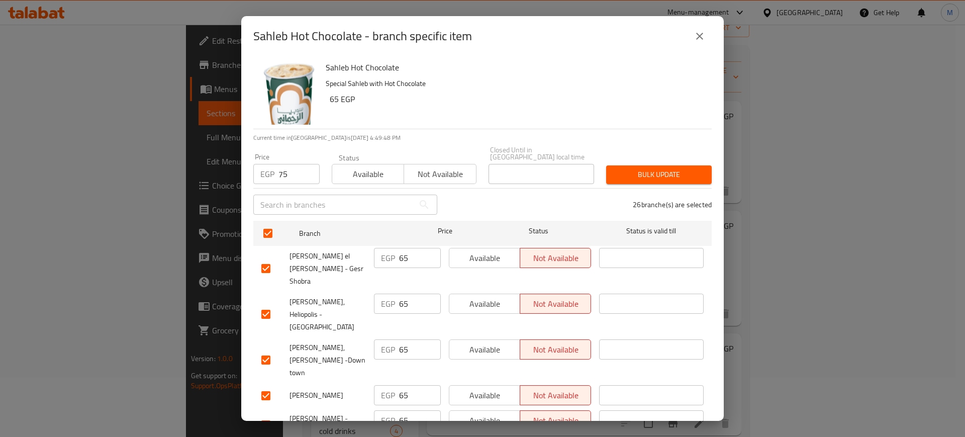
drag, startPoint x: 407, startPoint y: 165, endPoint x: 662, endPoint y: 167, distance: 254.2
click at [662, 167] on div "Price EGP 75 Price Status Available Not available Closed Until in [GEOGRAPHIC_D…" at bounding box center [482, 165] width 470 height 50
click at [662, 168] on span "Bulk update" at bounding box center [658, 174] width 89 height 13
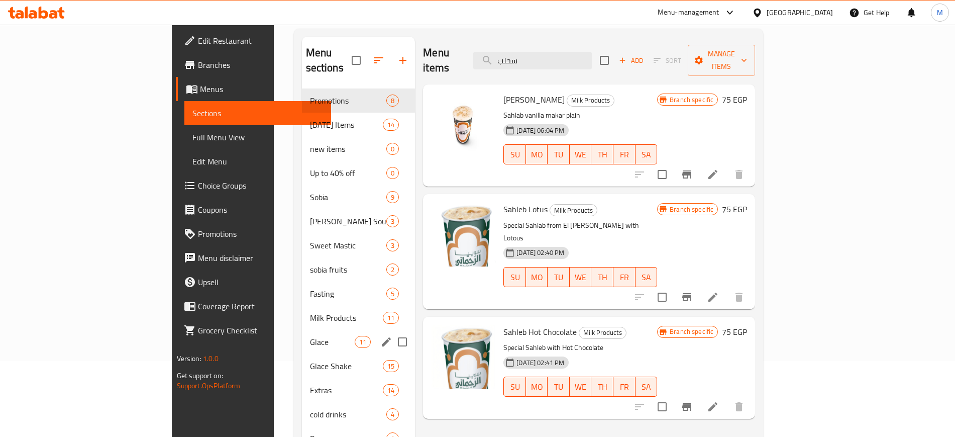
scroll to position [77, 0]
click at [310, 335] on span "Glace" at bounding box center [332, 341] width 45 height 12
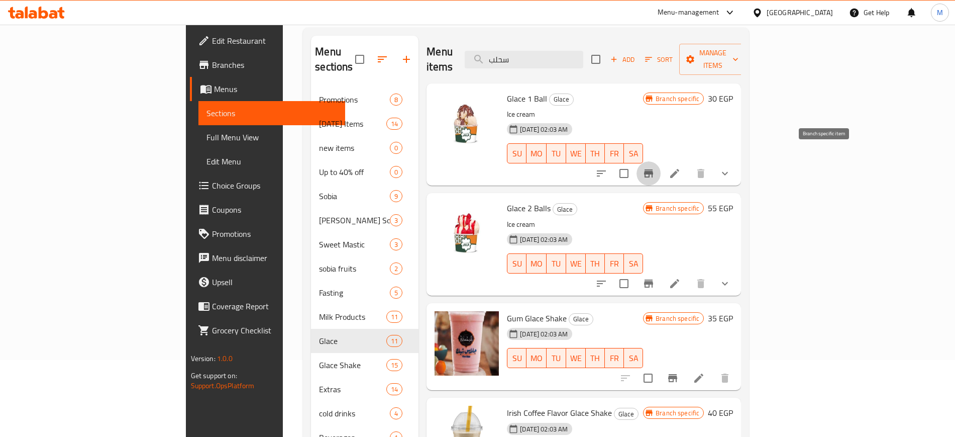
click at [655, 167] on icon "Branch-specific-item" at bounding box center [649, 173] width 12 height 12
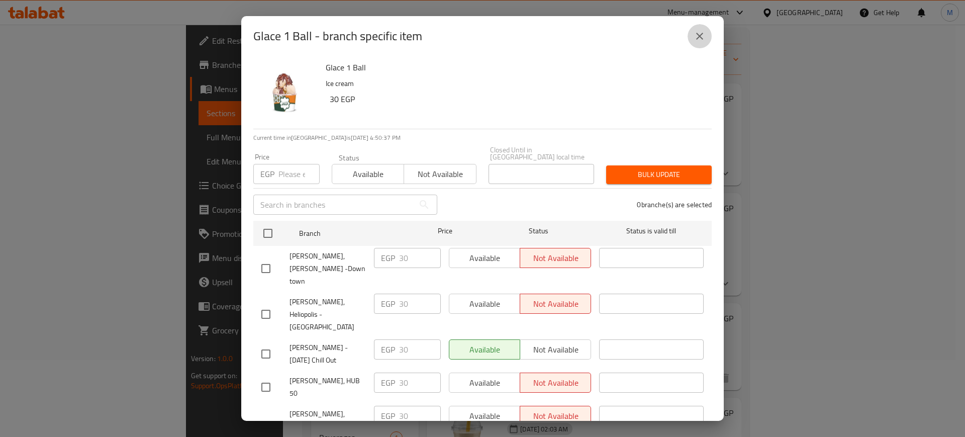
click at [701, 39] on icon "close" at bounding box center [699, 36] width 12 height 12
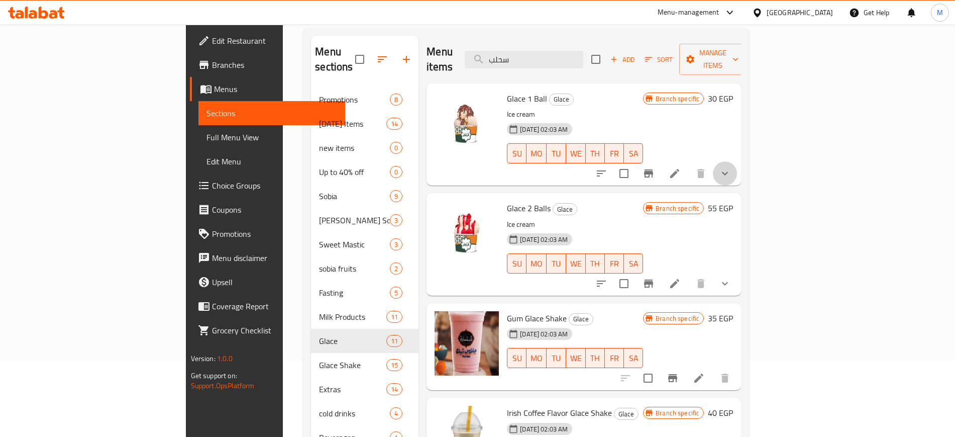
click at [737, 161] on button "show more" at bounding box center [725, 173] width 24 height 24
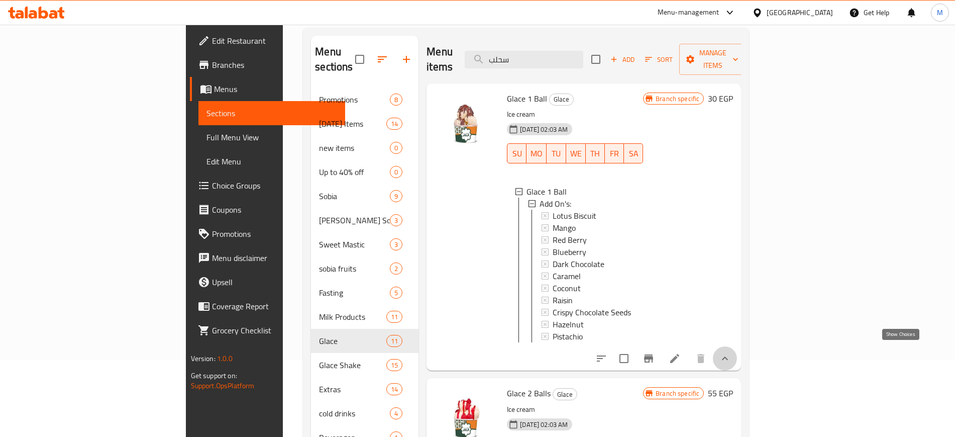
click at [731, 352] on icon "show more" at bounding box center [725, 358] width 12 height 12
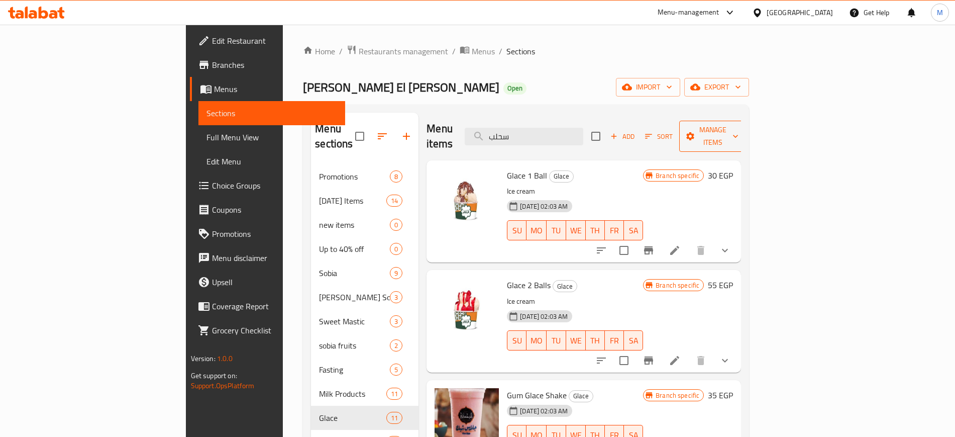
click at [739, 132] on span "Manage items" at bounding box center [712, 136] width 51 height 25
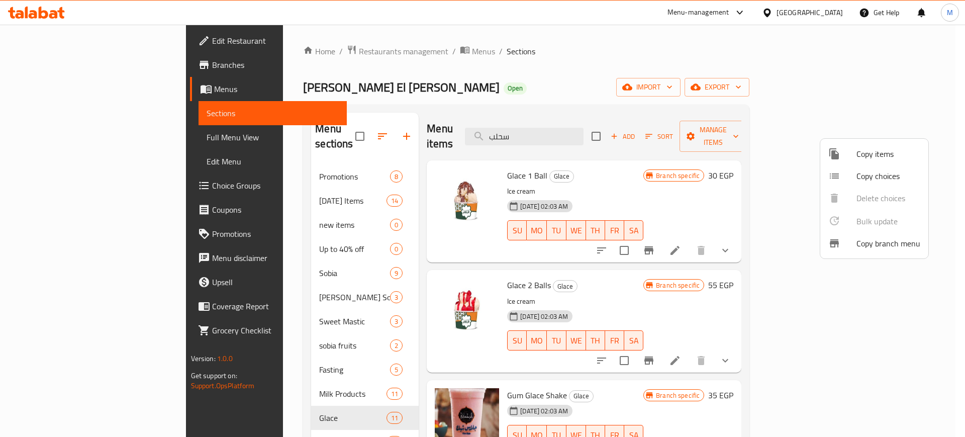
click at [864, 199] on ul "Copy items Copy choices Delete choices Bulk update 0 Copy branch menu" at bounding box center [874, 199] width 108 height 120
click at [749, 187] on div at bounding box center [482, 218] width 965 height 437
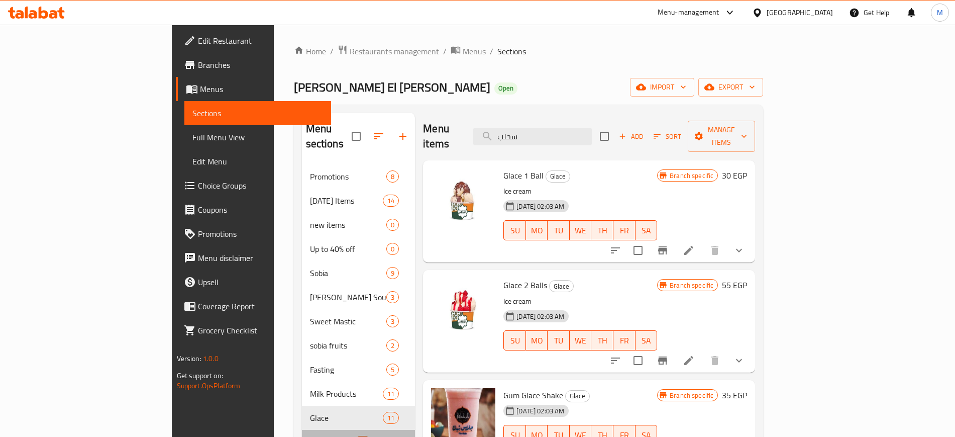
click at [302, 433] on div "Glace Shake 15" at bounding box center [359, 442] width 114 height 24
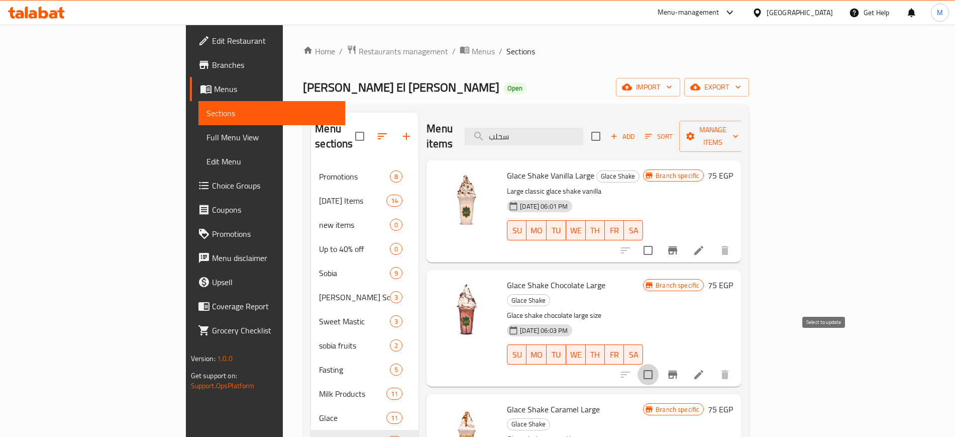
click at [659, 364] on input "checkbox" at bounding box center [648, 374] width 21 height 21
click at [739, 129] on span "Manage items" at bounding box center [712, 136] width 51 height 25
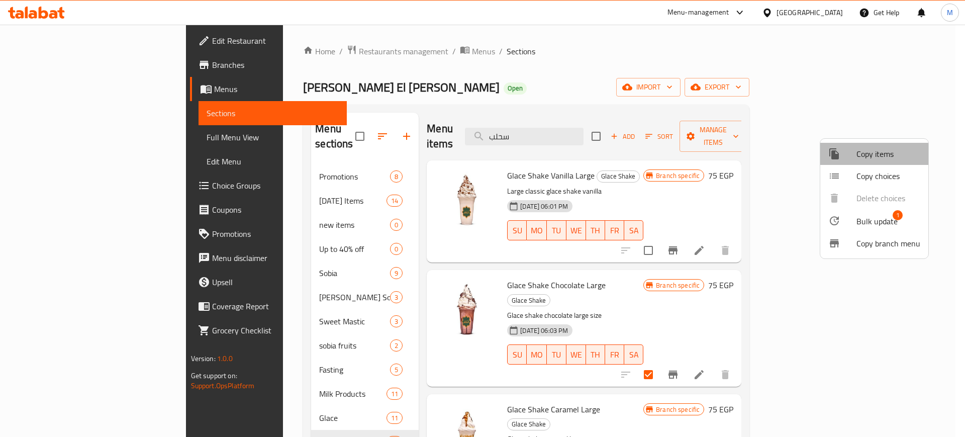
click at [856, 156] on div at bounding box center [842, 154] width 28 height 12
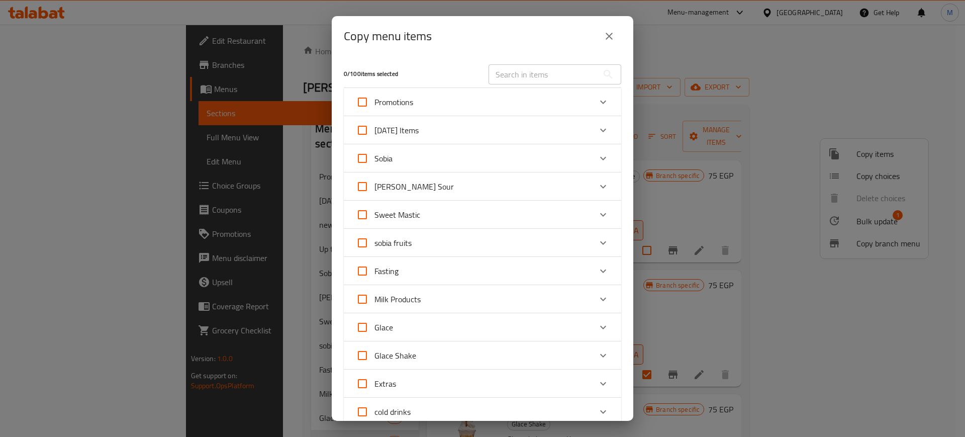
scroll to position [178, 0]
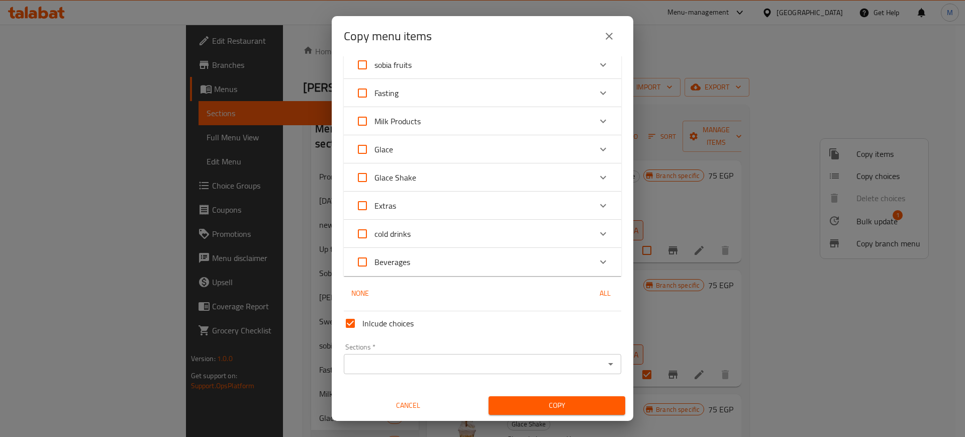
click at [484, 168] on div "Glace Shake" at bounding box center [473, 177] width 235 height 24
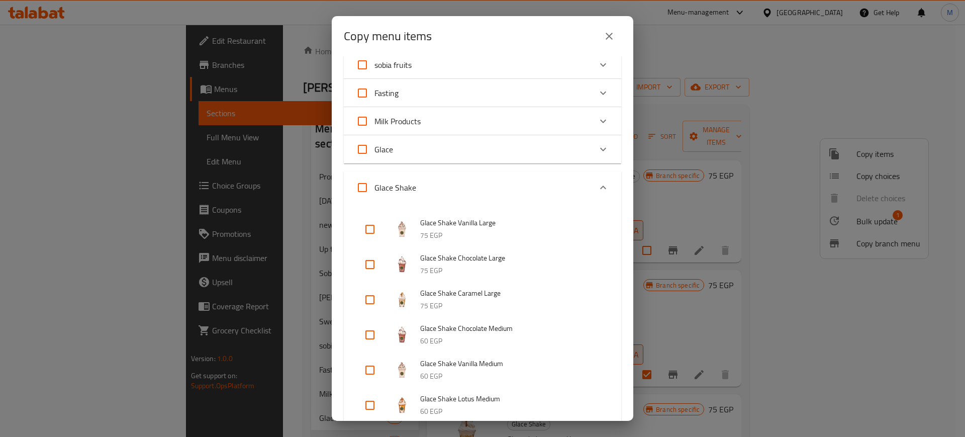
click at [368, 260] on input "checkbox" at bounding box center [370, 264] width 24 height 24
click at [368, 262] on input "checkbox" at bounding box center [370, 264] width 24 height 24
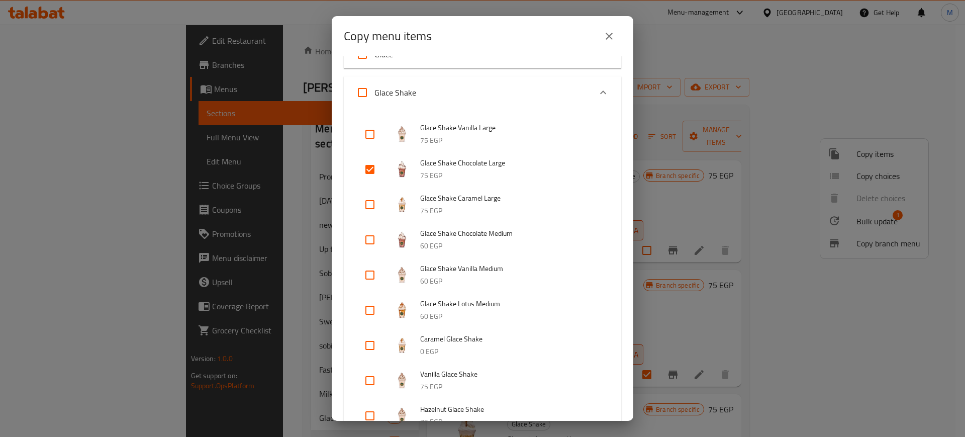
scroll to position [273, 0]
click at [367, 239] on input "checkbox" at bounding box center [370, 239] width 24 height 24
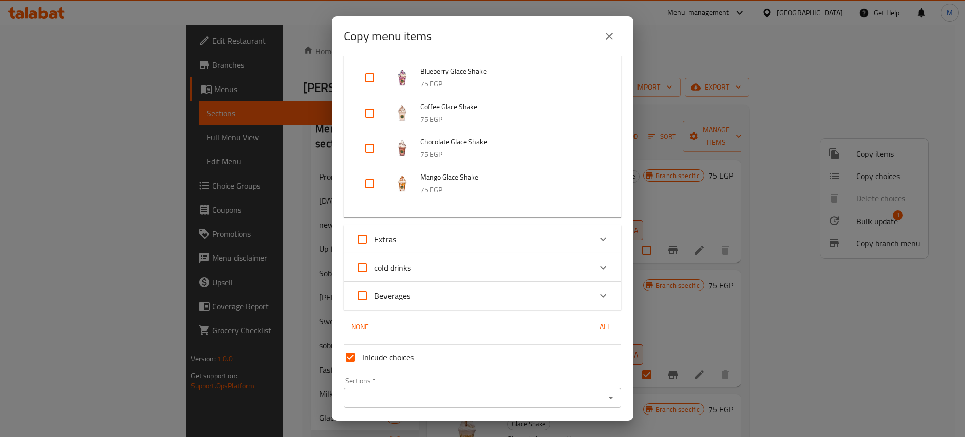
scroll to position [750, 0]
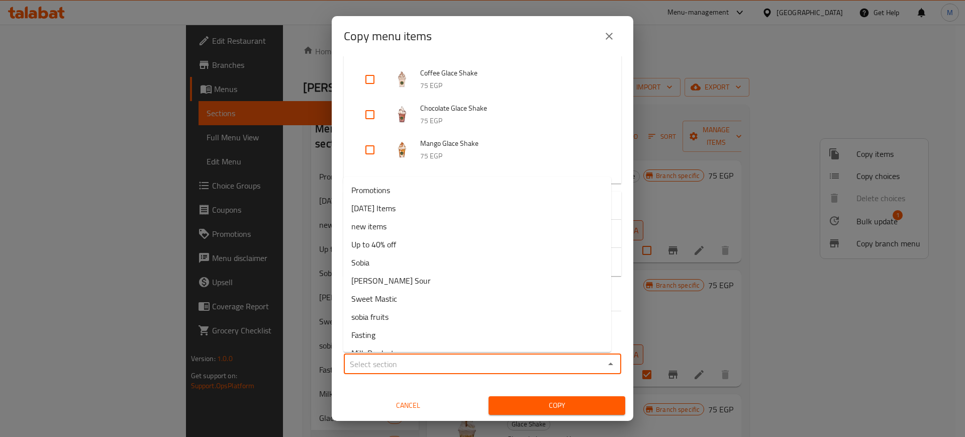
click at [398, 360] on input "Sections   *" at bounding box center [474, 364] width 255 height 14
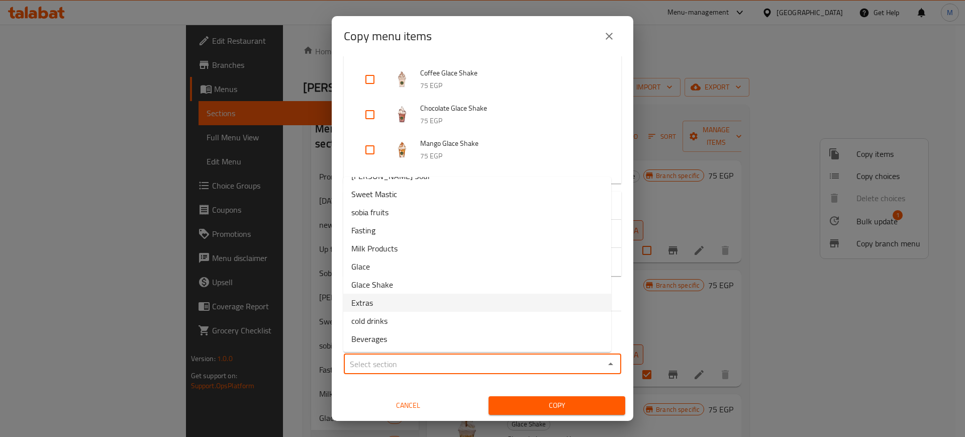
scroll to position [104, 0]
click at [429, 288] on li "Glace Shake" at bounding box center [477, 285] width 268 height 18
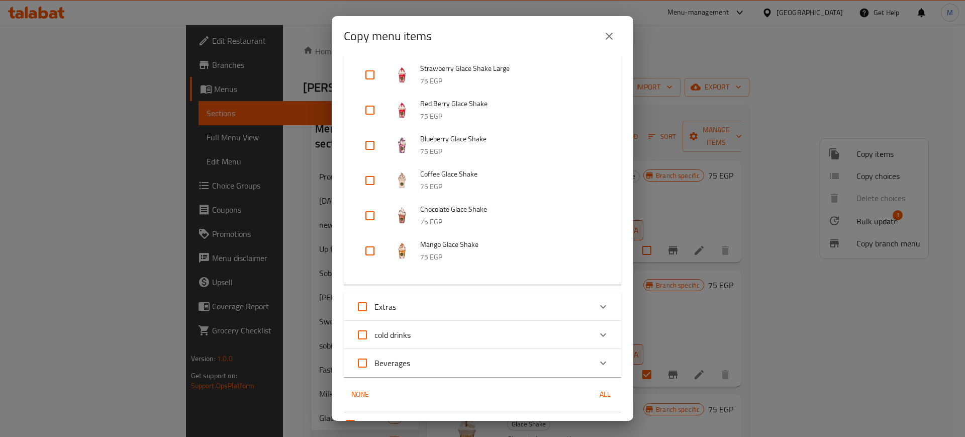
scroll to position [750, 0]
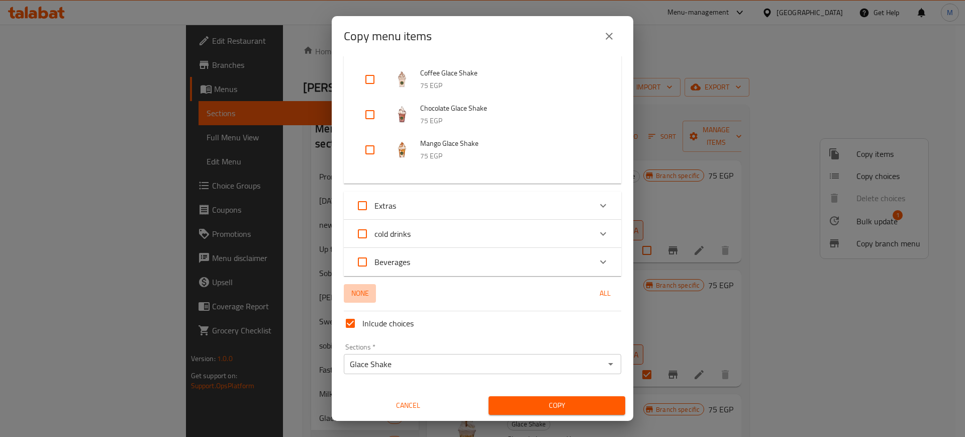
click at [363, 288] on span "None" at bounding box center [360, 293] width 24 height 13
click at [593, 287] on span "All" at bounding box center [605, 293] width 24 height 13
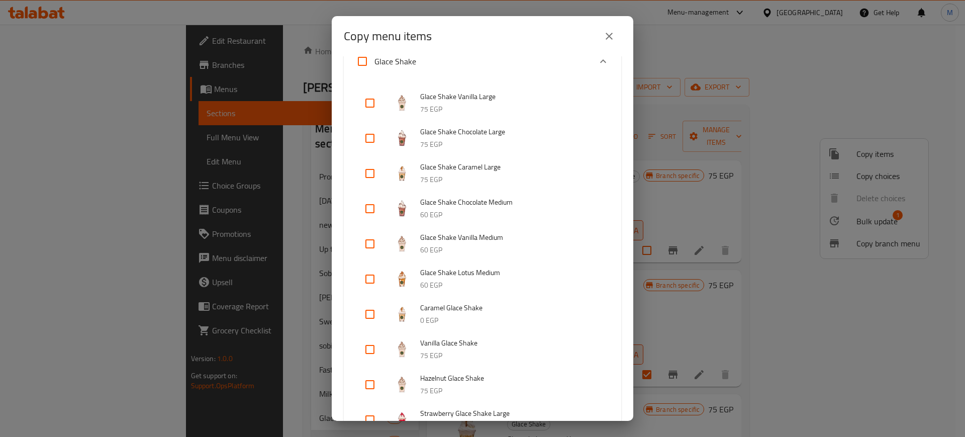
scroll to position [270, 0]
click at [365, 167] on input "checkbox" at bounding box center [370, 172] width 24 height 24
click at [368, 242] on input "checkbox" at bounding box center [370, 243] width 24 height 24
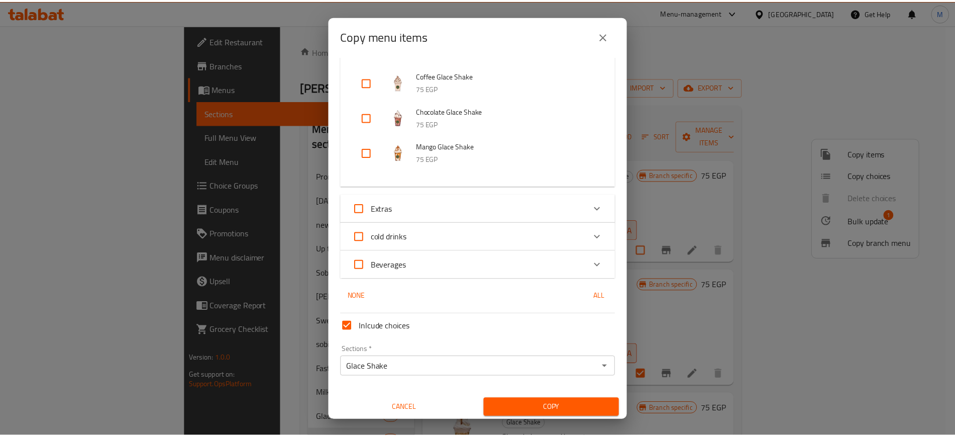
scroll to position [750, 0]
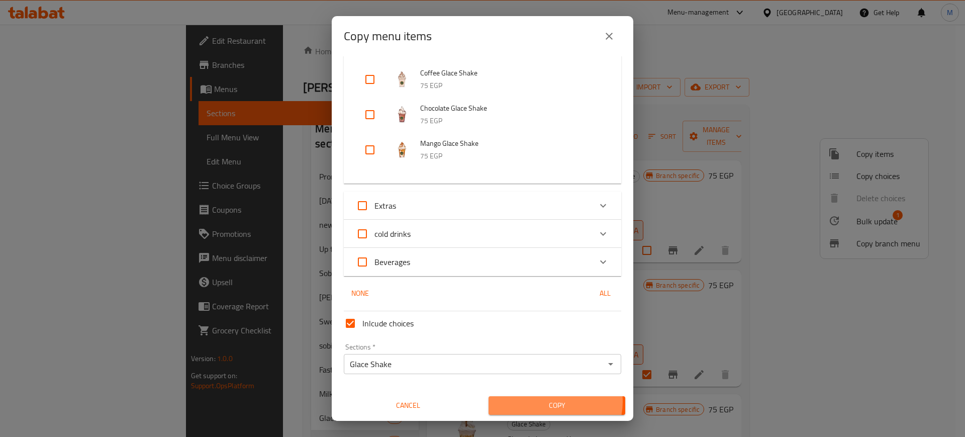
click at [549, 401] on span "Copy" at bounding box center [556, 405] width 121 height 13
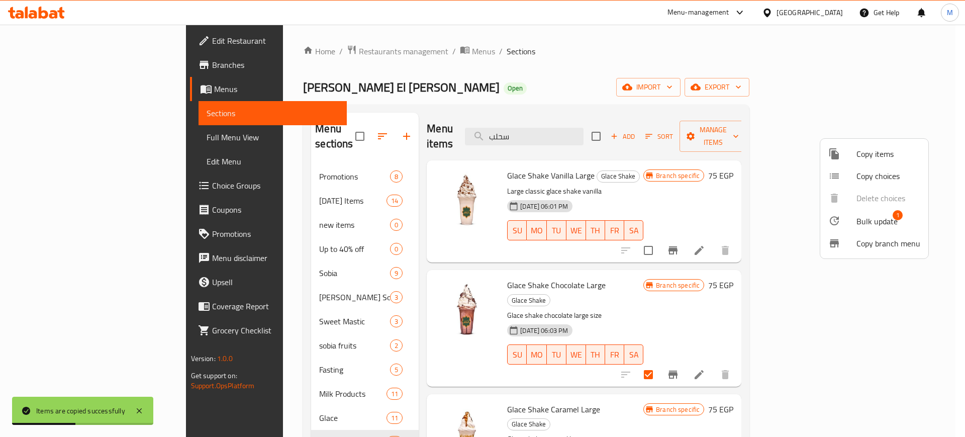
click at [467, 265] on div at bounding box center [482, 218] width 965 height 437
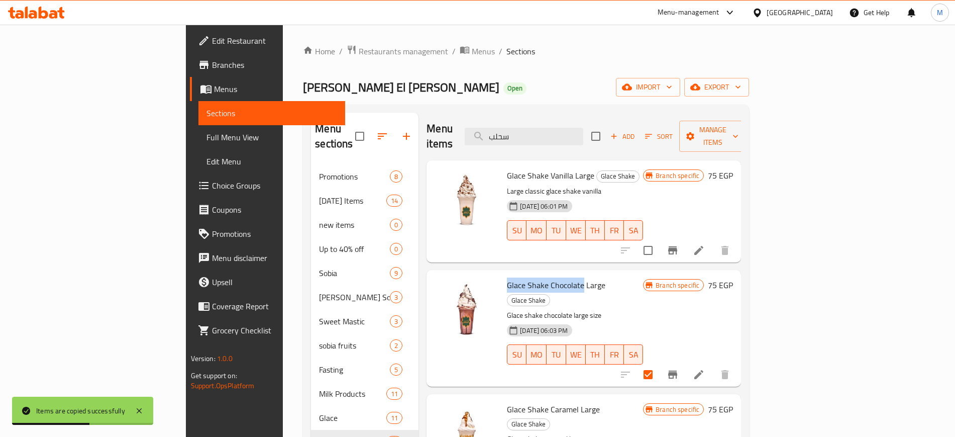
drag, startPoint x: 467, startPoint y: 265, endPoint x: 510, endPoint y: 266, distance: 43.2
click at [510, 277] on span "Glace Shake Chocolate Large" at bounding box center [556, 284] width 98 height 15
copy span "Glace Shake Chocolate"
click at [583, 128] on input "سحلب" at bounding box center [524, 137] width 119 height 18
paste input "Glace Shake Chocolate"
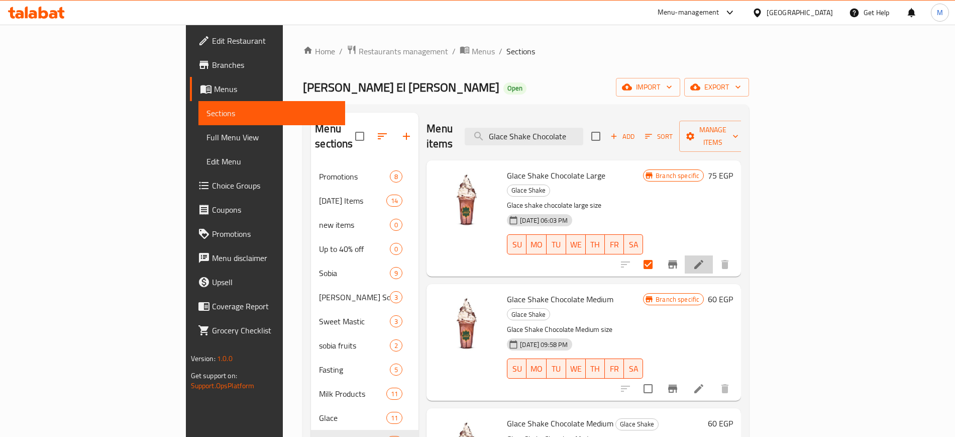
click at [713, 255] on li at bounding box center [699, 264] width 28 height 18
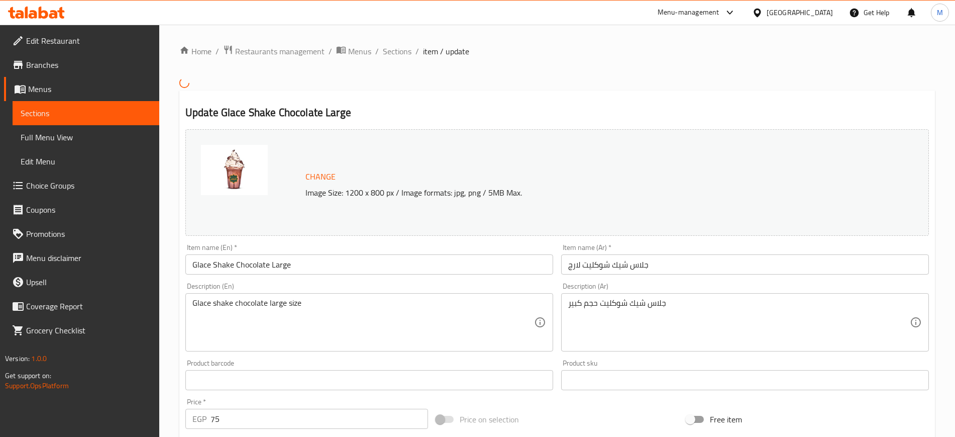
click at [253, 265] on input "Glace Shake Chocolate Large" at bounding box center [369, 264] width 368 height 20
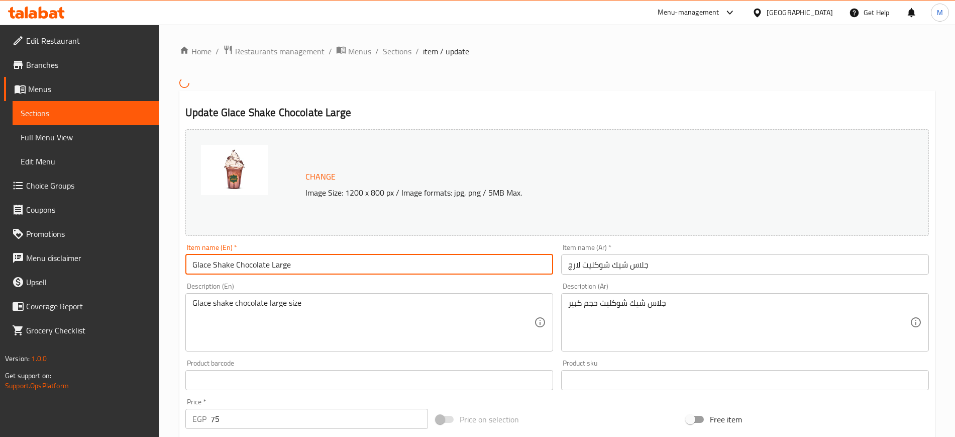
click at [253, 265] on input "Glace Shake Chocolate Large" at bounding box center [369, 264] width 368 height 20
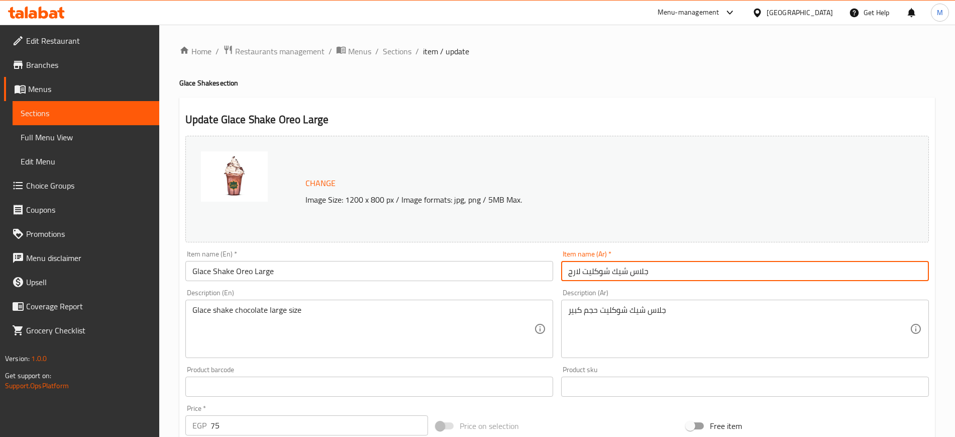
drag, startPoint x: 578, startPoint y: 267, endPoint x: 586, endPoint y: 267, distance: 7.5
click at [586, 267] on input "جلاس شيك شوكليت لارج" at bounding box center [745, 271] width 368 height 20
click at [599, 267] on input "جلاس شيك شوت لكليارج" at bounding box center [745, 271] width 368 height 20
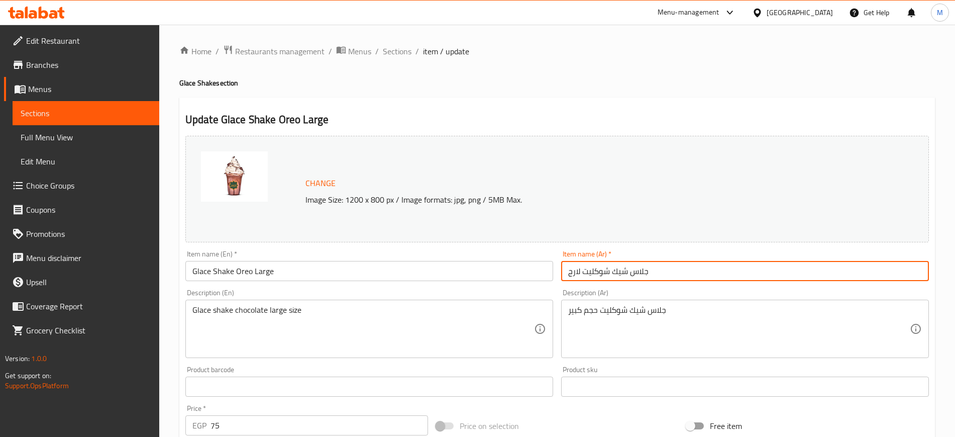
click at [599, 267] on input "جلاس شيك شوكليت لارج" at bounding box center [745, 271] width 368 height 20
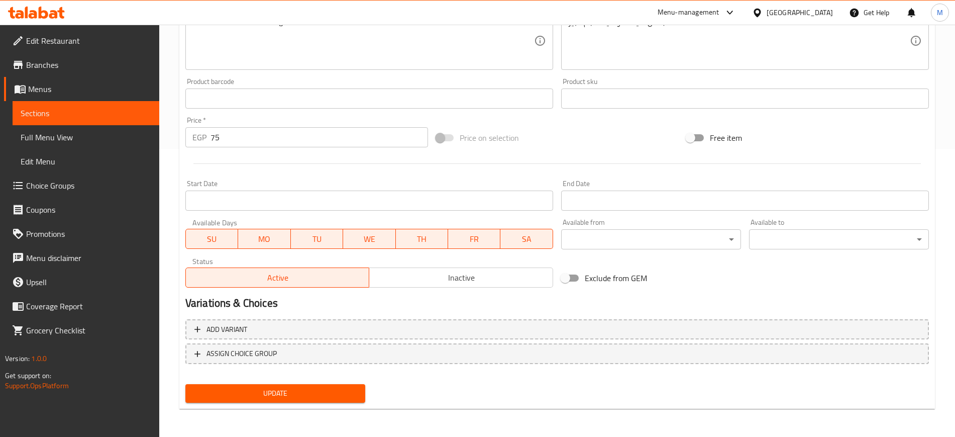
click at [301, 397] on span "Update" at bounding box center [275, 393] width 164 height 13
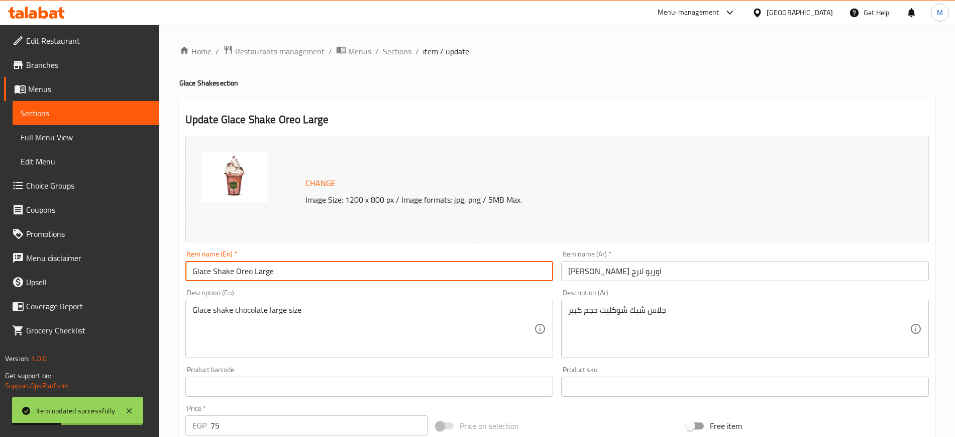
drag, startPoint x: 200, startPoint y: 270, endPoint x: 209, endPoint y: 267, distance: 9.5
click at [209, 267] on input "Glace Shake Oreo Large" at bounding box center [369, 271] width 368 height 20
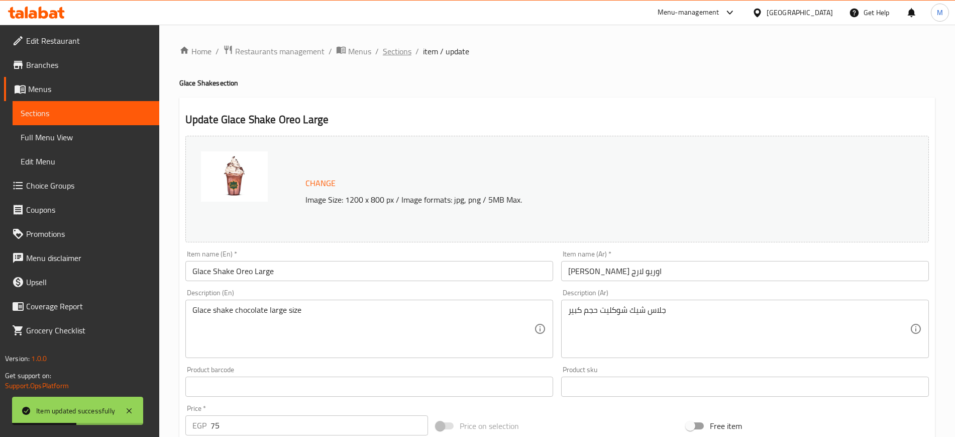
click at [390, 50] on span "Sections" at bounding box center [397, 51] width 29 height 12
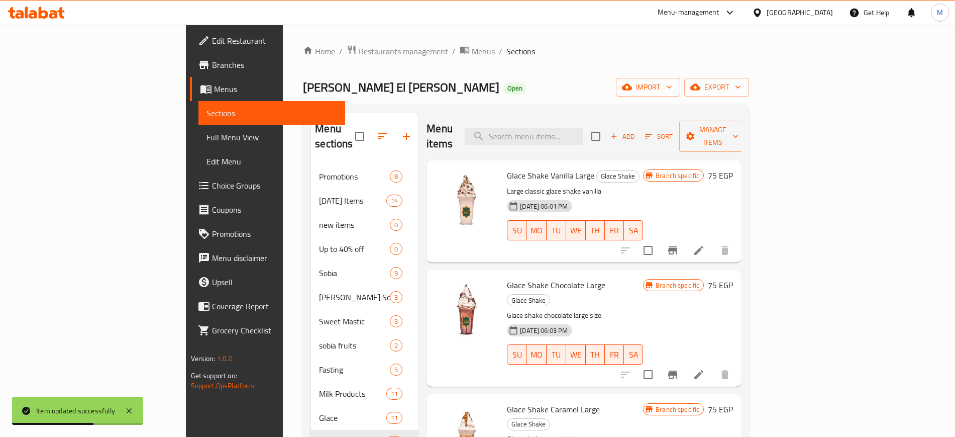
click at [507, 168] on span "Glace Shake Vanilla Large" at bounding box center [550, 175] width 87 height 15
drag, startPoint x: 467, startPoint y: 160, endPoint x: 484, endPoint y: 160, distance: 17.1
click at [507, 168] on span "Glace Shake Vanilla Large" at bounding box center [550, 175] width 87 height 15
copy span "Glace Shake"
paste input "Glace Shake"
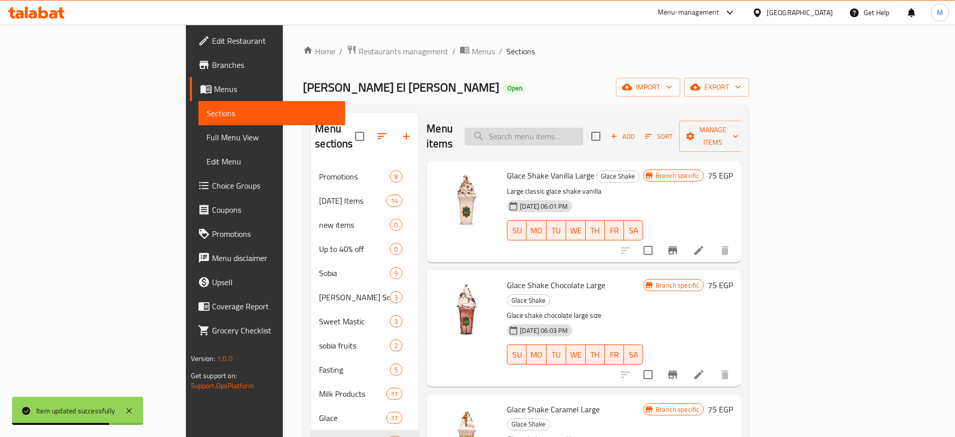
click at [564, 128] on input "search" at bounding box center [524, 137] width 119 height 18
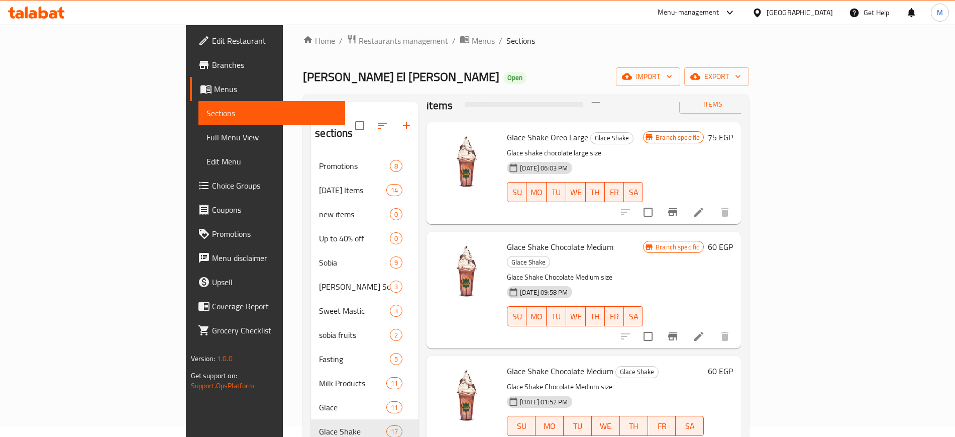
scroll to position [12, 0]
click at [705, 329] on icon at bounding box center [699, 335] width 12 height 12
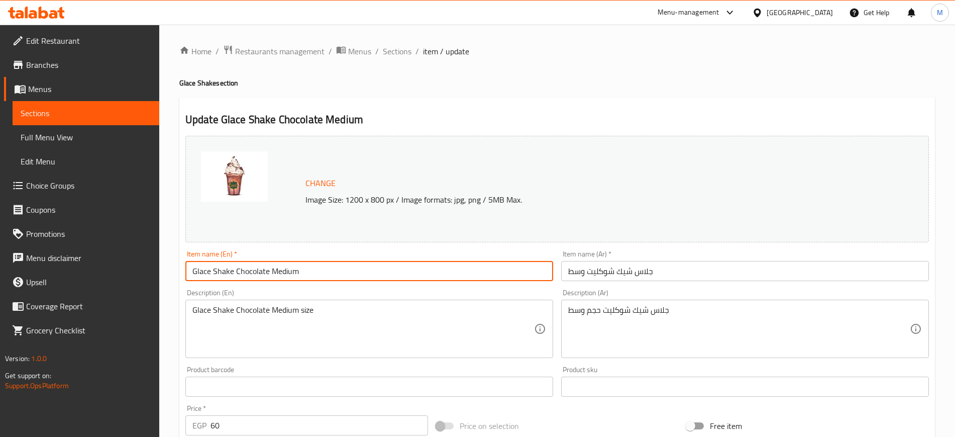
click at [250, 277] on input "Glace Shake Chocolate Medium" at bounding box center [369, 271] width 368 height 20
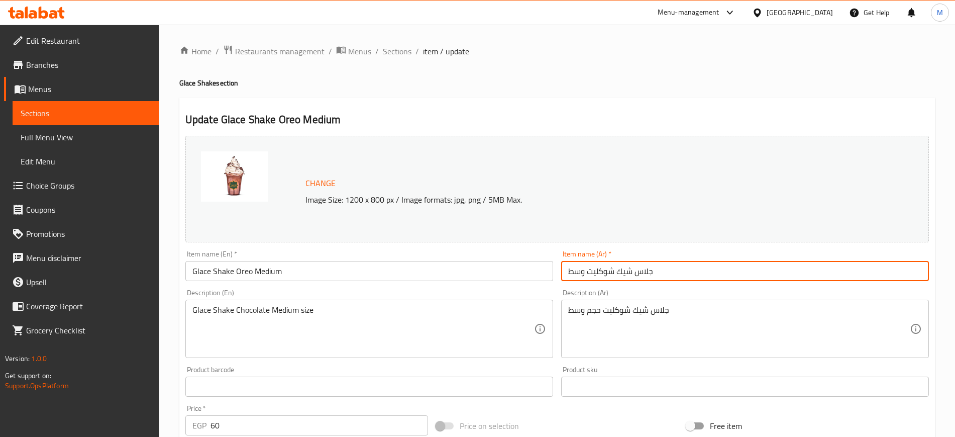
click at [589, 265] on input "جلاس شيك شوكليت وسط" at bounding box center [745, 271] width 368 height 20
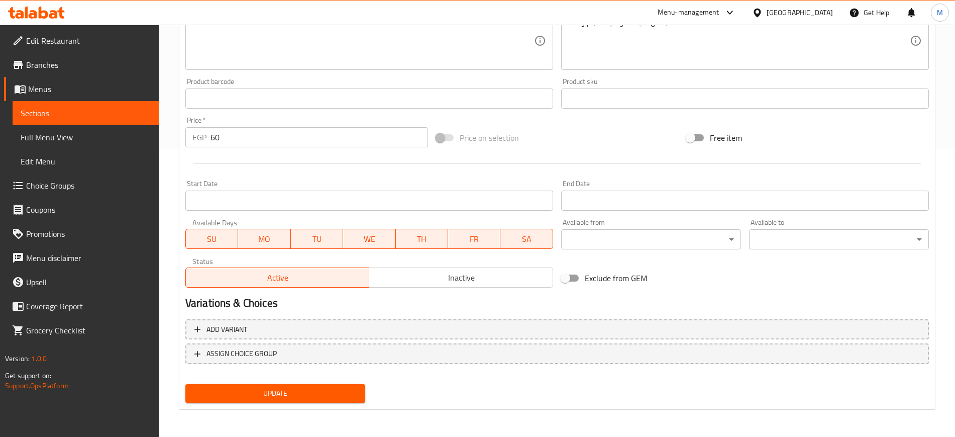
click at [310, 383] on div "Update" at bounding box center [275, 393] width 188 height 27
click at [308, 393] on span "Update" at bounding box center [275, 393] width 164 height 13
click at [53, 65] on span "Branches" at bounding box center [88, 65] width 125 height 12
